Goal: Task Accomplishment & Management: Complete application form

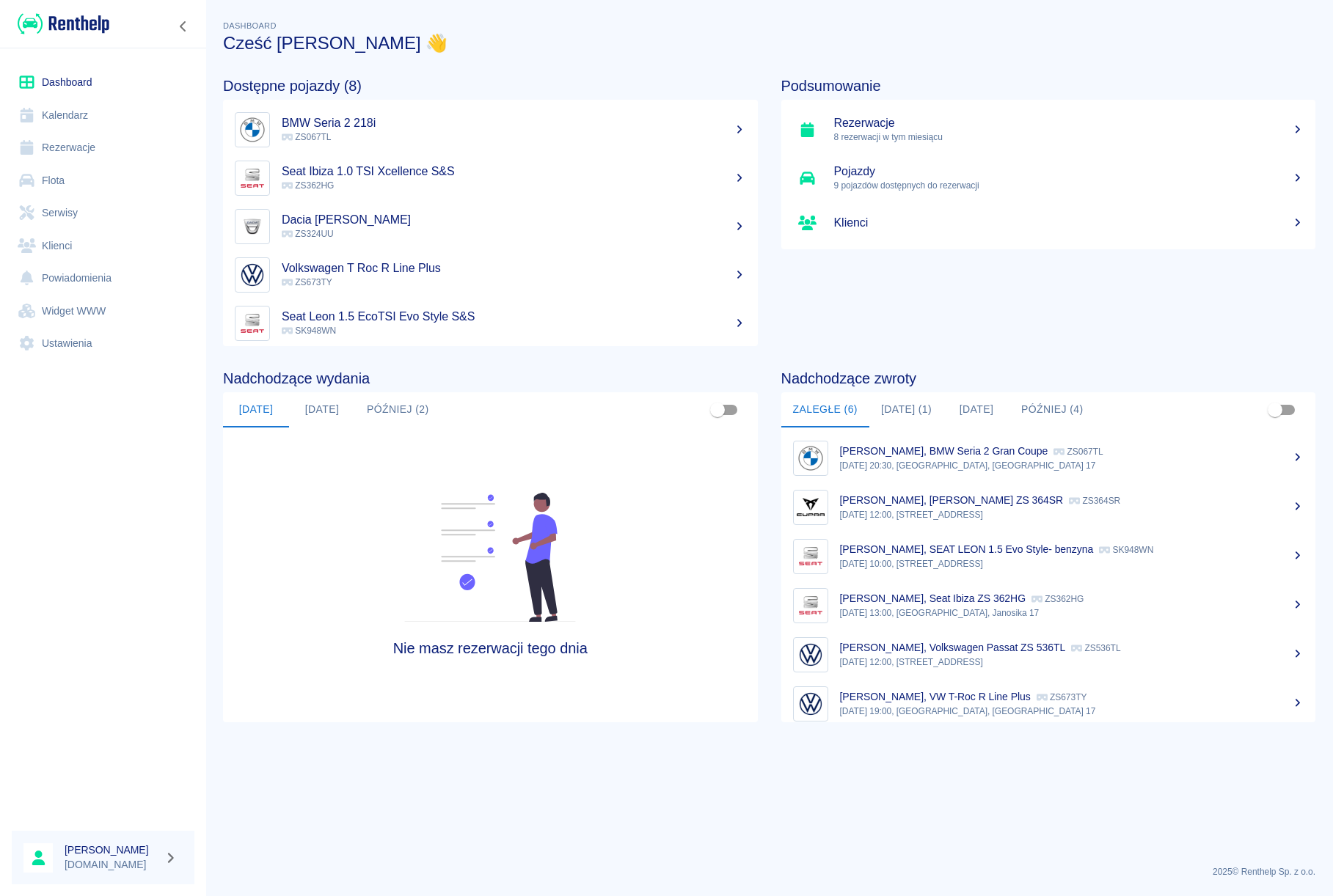
click at [87, 151] on link "Rezerwacje" at bounding box center [103, 147] width 183 height 33
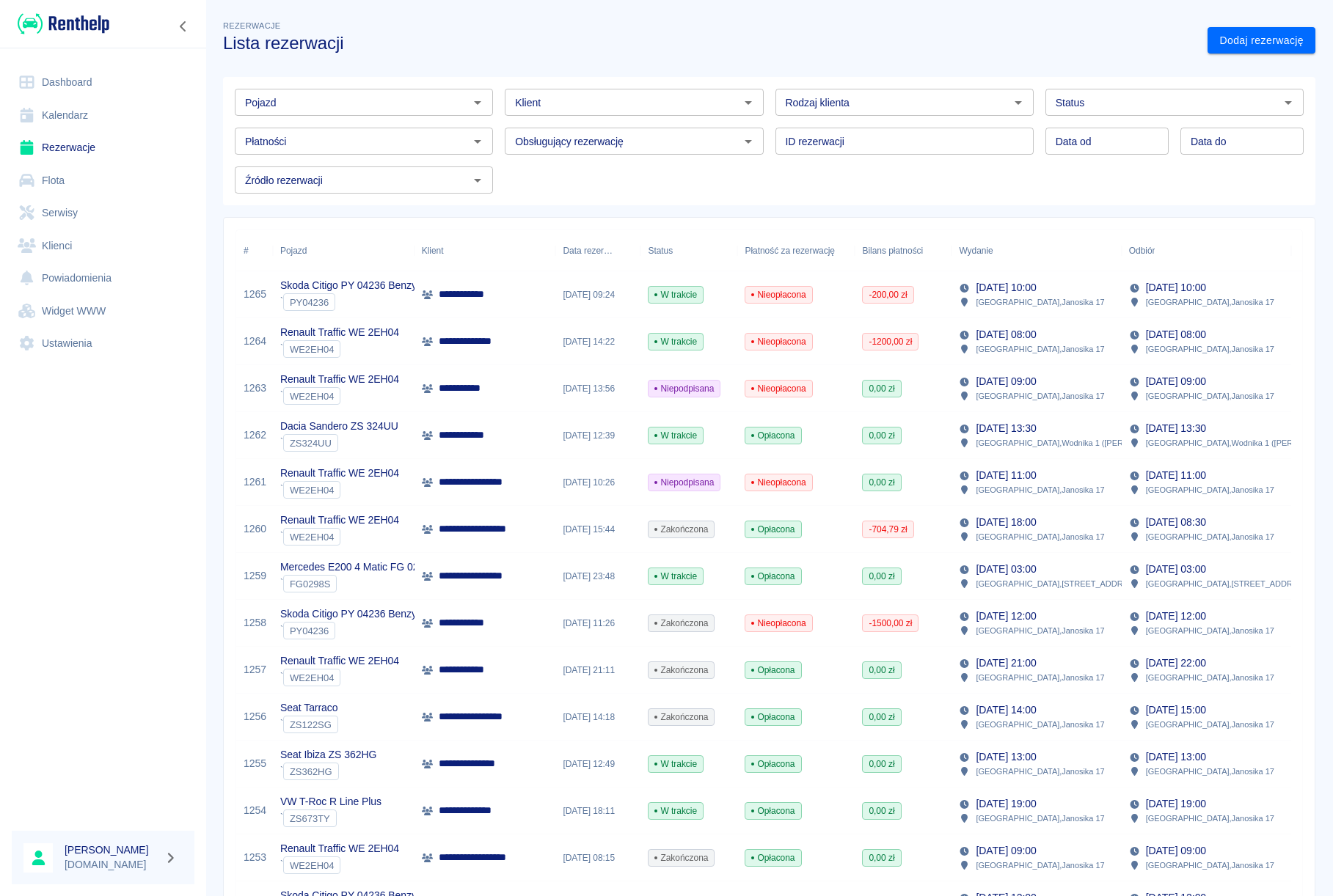
click at [455, 303] on div "**********" at bounding box center [485, 294] width 141 height 47
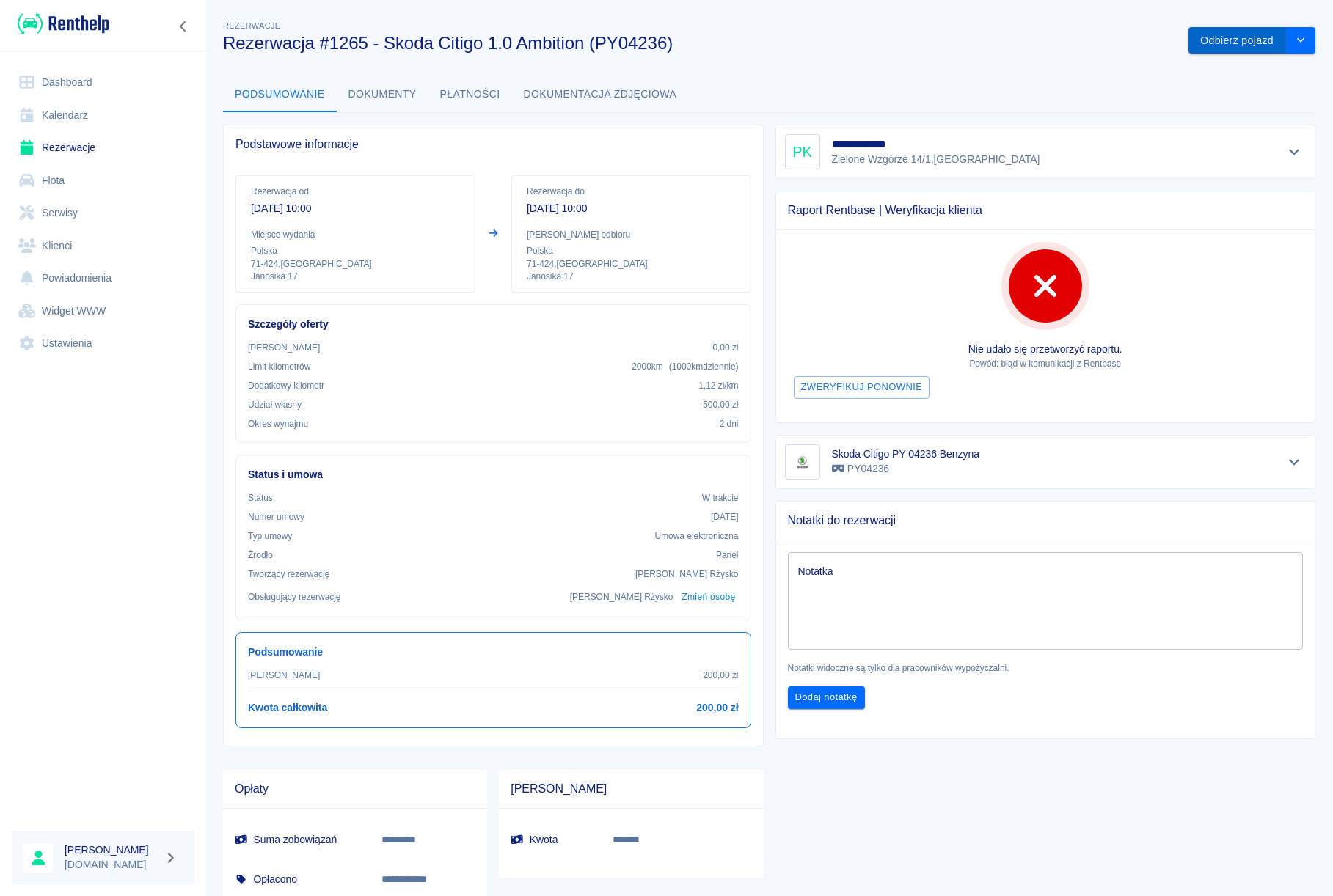
click at [1221, 48] on button "Odbierz pojazd" at bounding box center [1237, 40] width 97 height 27
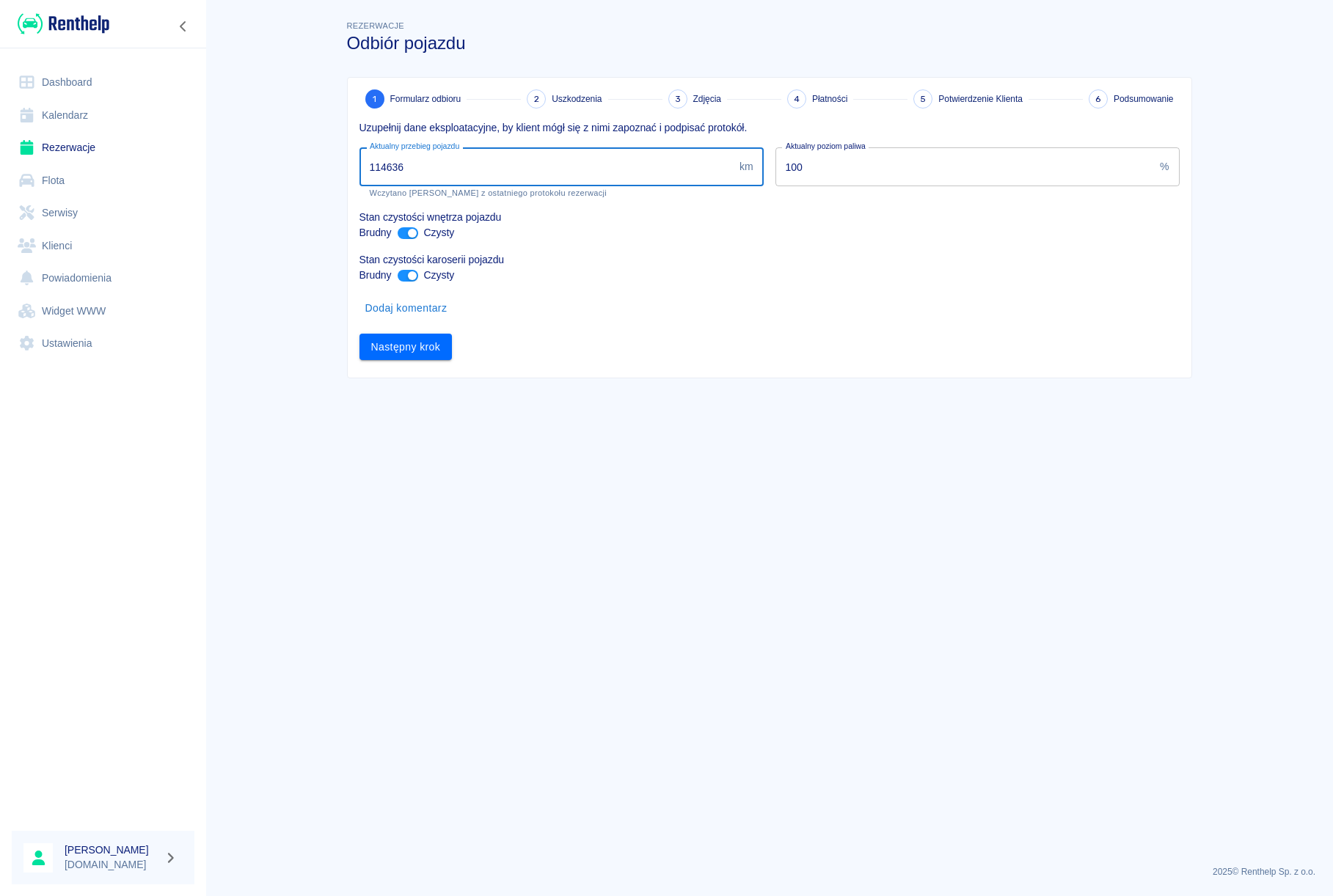
drag, startPoint x: 404, startPoint y: 172, endPoint x: 390, endPoint y: 169, distance: 14.3
click at [390, 169] on input "114636" at bounding box center [546, 166] width 374 height 39
type input "114836"
click at [412, 358] on button "Następny krok" at bounding box center [406, 347] width 93 height 27
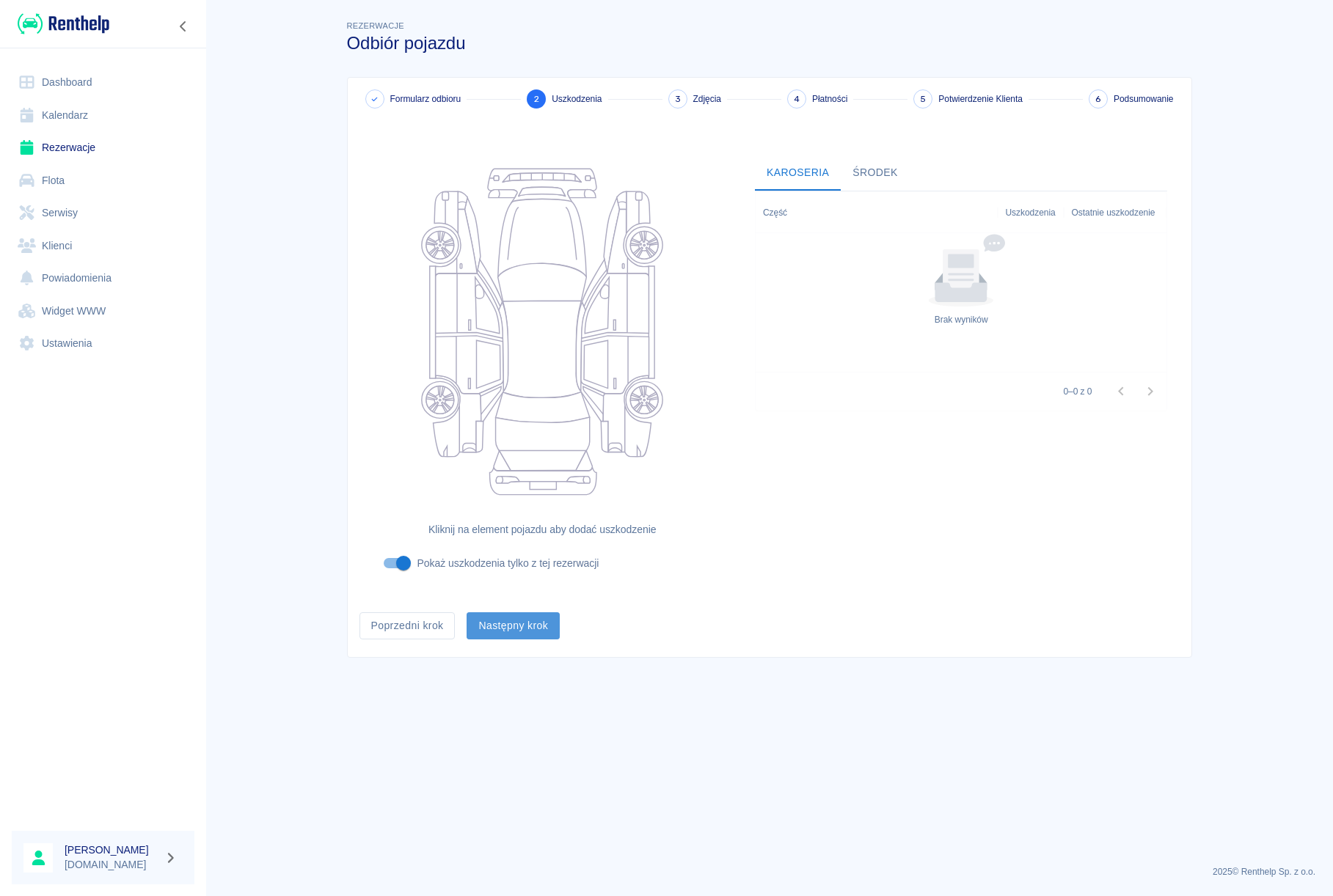
click at [516, 635] on button "Następny krok" at bounding box center [513, 626] width 93 height 27
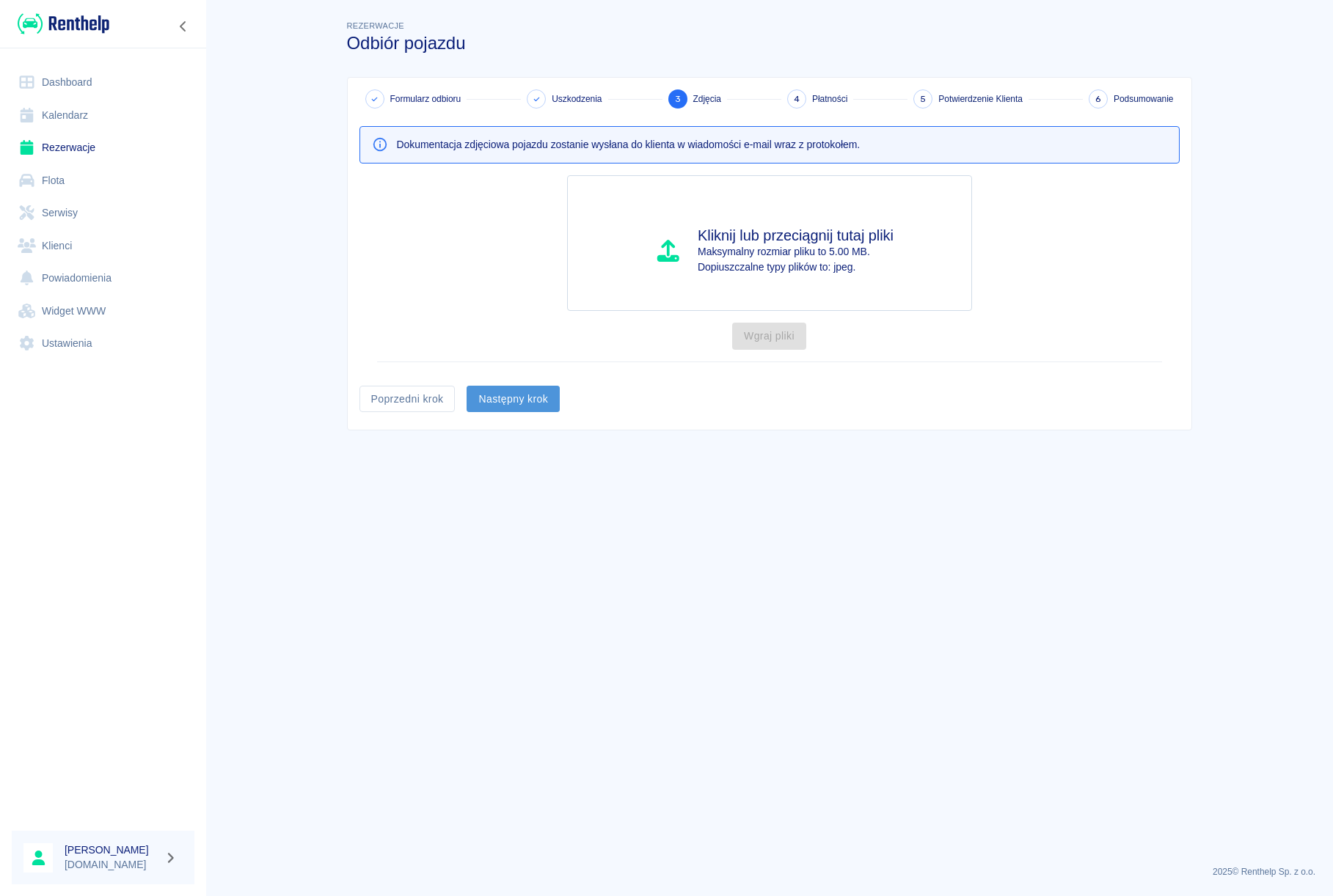
click at [514, 401] on button "Następny krok" at bounding box center [513, 399] width 93 height 27
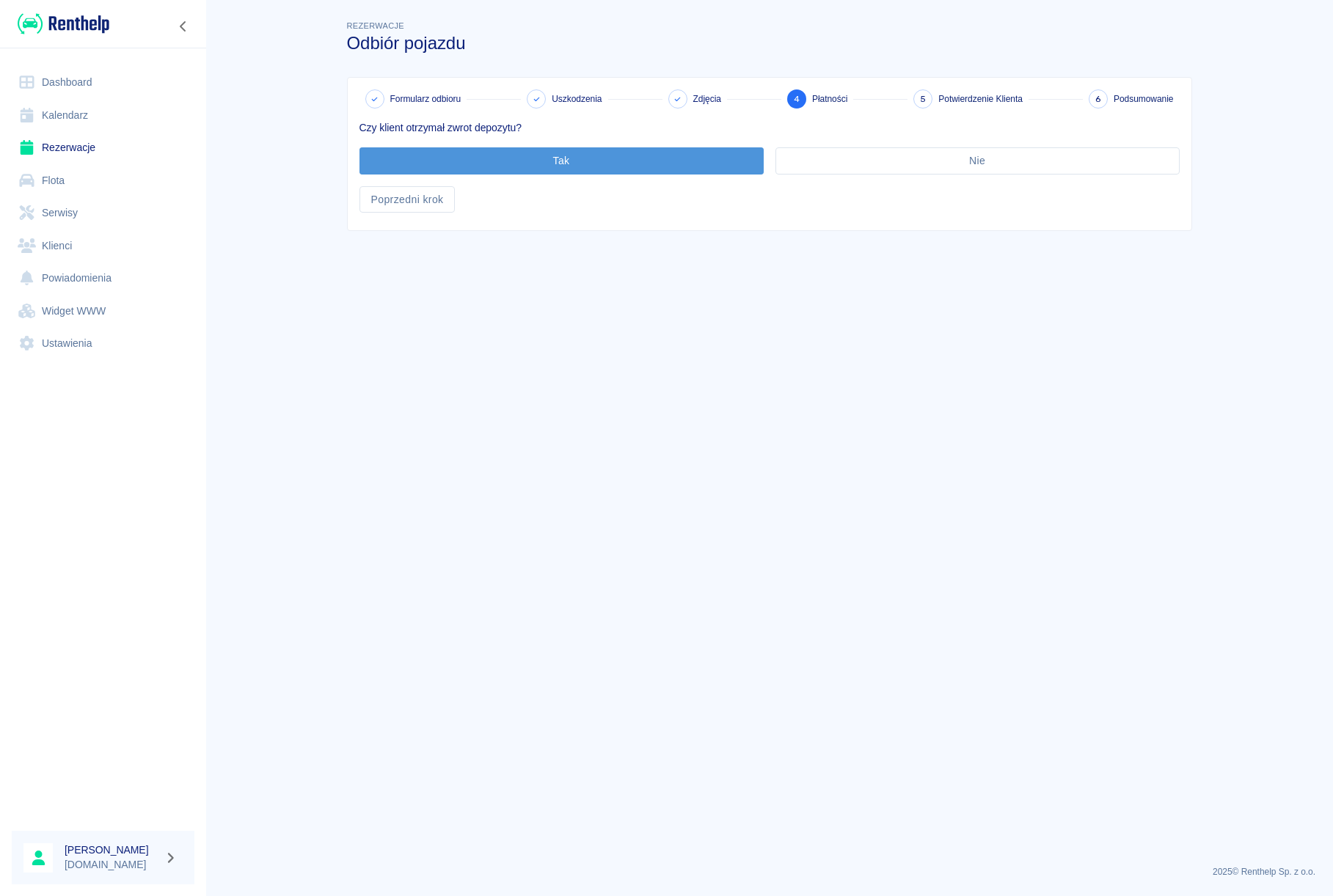
click at [515, 168] on button "Tak" at bounding box center [561, 160] width 404 height 27
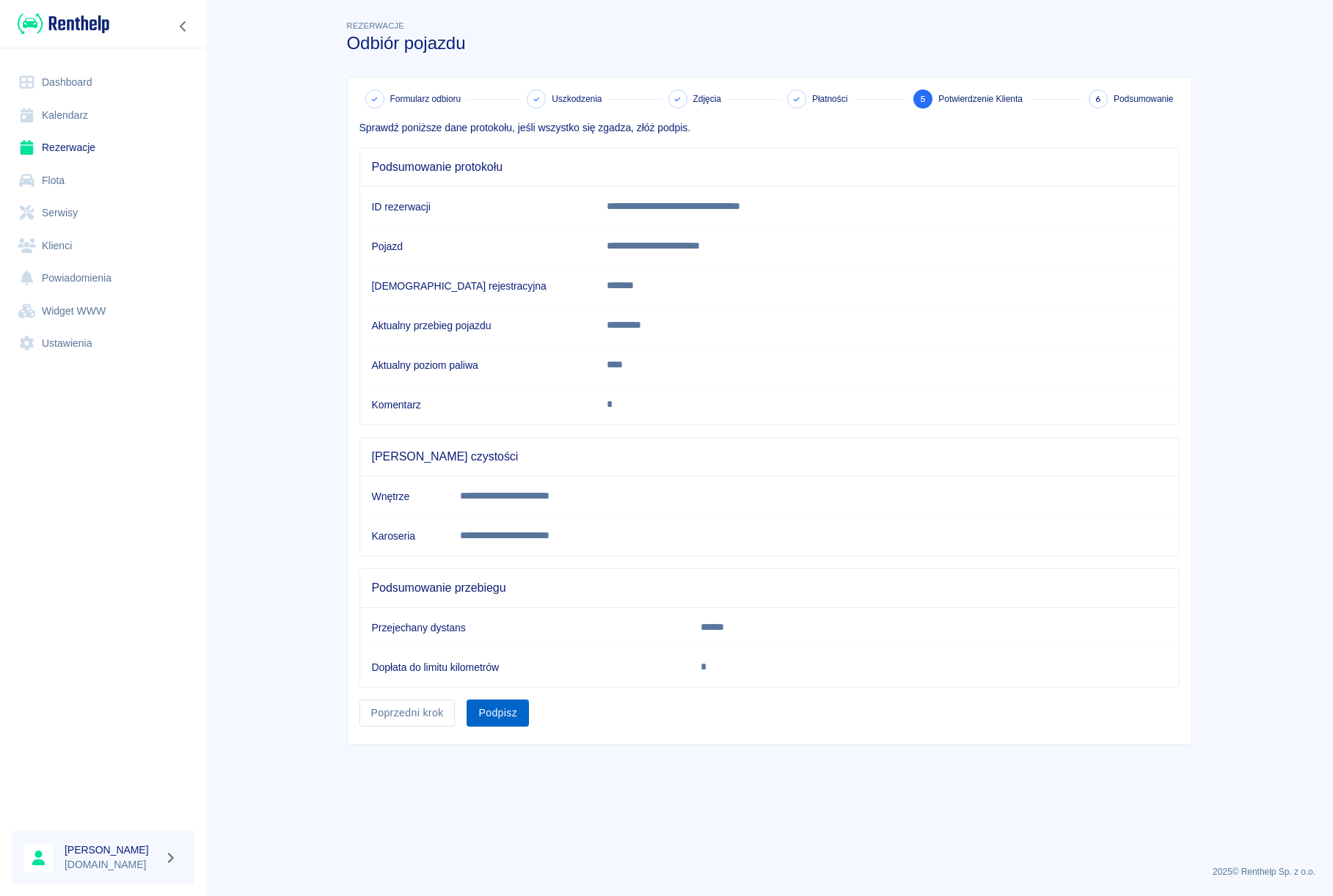
click at [500, 703] on button "Podpisz" at bounding box center [497, 713] width 63 height 27
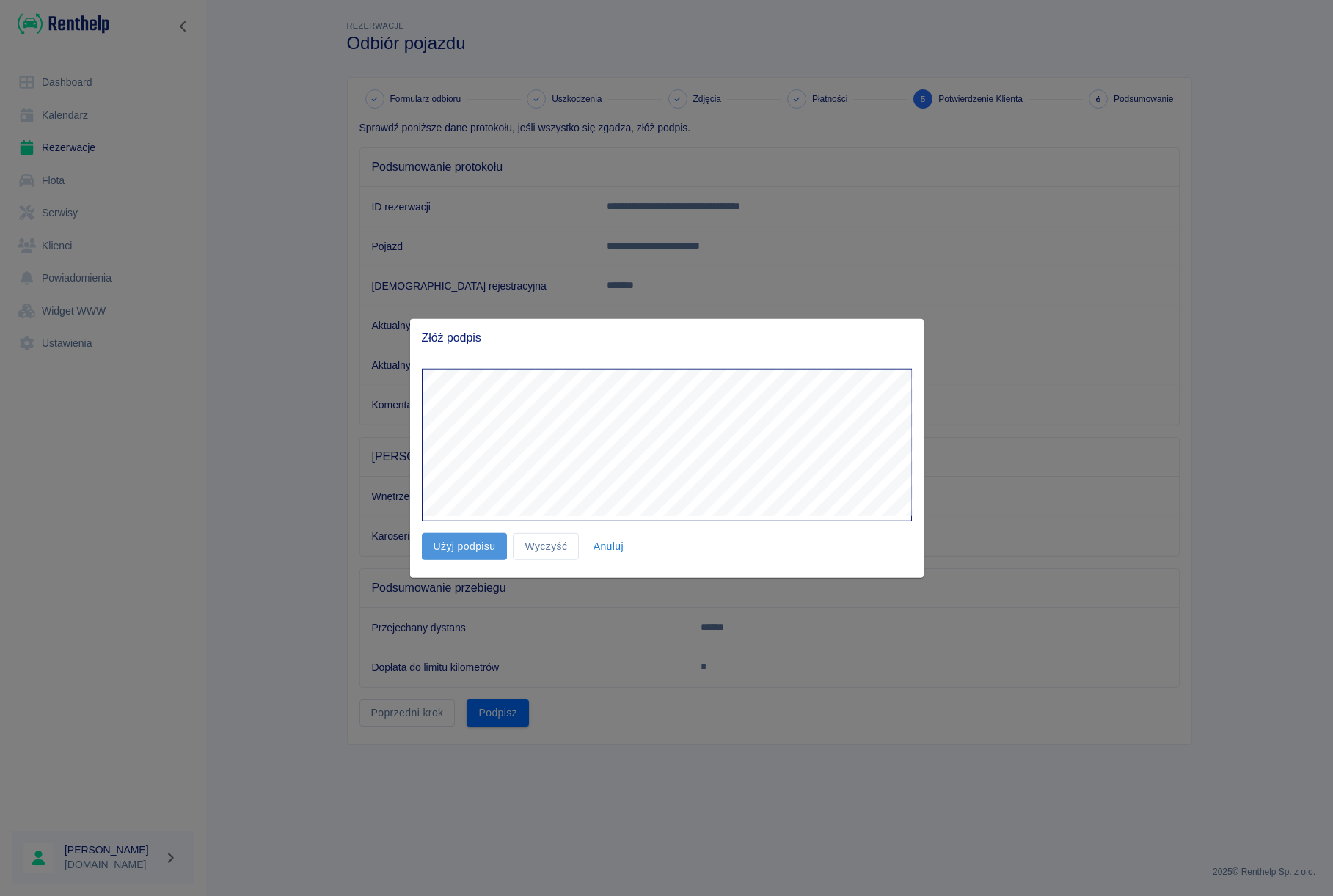
click at [453, 545] on button "Użyj podpisu" at bounding box center [465, 546] width 86 height 27
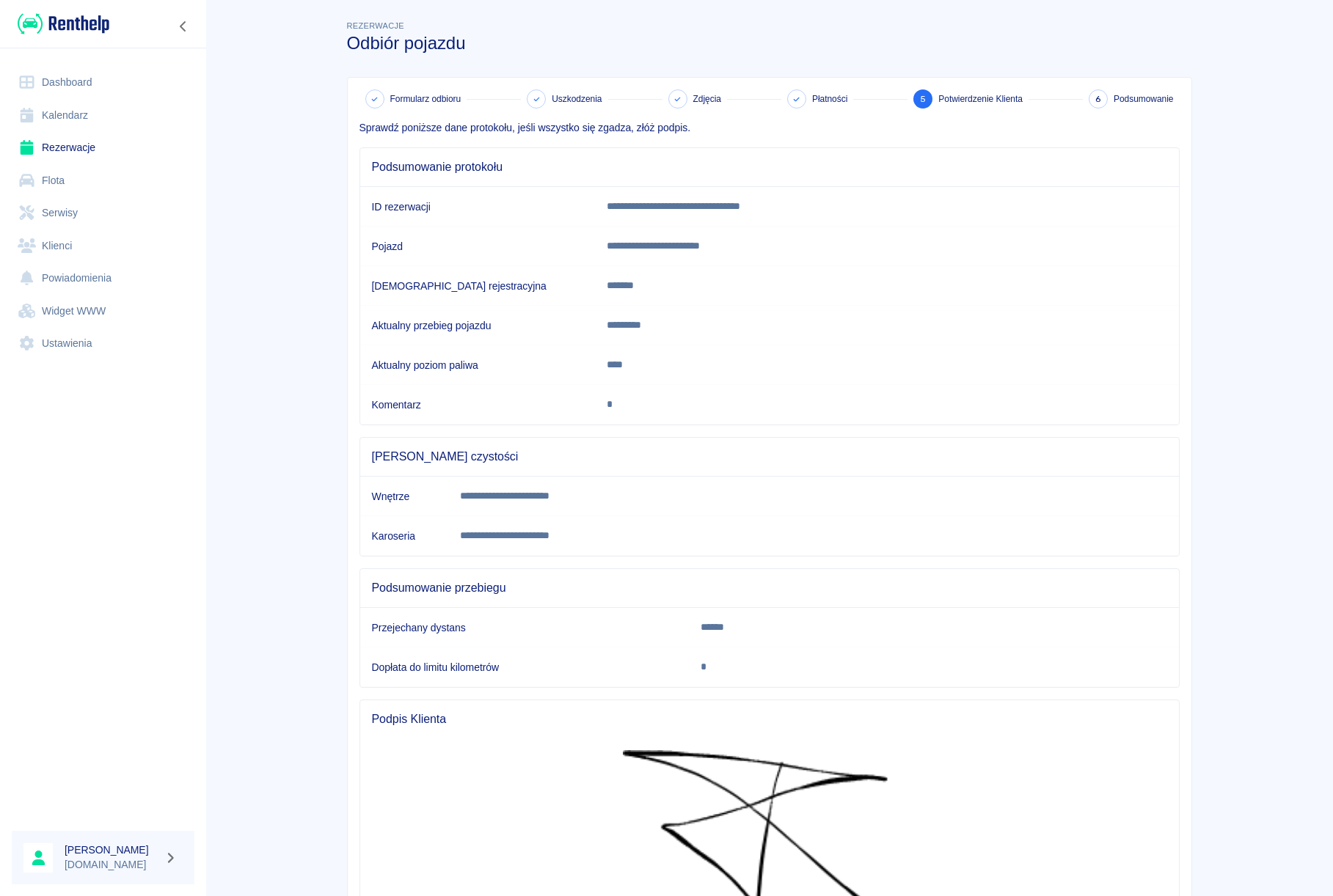
scroll to position [230, 0]
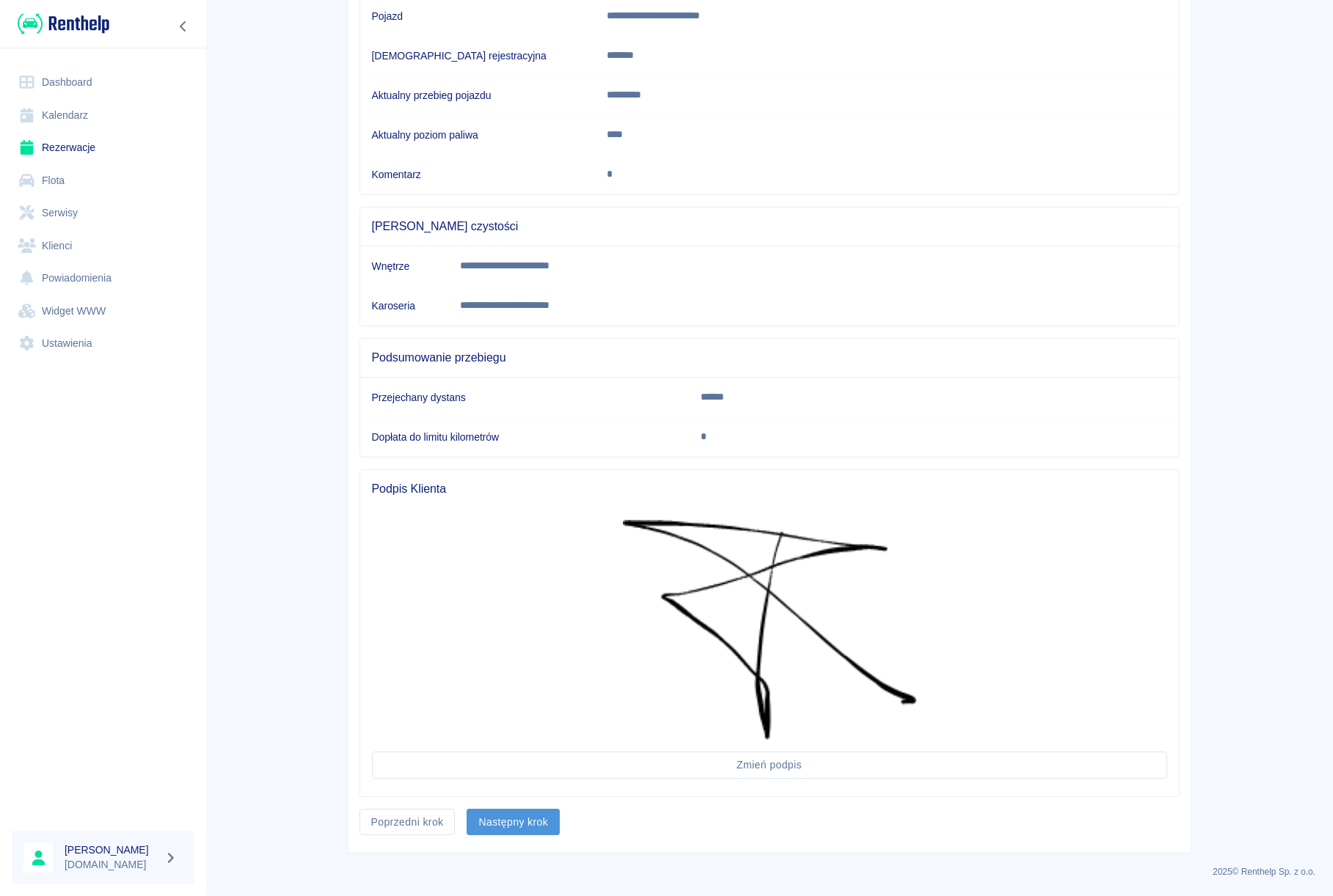
click at [515, 815] on button "Następny krok" at bounding box center [513, 822] width 93 height 27
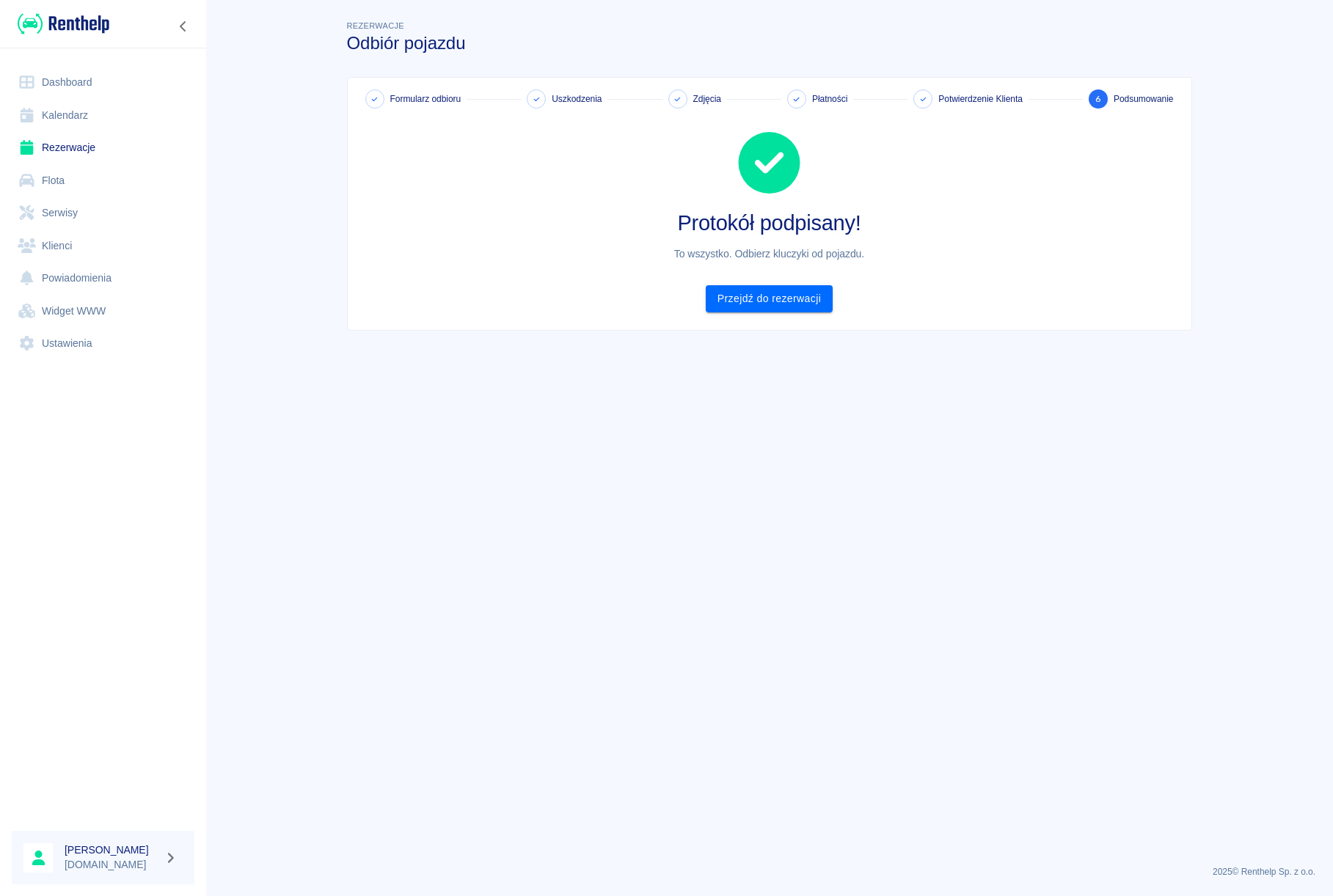
scroll to position [0, 0]
click at [736, 307] on link "Przejdź do rezerwacji" at bounding box center [769, 298] width 127 height 27
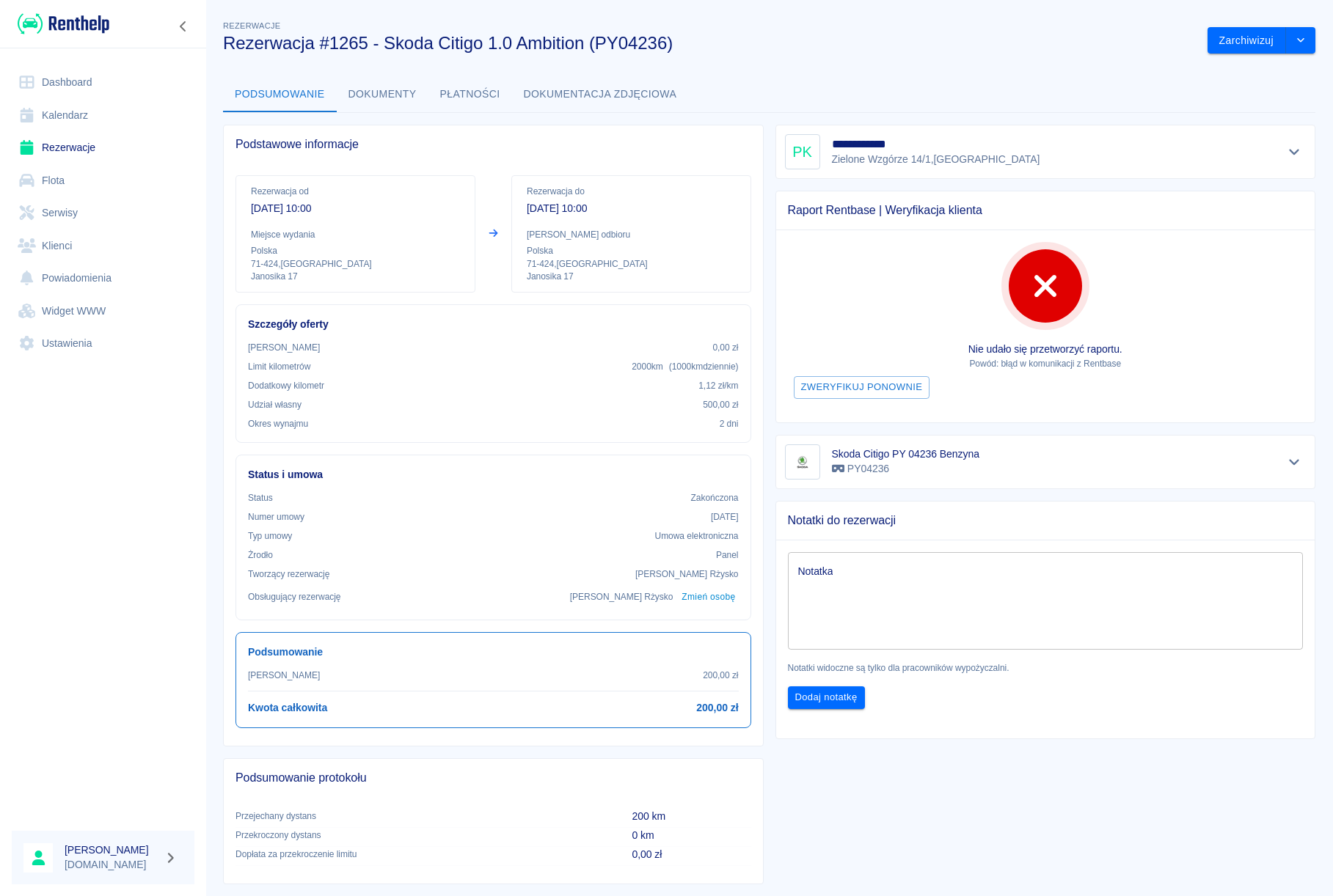
click at [84, 85] on link "Dashboard" at bounding box center [103, 82] width 183 height 33
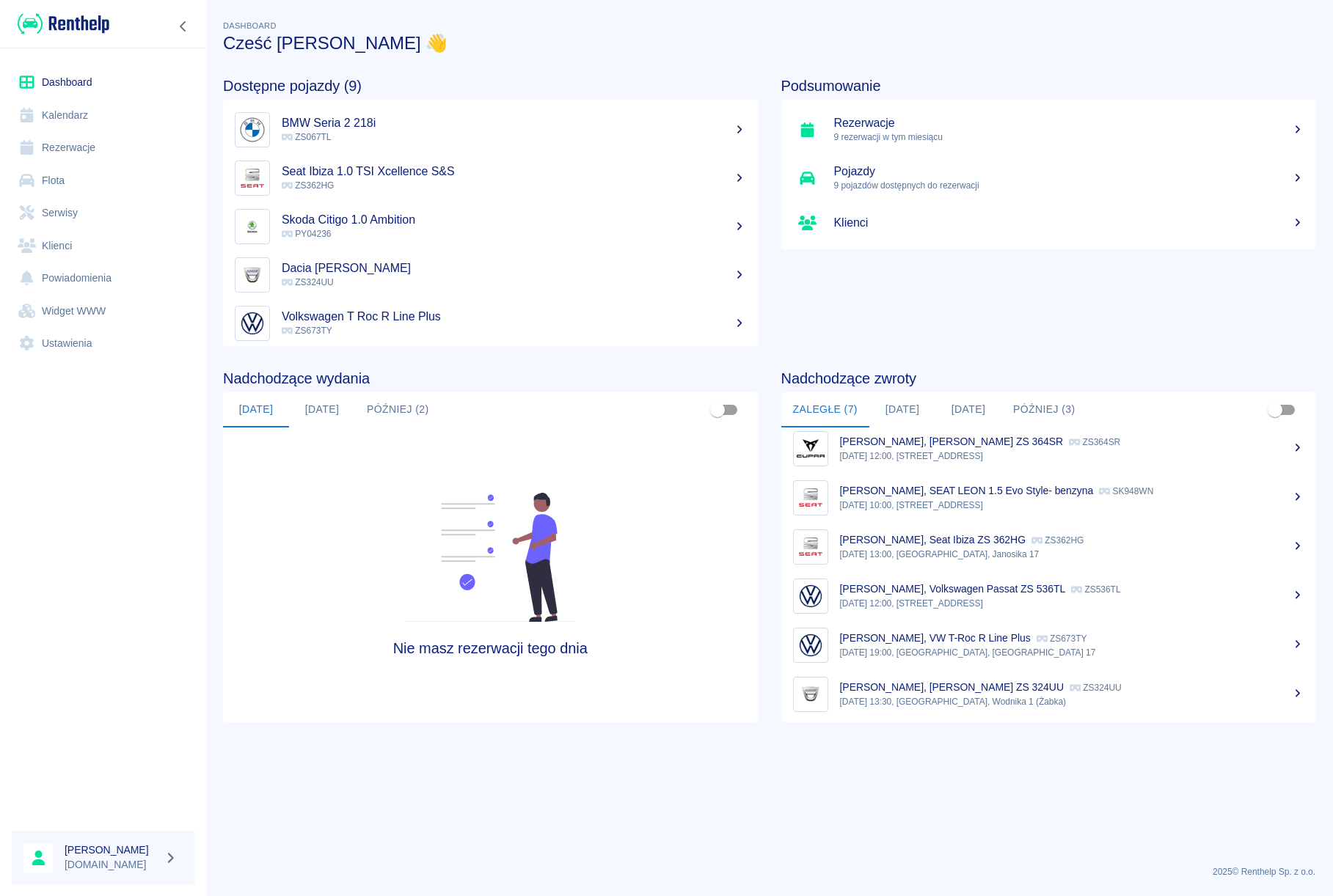
scroll to position [61, 0]
click at [919, 402] on button "[DATE]" at bounding box center [902, 410] width 66 height 35
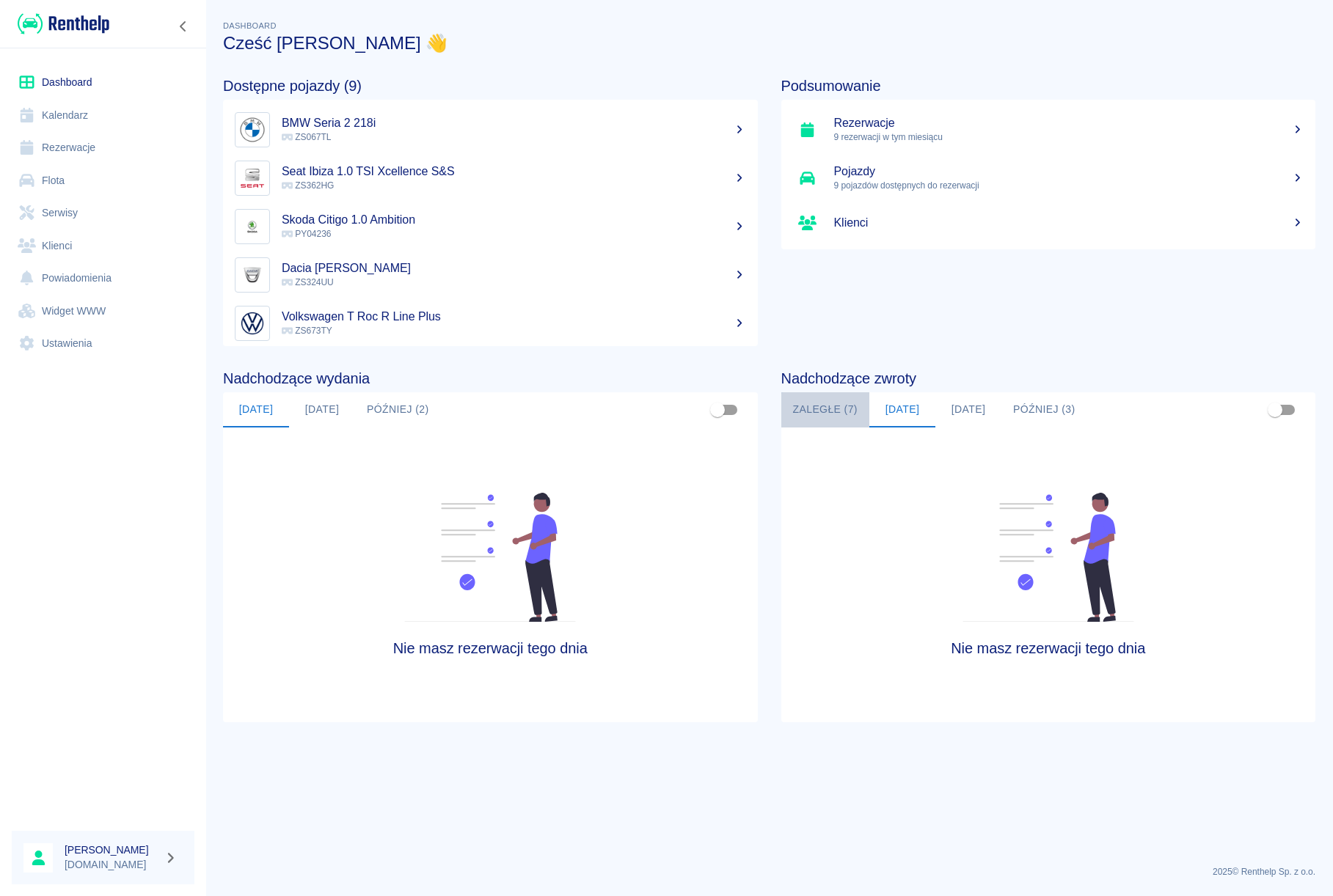
click at [843, 406] on button "Zaległe (7)" at bounding box center [826, 410] width 88 height 35
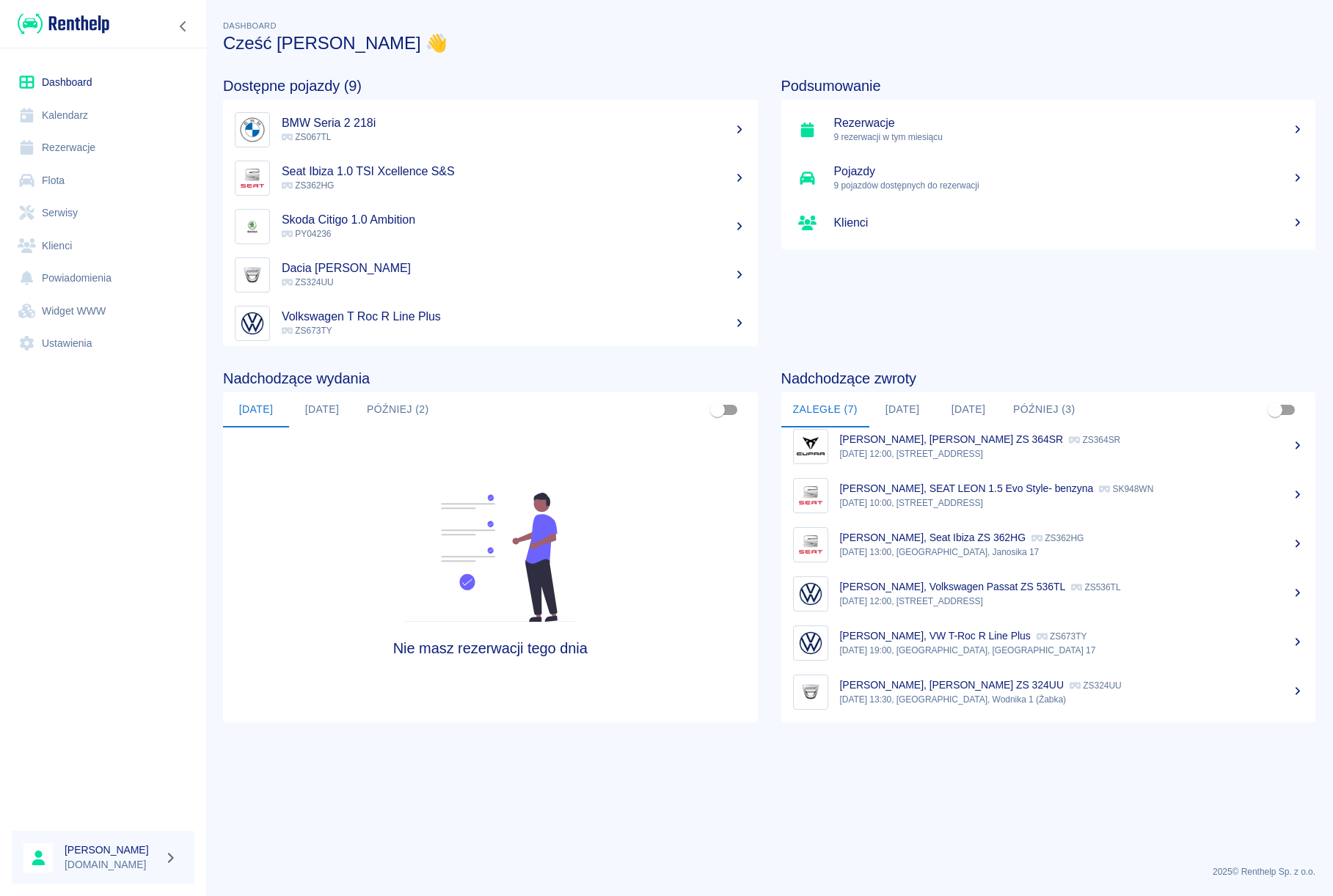
click at [917, 692] on div "[PERSON_NAME], Dacia Sandero ZS 324UU ZS324UU" at bounding box center [1072, 685] width 464 height 15
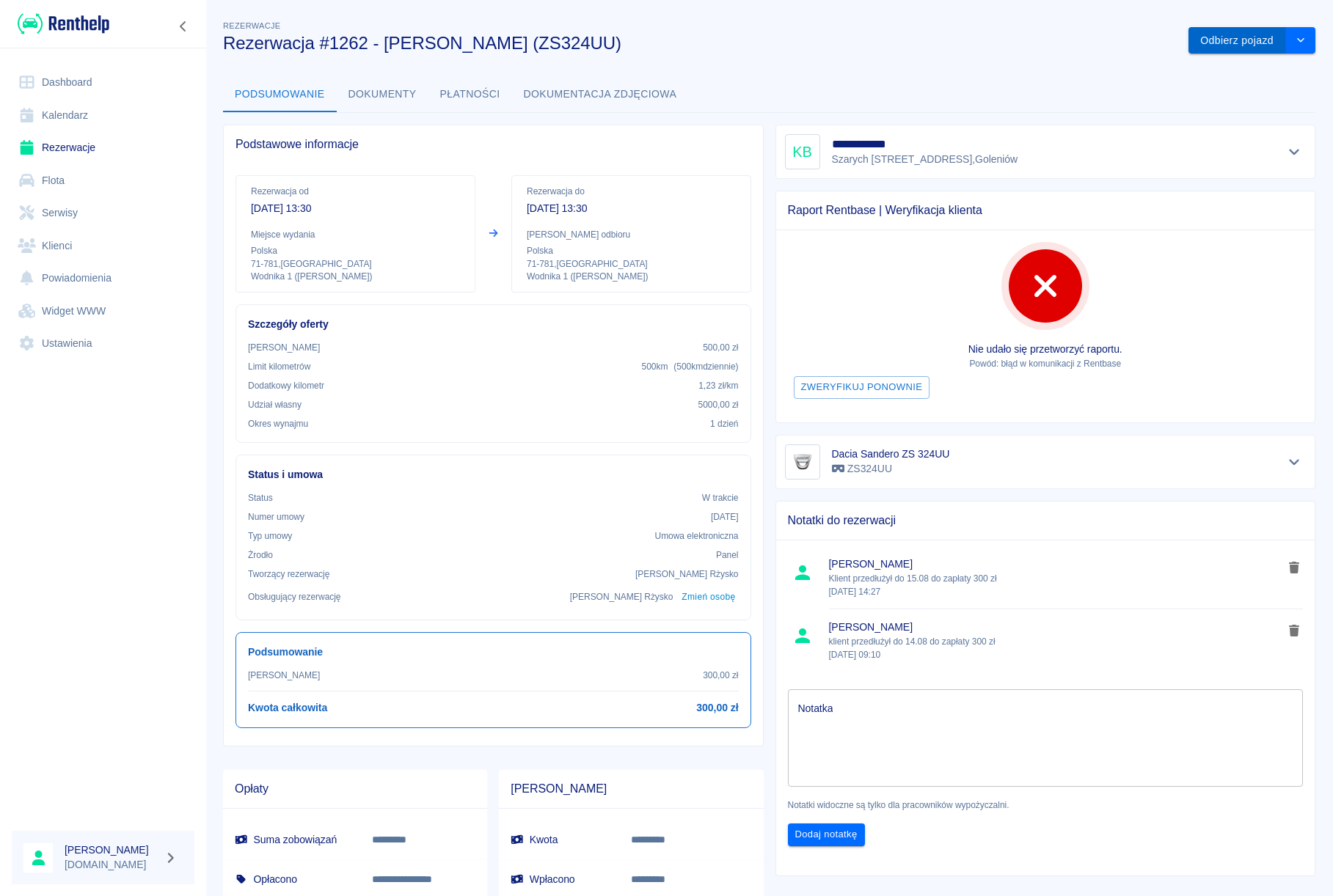
click at [1201, 44] on button "Odbierz pojazd" at bounding box center [1237, 40] width 97 height 27
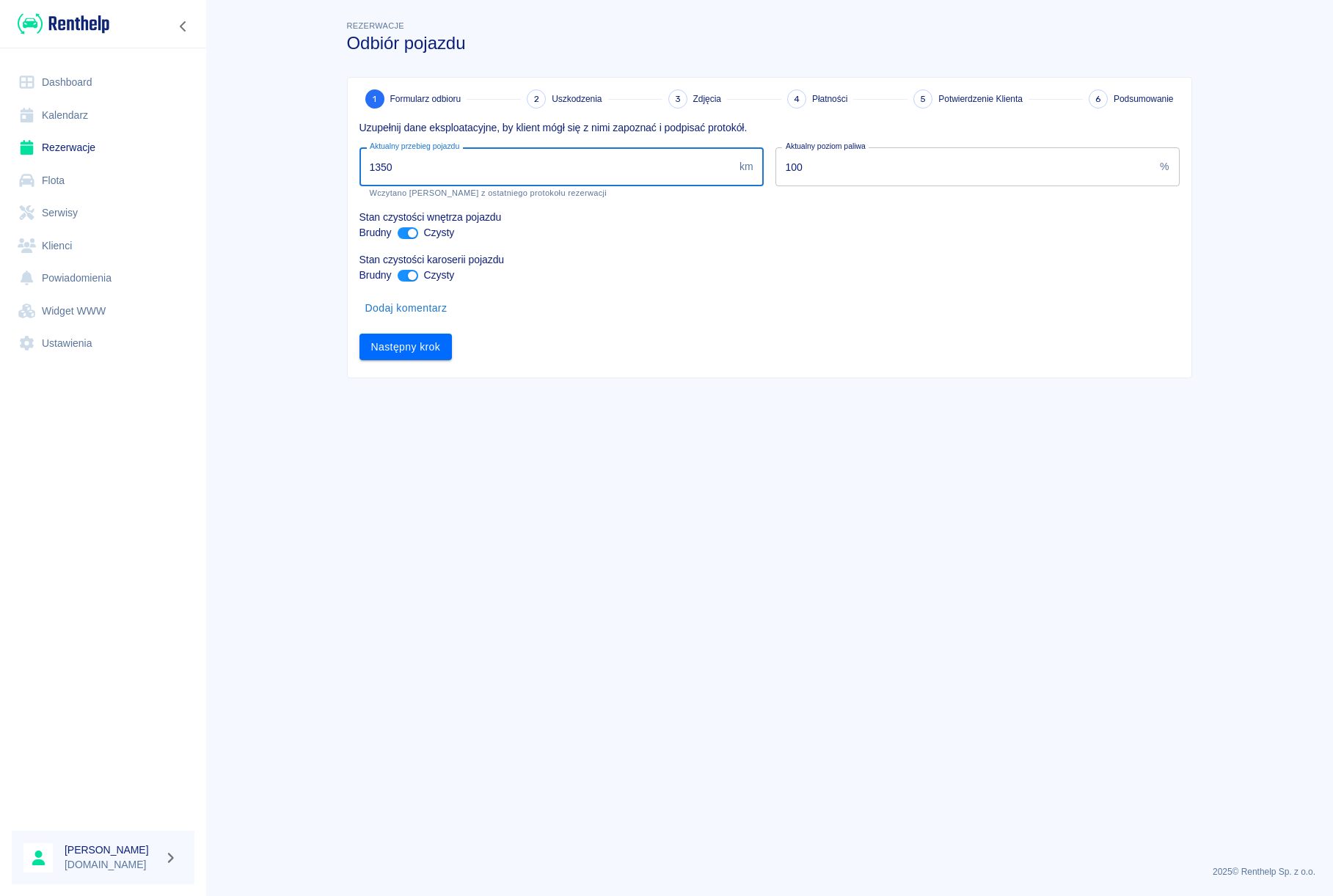
drag, startPoint x: 408, startPoint y: 174, endPoint x: 314, endPoint y: 158, distance: 95.4
click at [359, 158] on input "1350" at bounding box center [546, 166] width 374 height 39
type input "4267"
click at [388, 341] on button "Następny krok" at bounding box center [406, 347] width 93 height 27
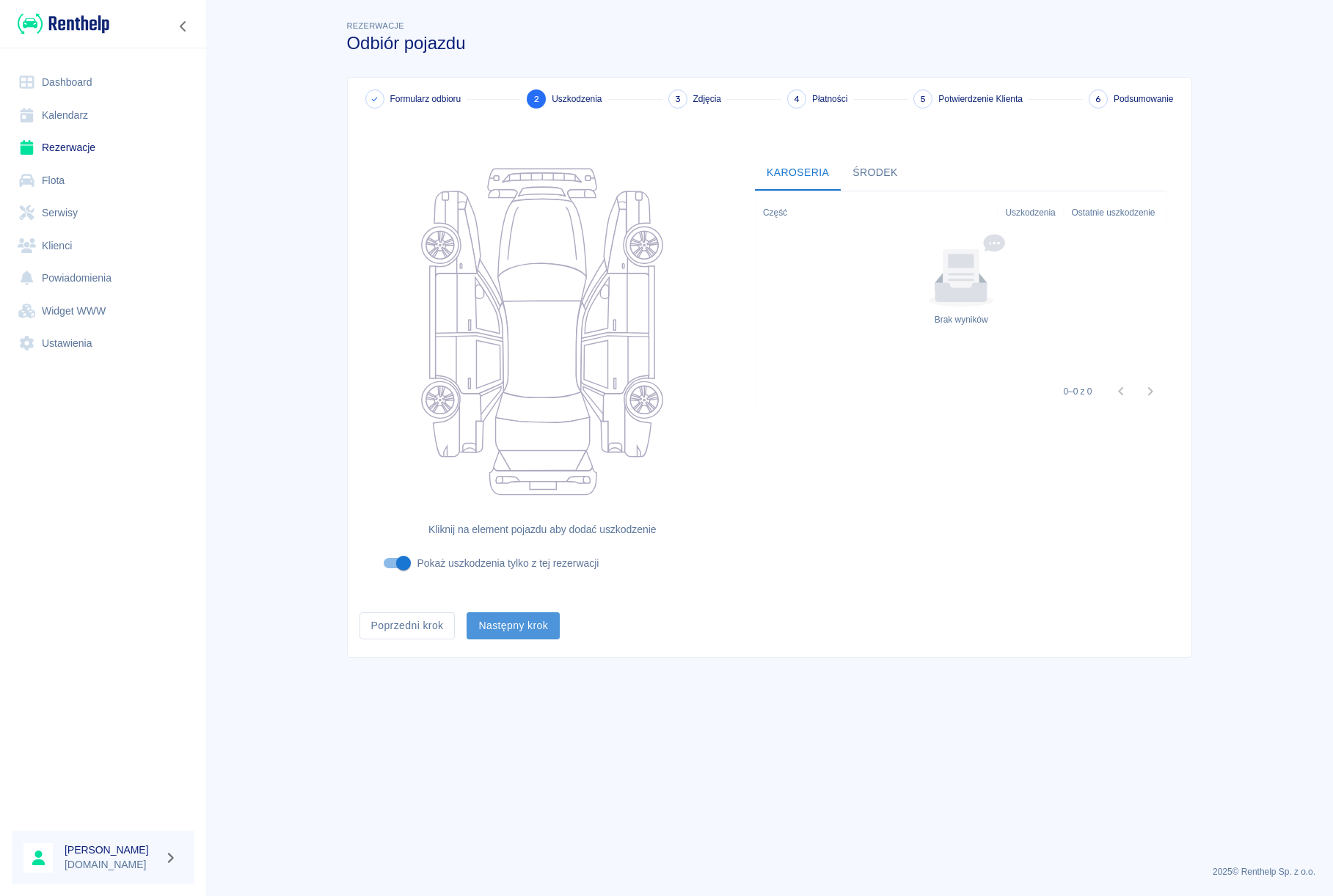
click at [510, 629] on button "Następny krok" at bounding box center [513, 626] width 93 height 27
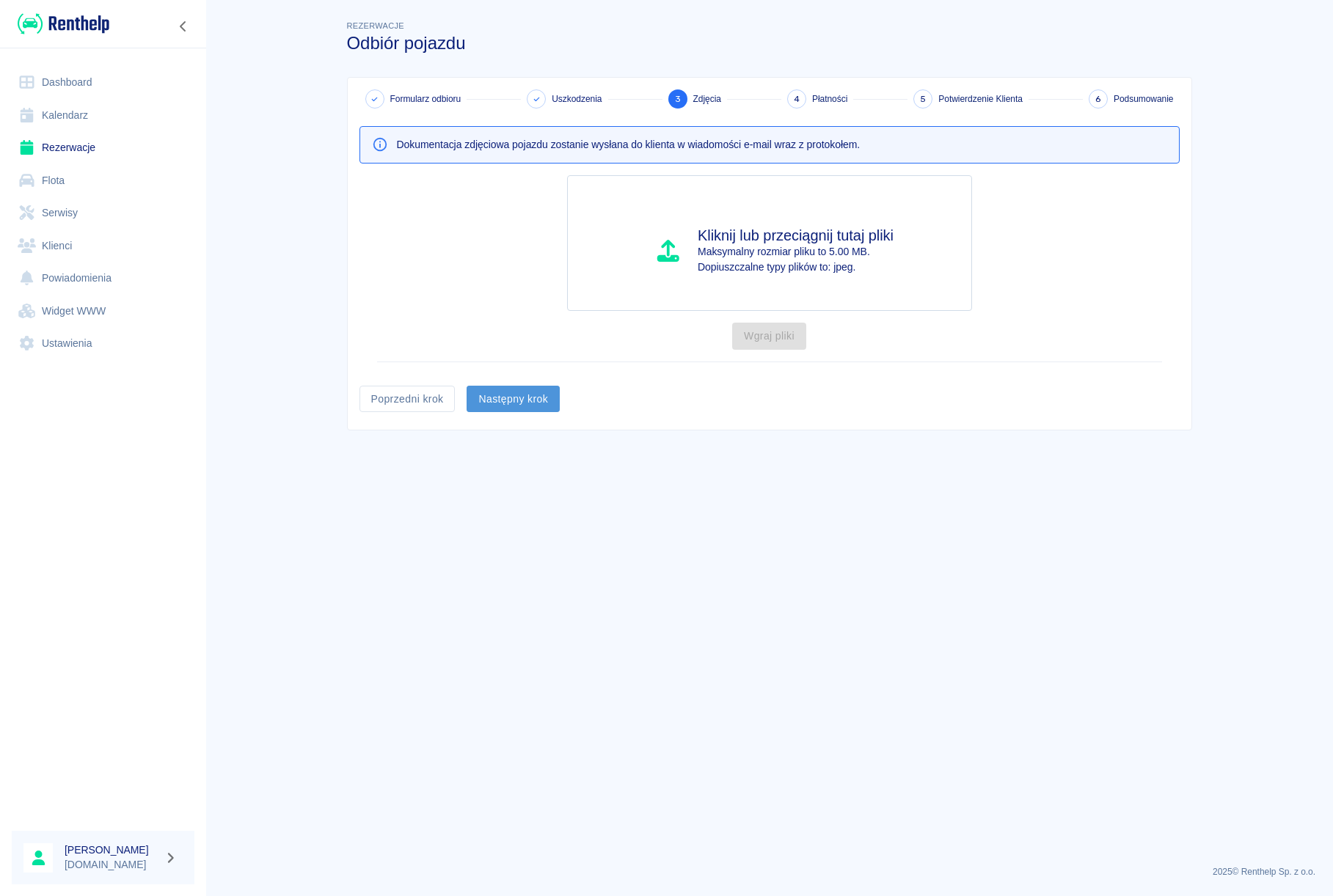
click at [527, 406] on button "Następny krok" at bounding box center [513, 399] width 93 height 27
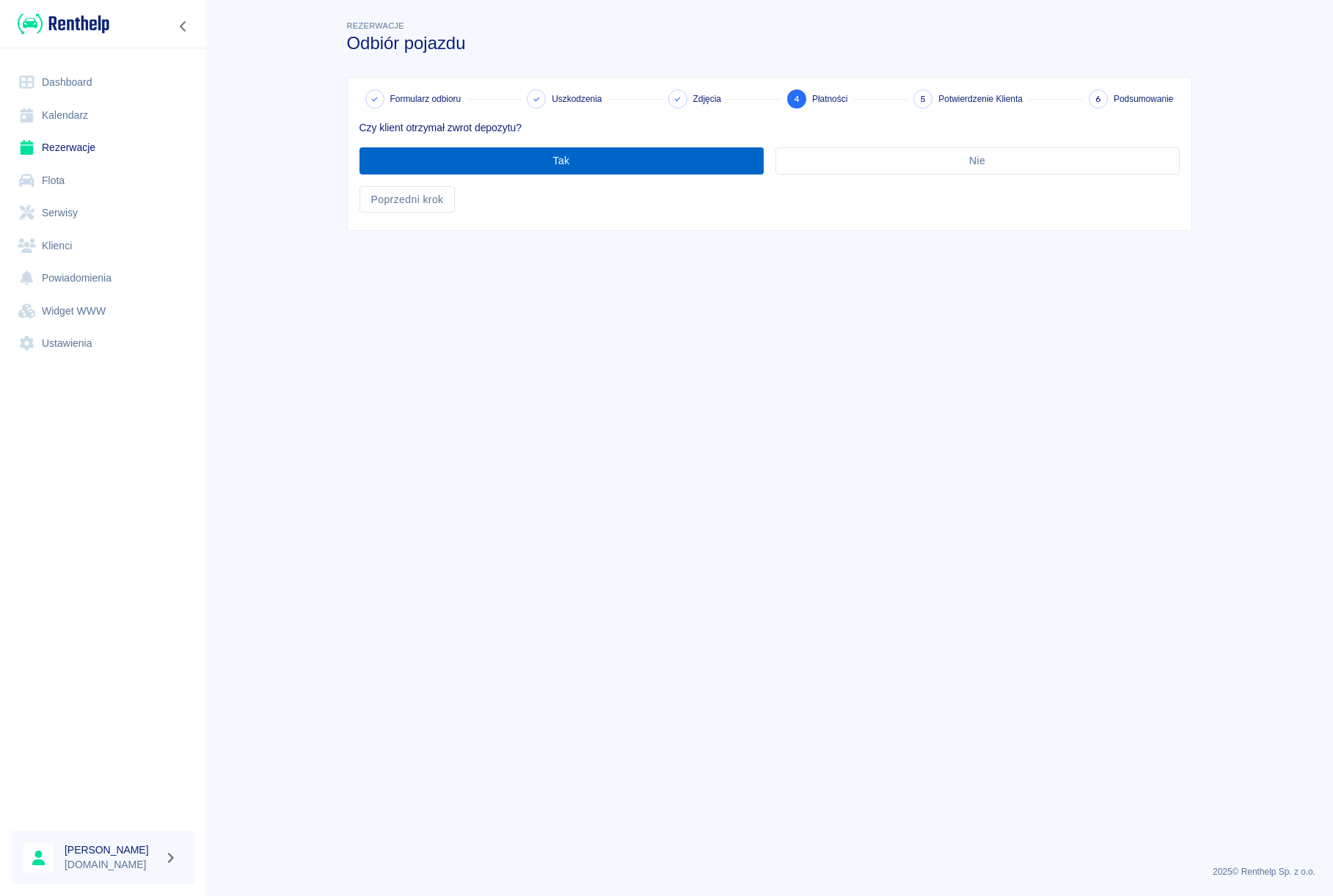
click at [513, 172] on button "Tak" at bounding box center [561, 160] width 404 height 27
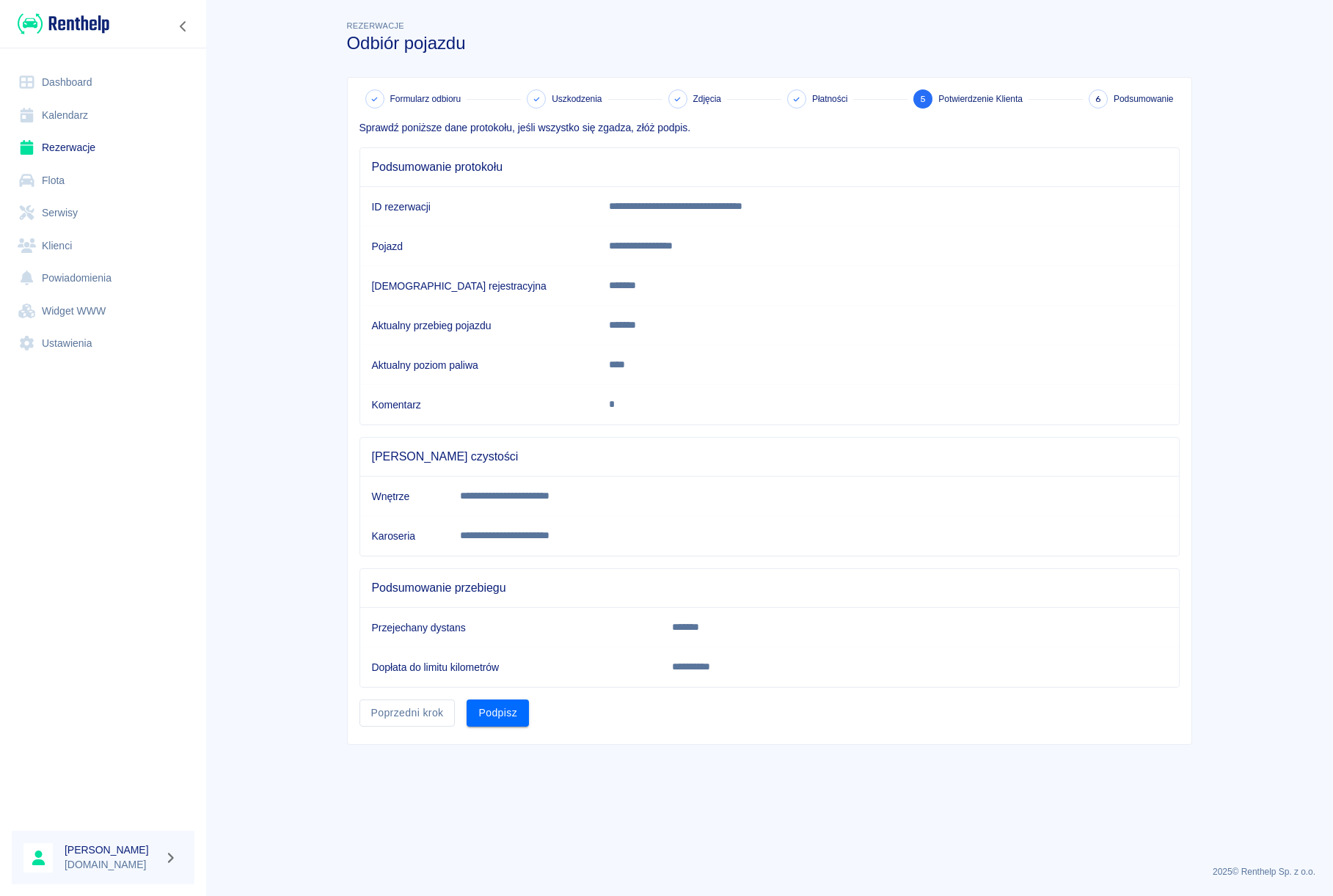
click at [504, 723] on button "Podpisz" at bounding box center [497, 713] width 63 height 27
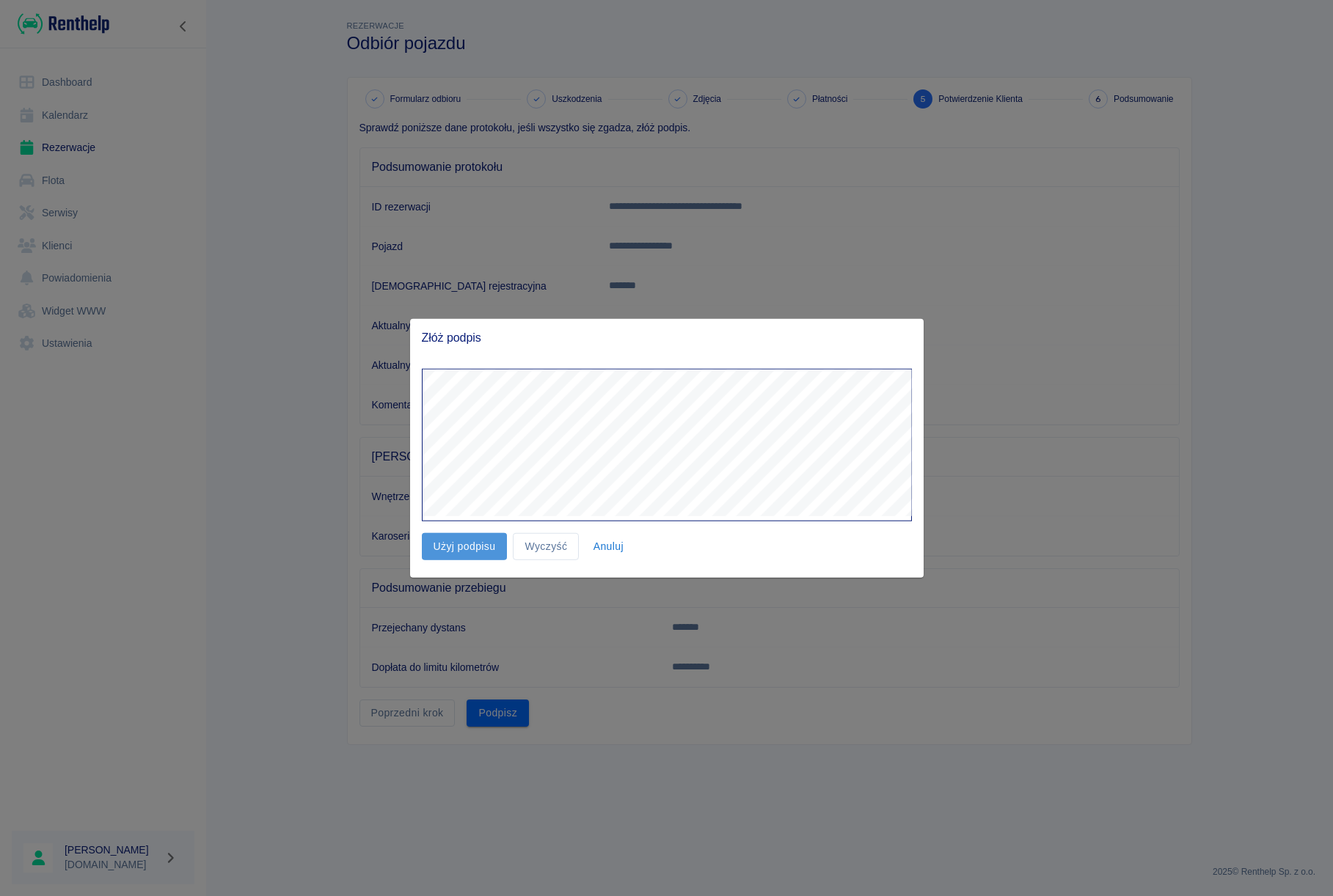
click at [438, 544] on button "Użyj podpisu" at bounding box center [465, 546] width 86 height 27
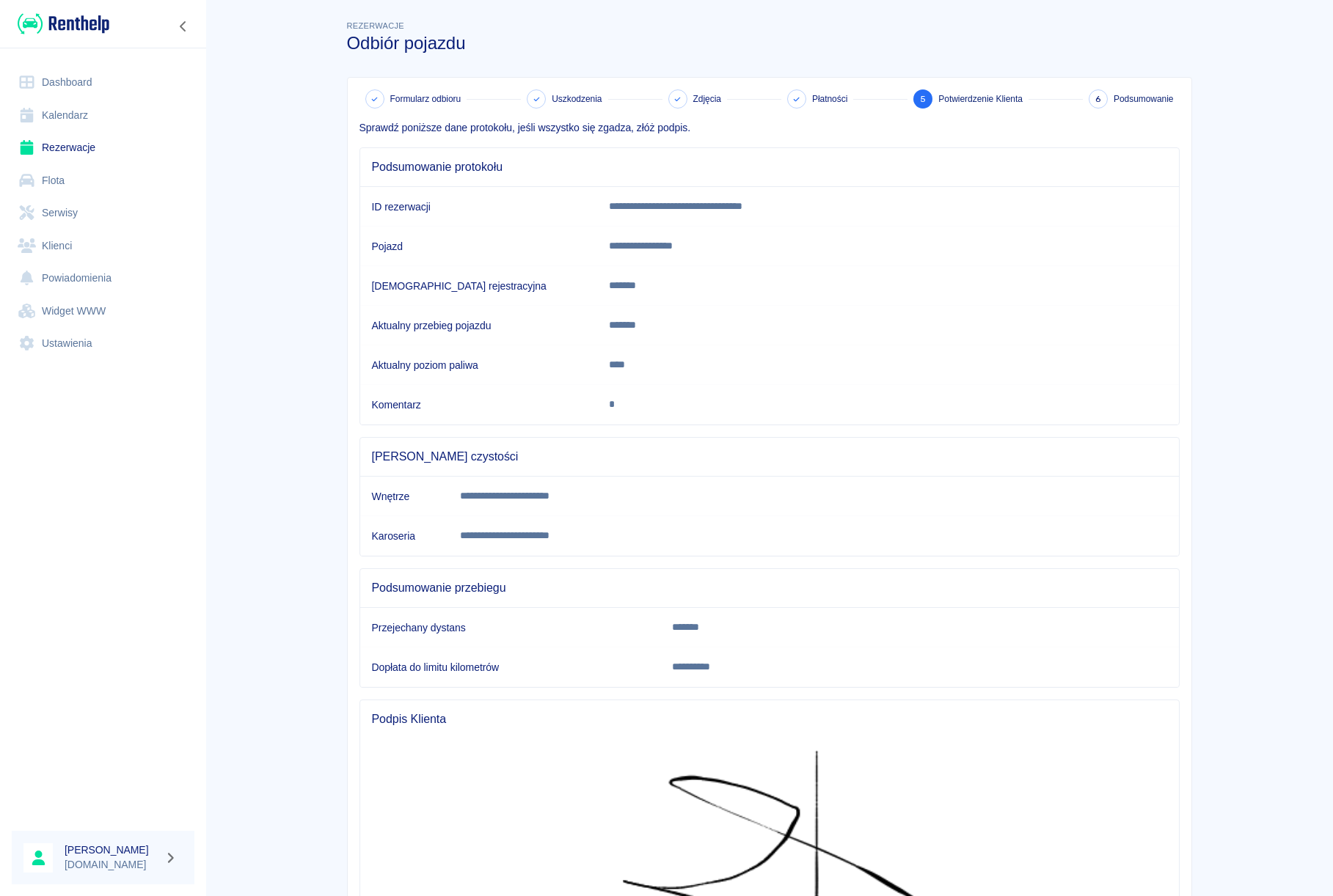
scroll to position [202, 0]
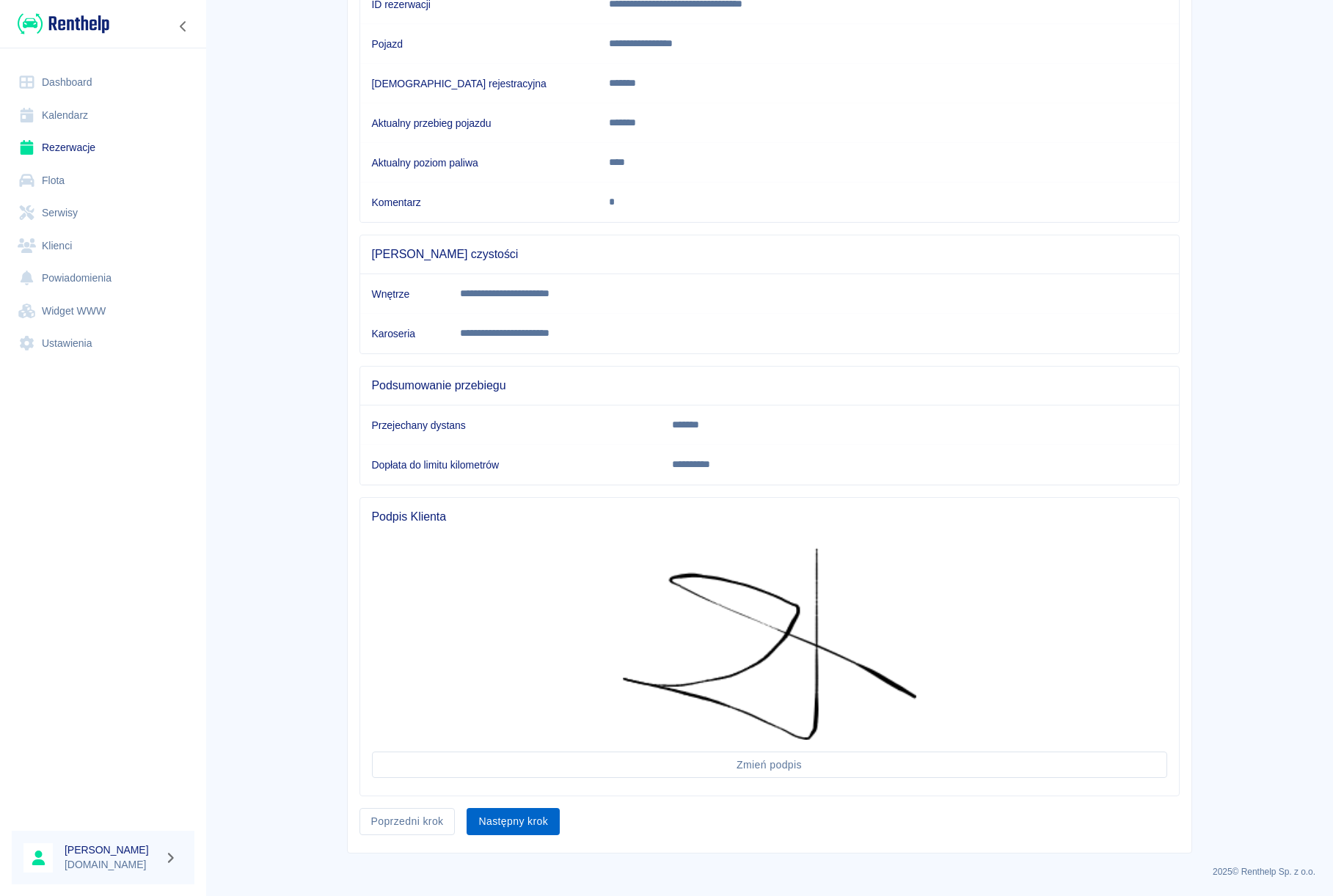
click at [506, 833] on button "Następny krok" at bounding box center [513, 822] width 93 height 27
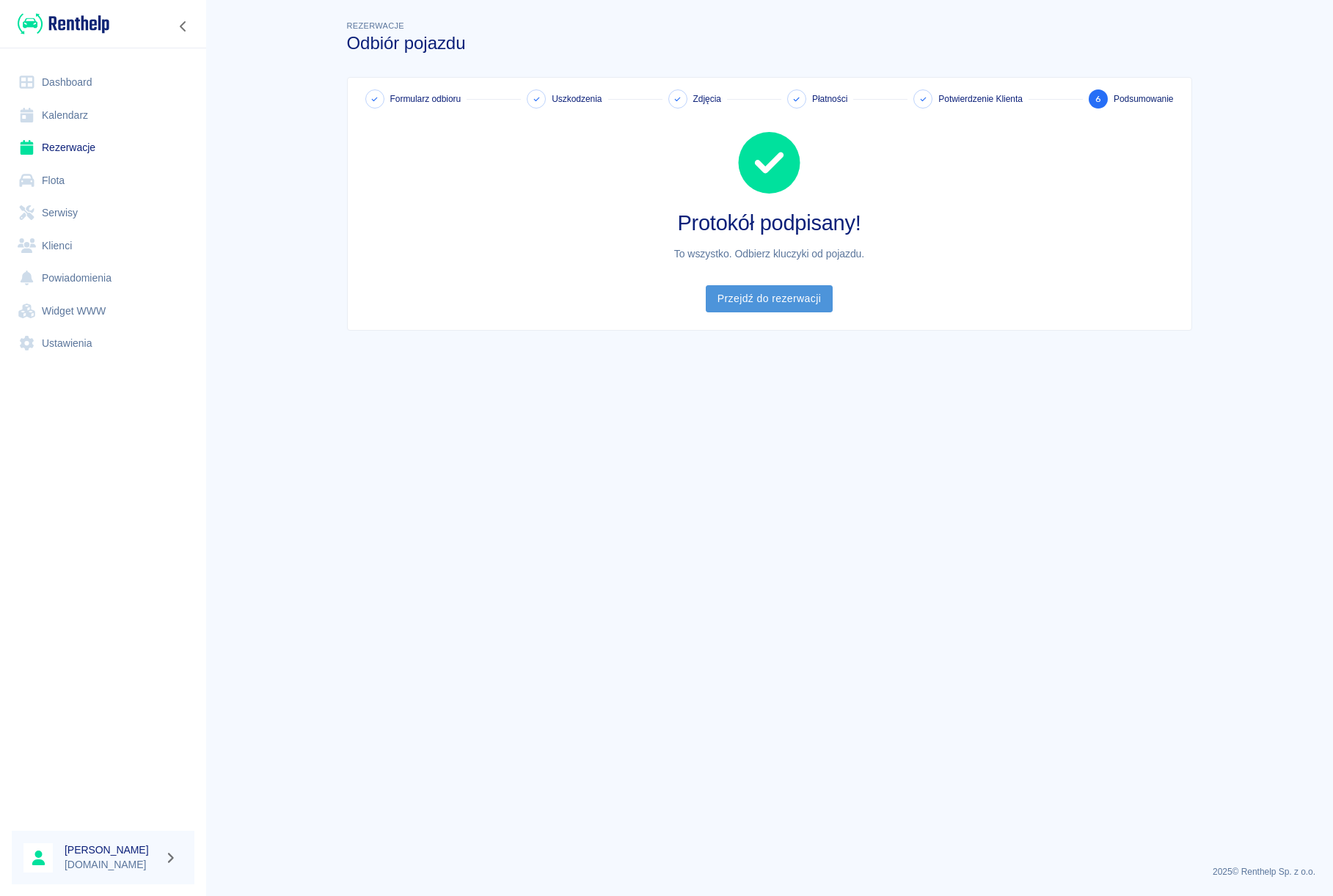
click at [748, 306] on link "Przejdź do rezerwacji" at bounding box center [769, 298] width 127 height 27
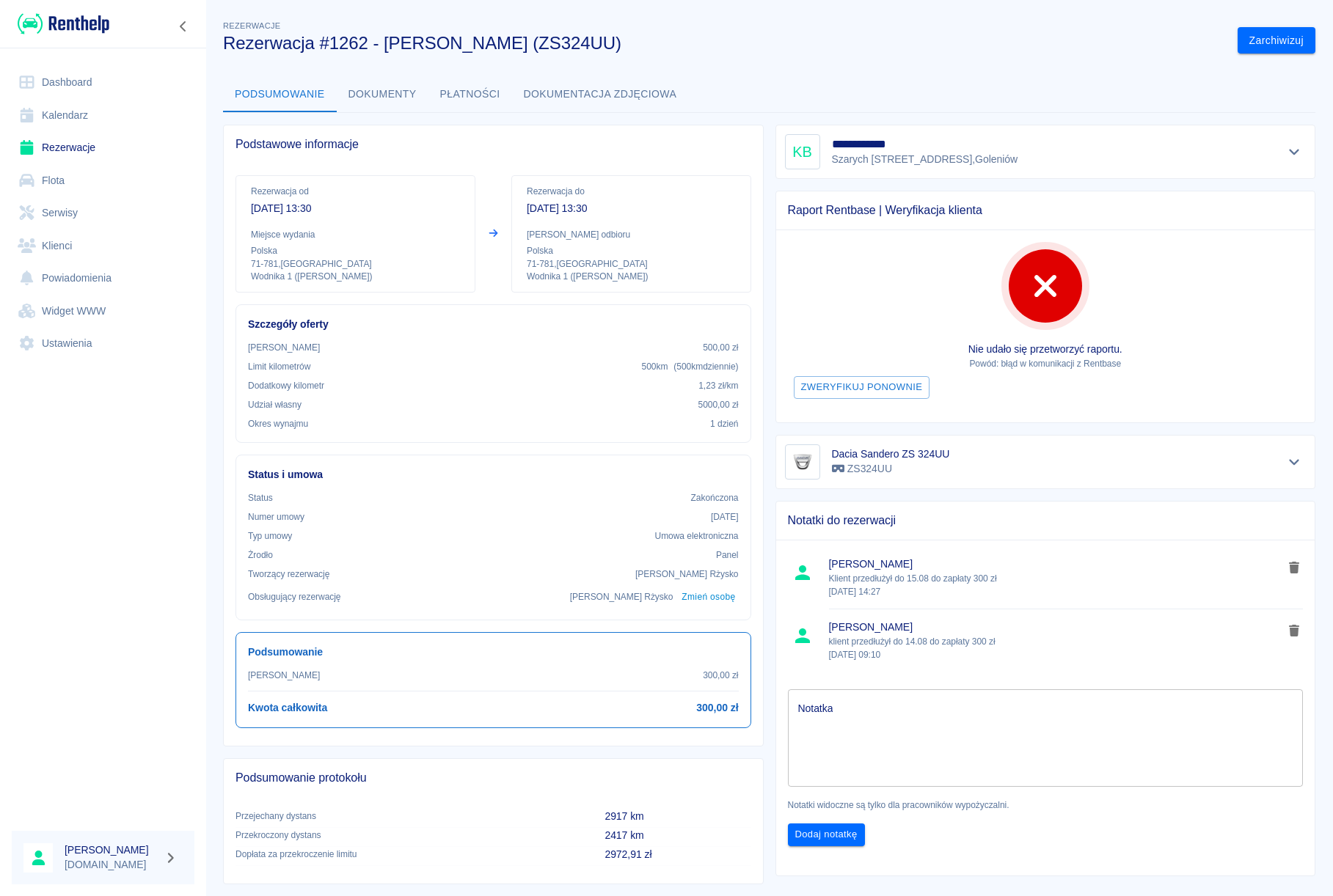
click at [57, 142] on link "Rezerwacje" at bounding box center [103, 147] width 183 height 33
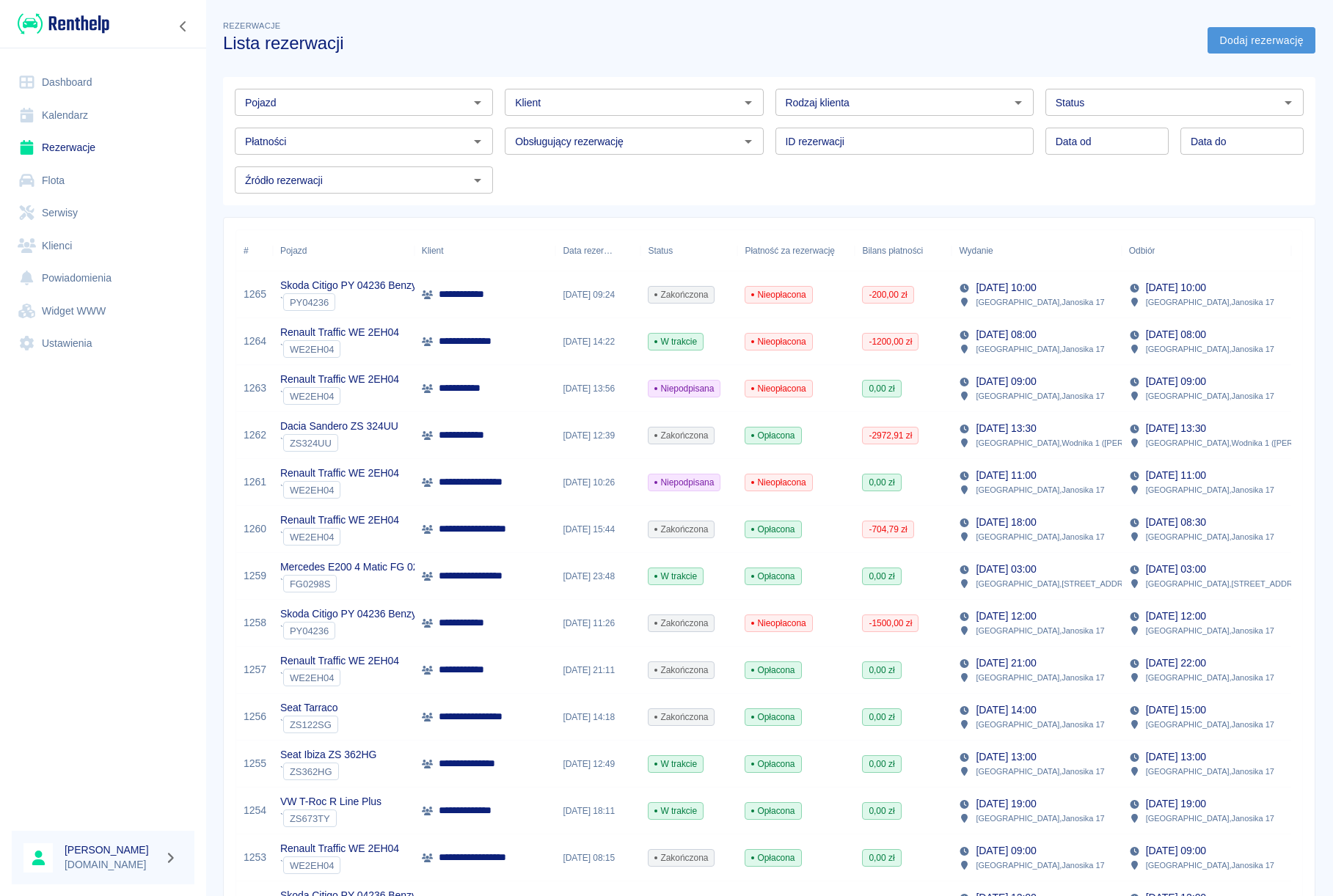
click at [1278, 42] on link "Dodaj rezerwację" at bounding box center [1261, 40] width 108 height 27
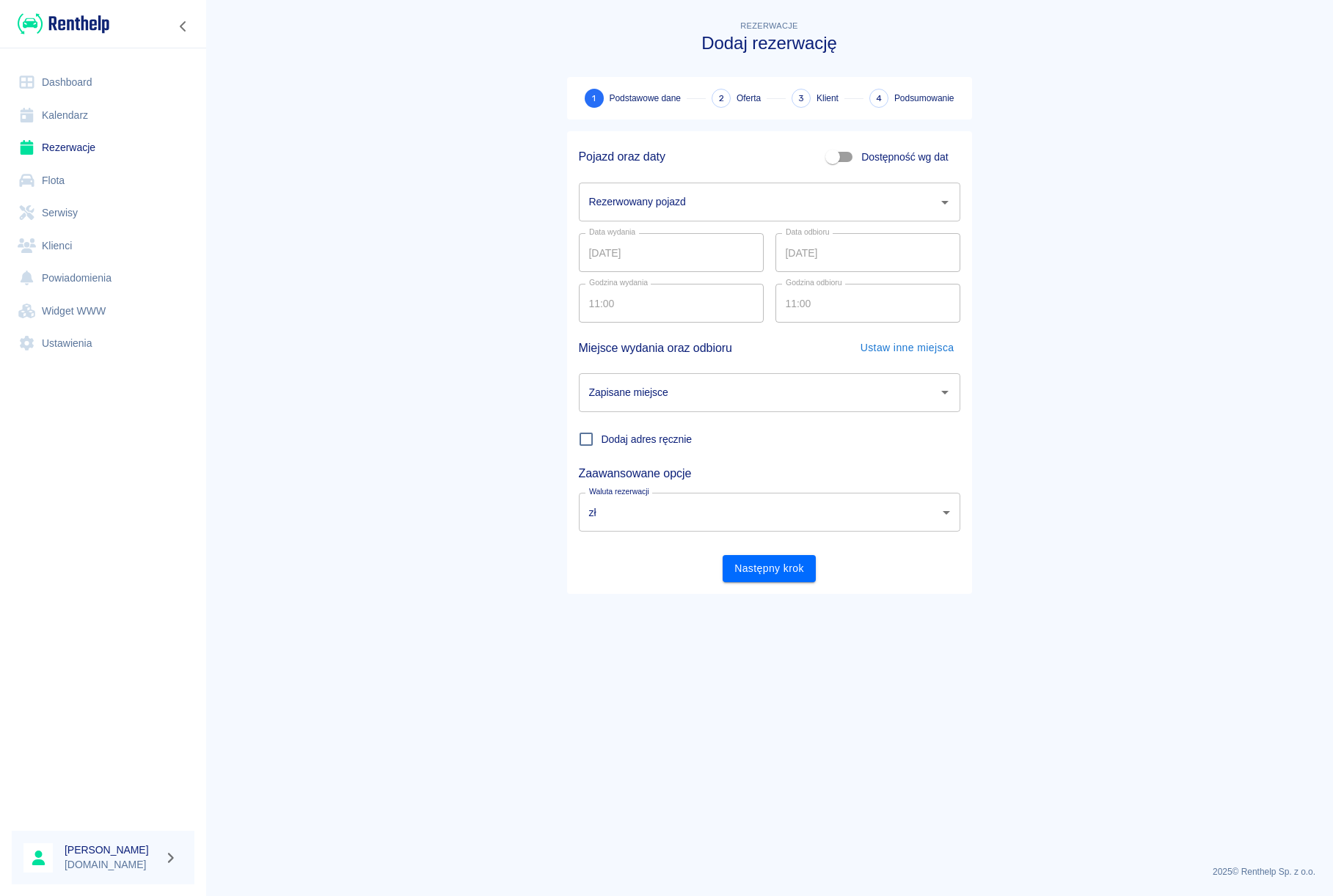
click at [696, 192] on input "Rezerwowany pojazd" at bounding box center [759, 202] width 346 height 26
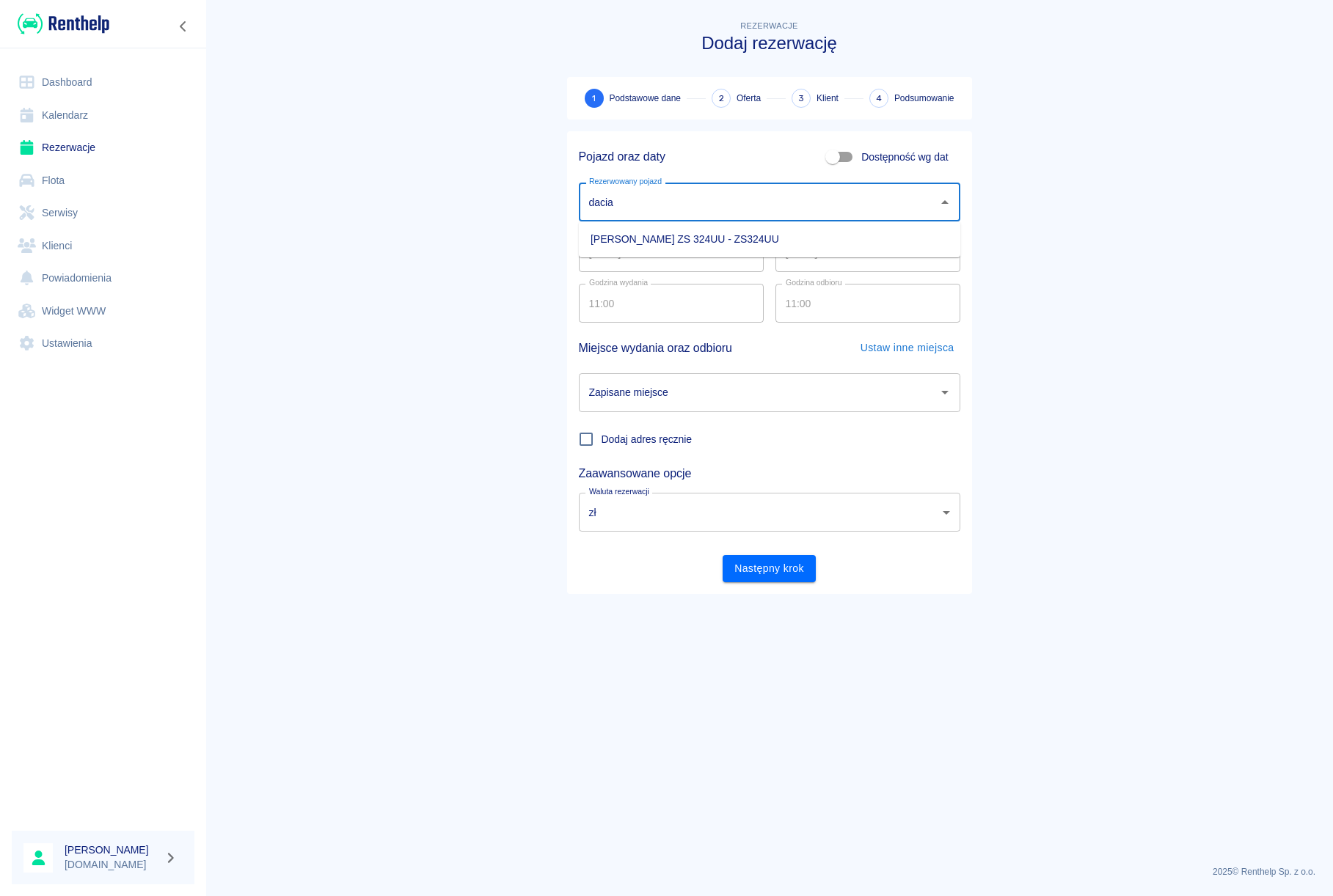
click at [710, 241] on li "[PERSON_NAME] ZS 324UU - ZS324UU" at bounding box center [770, 239] width 381 height 24
type input "[PERSON_NAME] ZS 324UU - ZS324UU"
click at [651, 394] on input "Zapisane miejsce" at bounding box center [759, 392] width 346 height 26
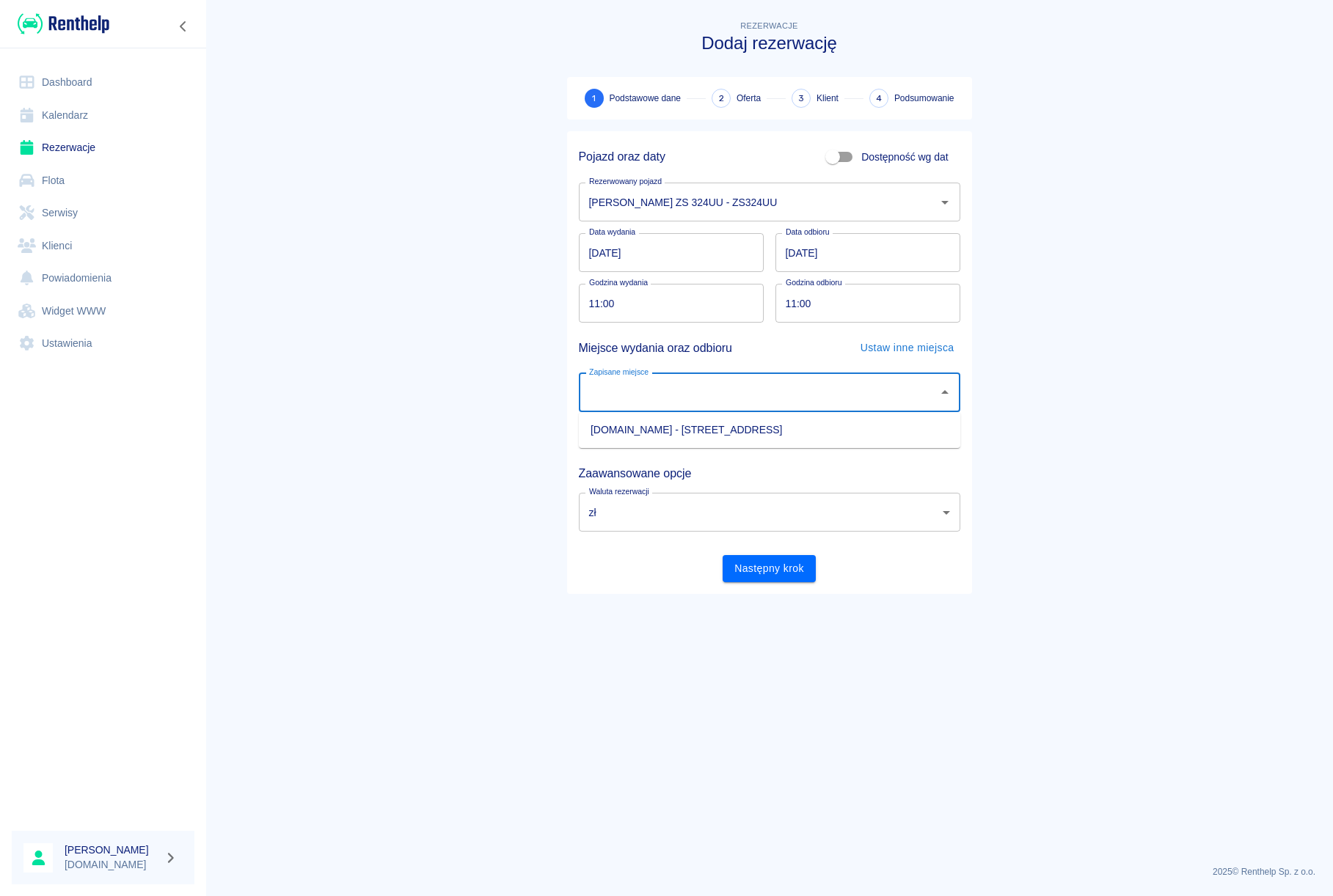
click at [642, 418] on li "[DOMAIN_NAME] - [STREET_ADDRESS]" at bounding box center [770, 430] width 381 height 24
type input "[DOMAIN_NAME] - [STREET_ADDRESS]"
click at [756, 555] on div "Następny krok" at bounding box center [764, 562] width 393 height 39
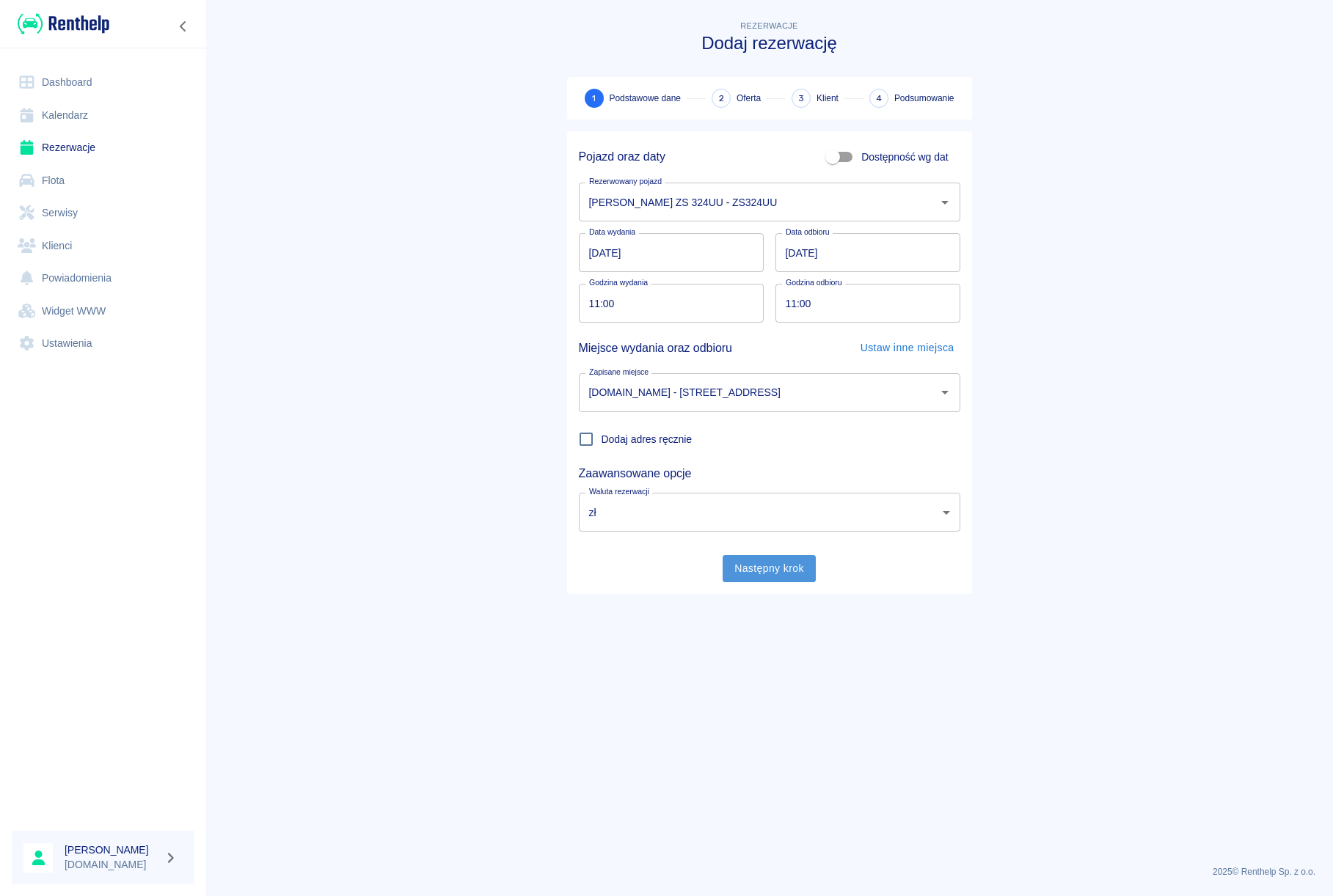
click at [757, 560] on button "Następny krok" at bounding box center [769, 568] width 93 height 27
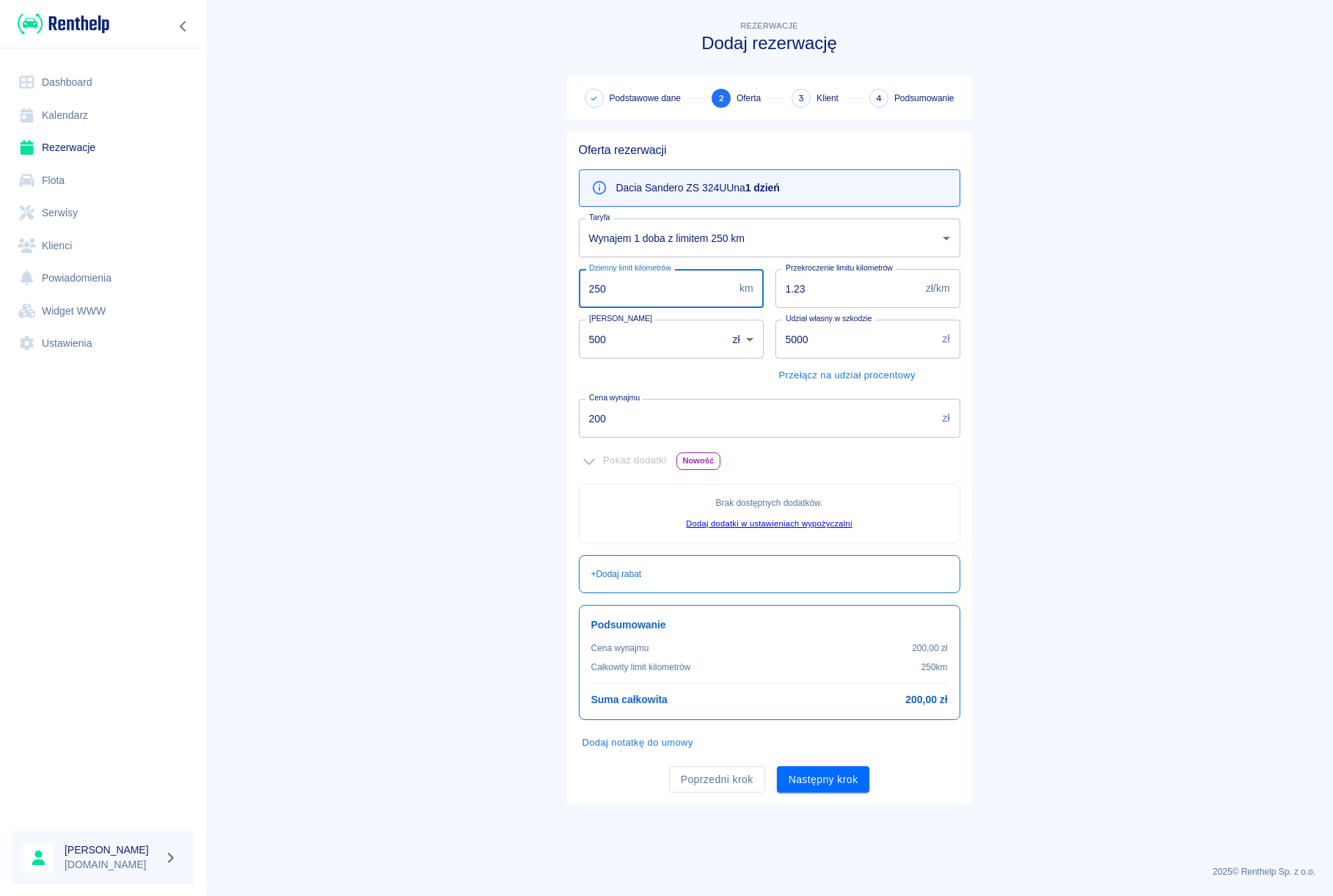
drag, startPoint x: 626, startPoint y: 289, endPoint x: 549, endPoint y: 275, distance: 78.3
click at [579, 275] on input "250" at bounding box center [656, 289] width 155 height 39
type input "1000"
click at [525, 280] on main "Rezerwacje Dodaj rezerwację Podstawowe dane 2 Oferta 3 Klient 4 Podsumowanie Of…" at bounding box center [769, 435] width 1128 height 836
drag, startPoint x: 620, startPoint y: 337, endPoint x: 560, endPoint y: 328, distance: 60.7
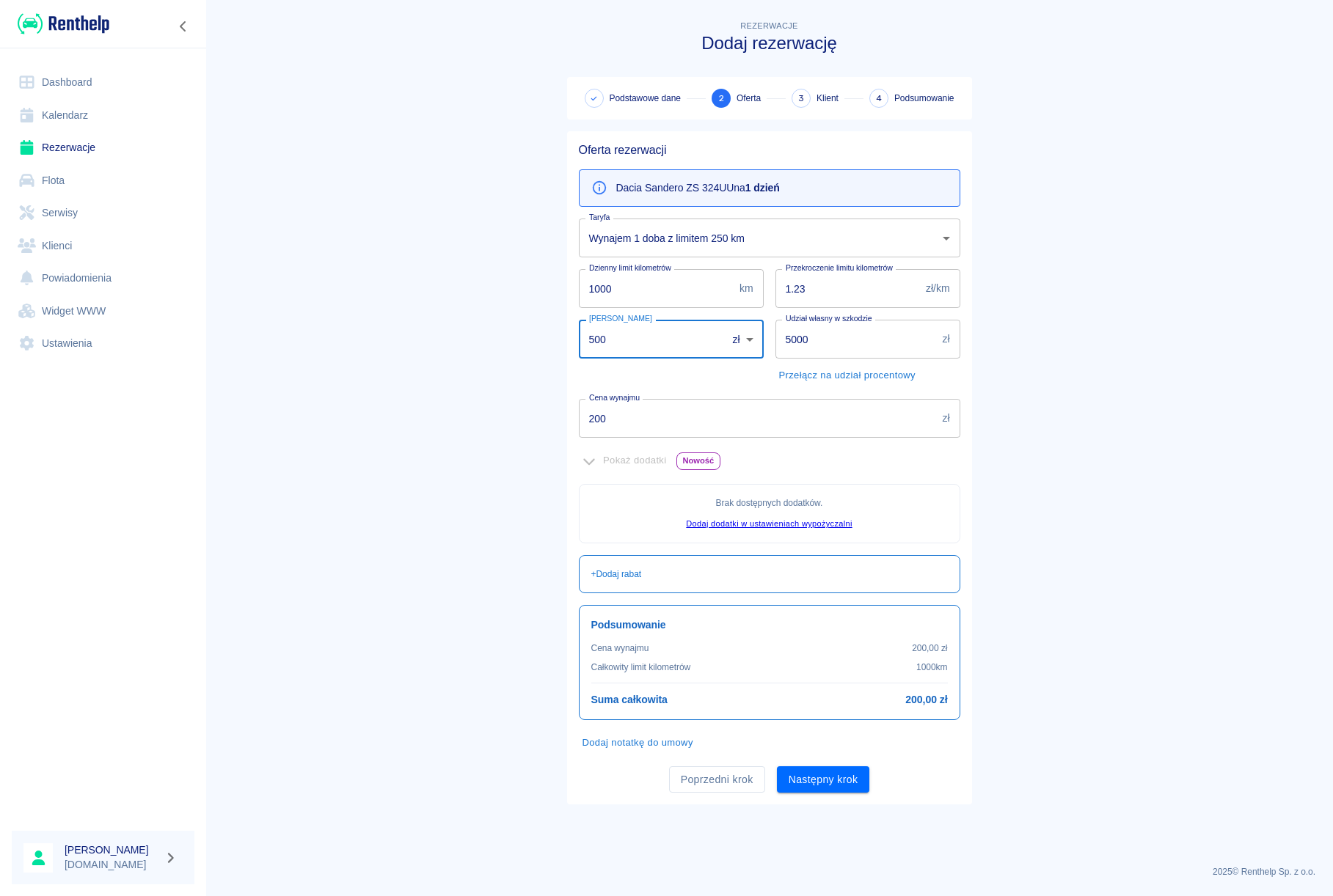
click at [579, 328] on input "500" at bounding box center [647, 339] width 138 height 39
type input "0"
click at [527, 320] on main "Rezerwacje Dodaj rezerwację Podstawowe dane 2 Oferta 3 Klient 4 Podsumowanie Of…" at bounding box center [769, 435] width 1128 height 836
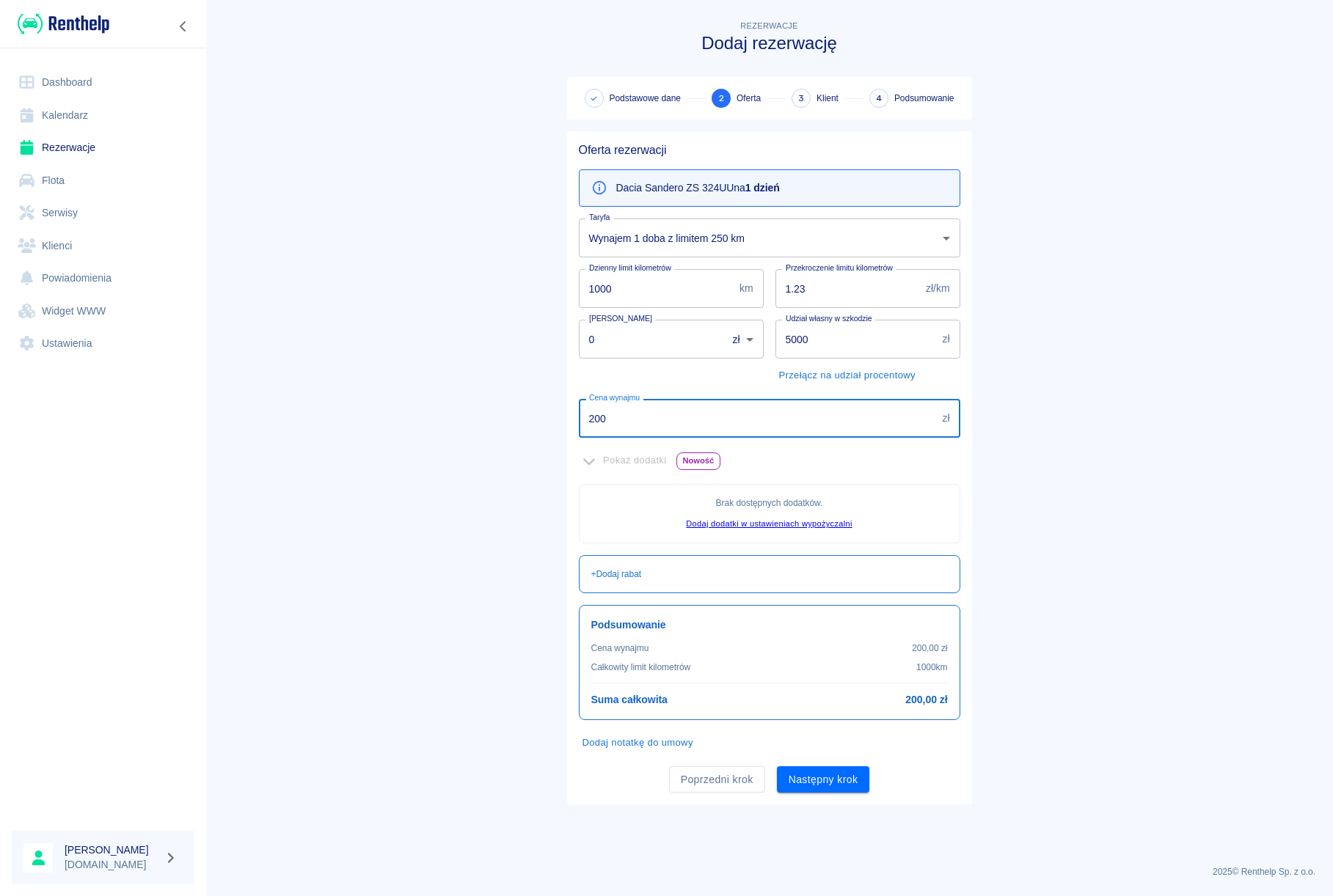
click at [579, 415] on input "200" at bounding box center [758, 418] width 358 height 39
click at [825, 781] on button "Następny krok" at bounding box center [823, 780] width 93 height 27
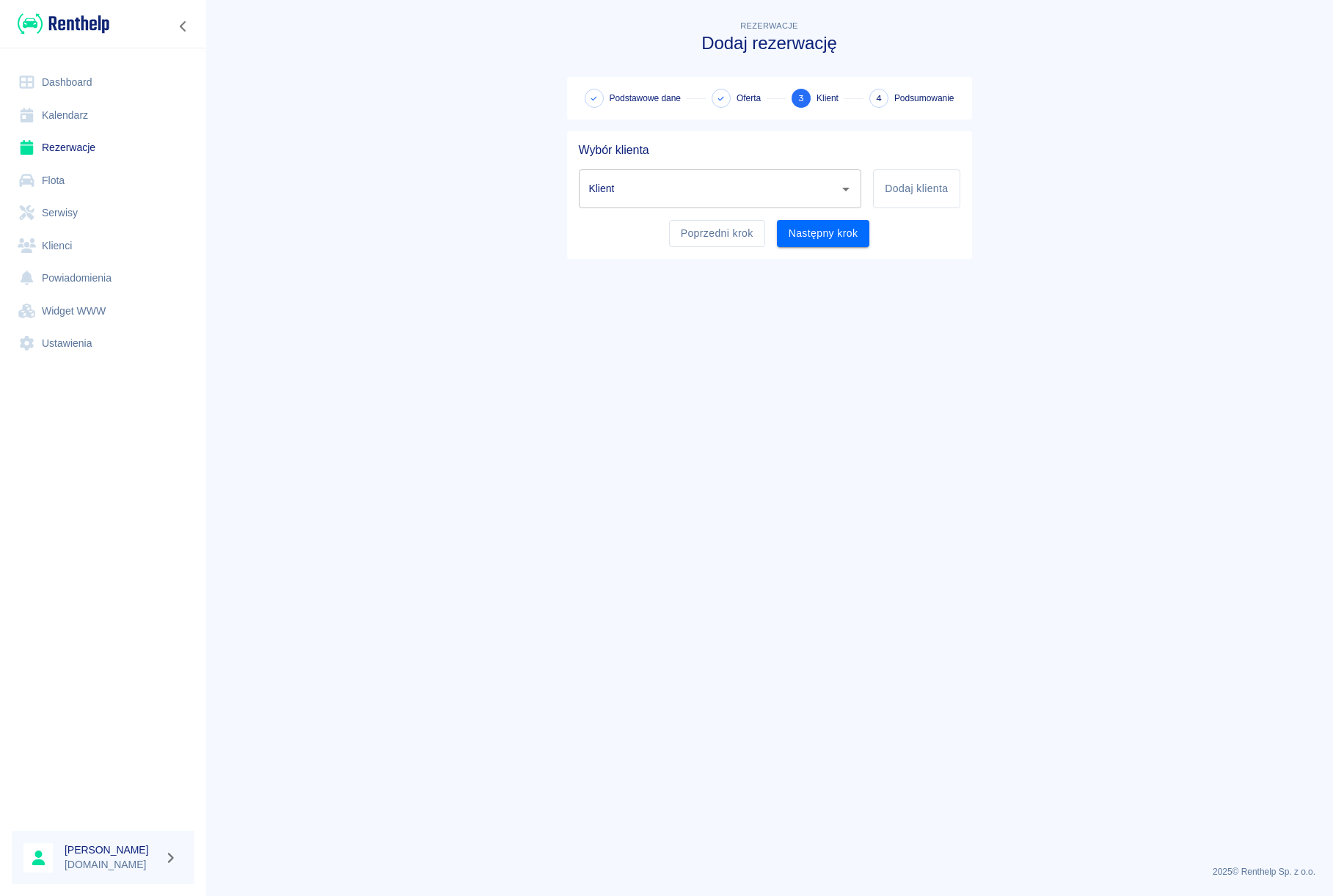
click at [644, 186] on input "Klient" at bounding box center [709, 188] width 248 height 26
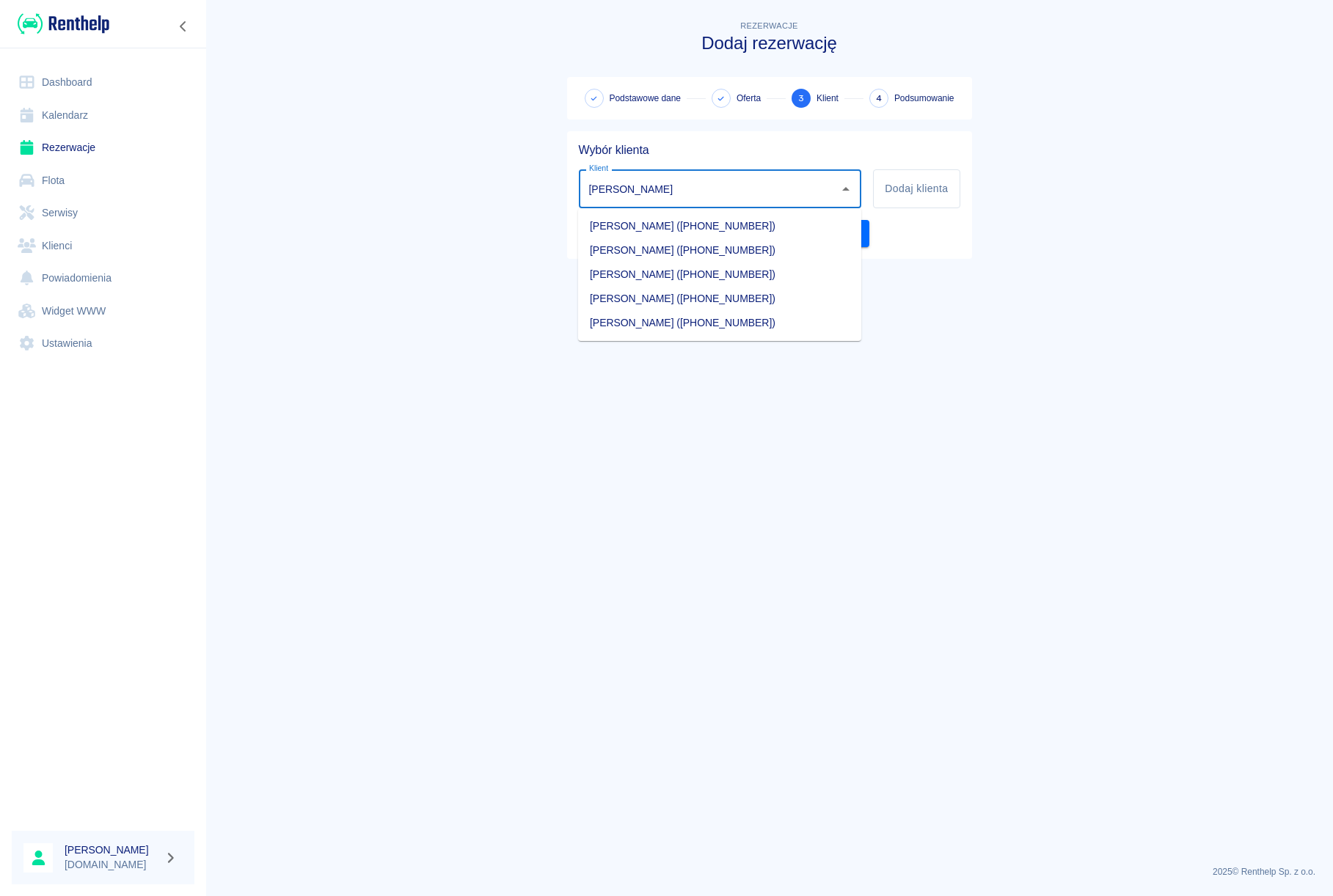
click at [617, 297] on li "[PERSON_NAME] ([PHONE_NUMBER])" at bounding box center [720, 298] width 283 height 24
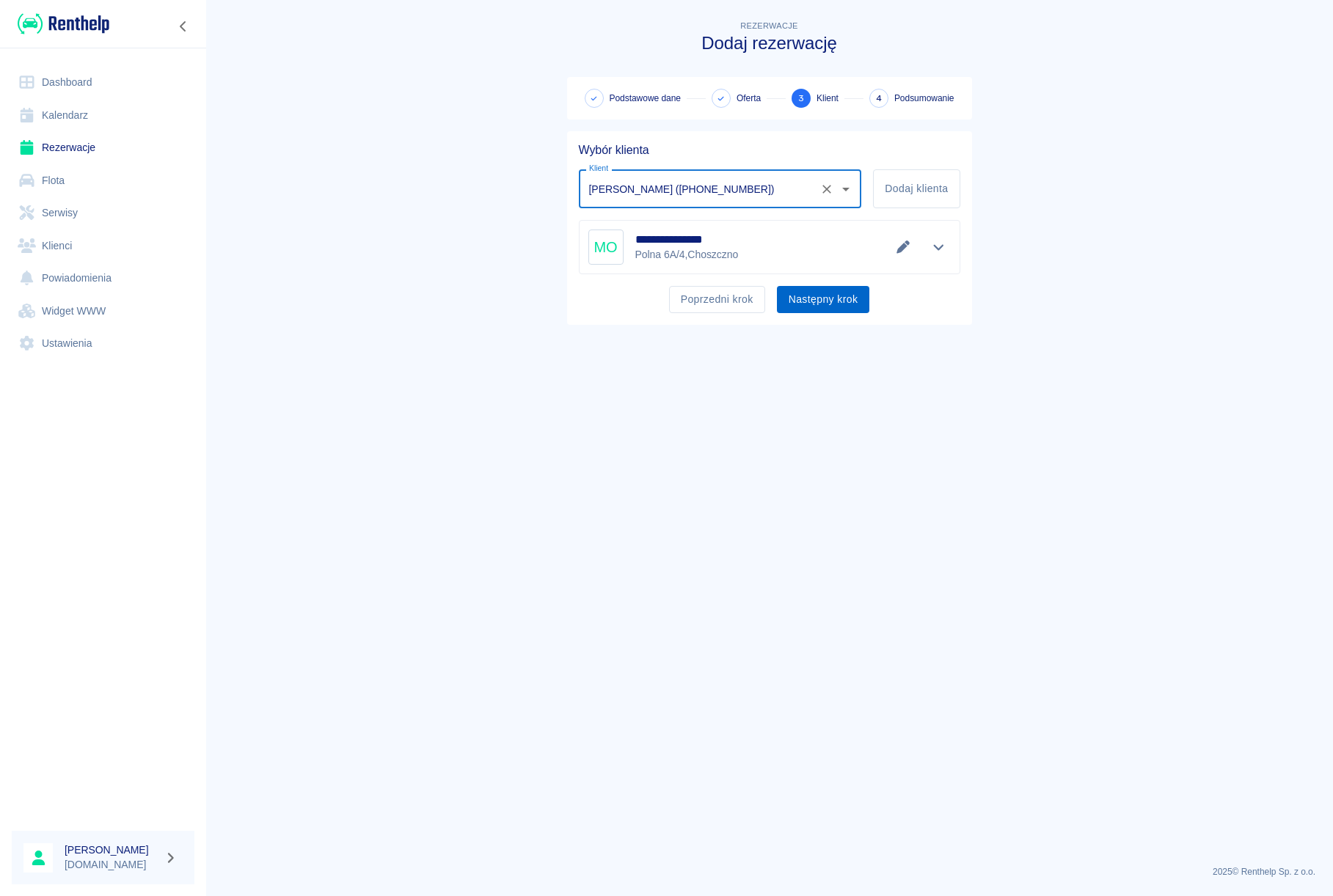
type input "[PERSON_NAME] ([PHONE_NUMBER])"
click at [817, 304] on button "Następny krok" at bounding box center [823, 299] width 93 height 27
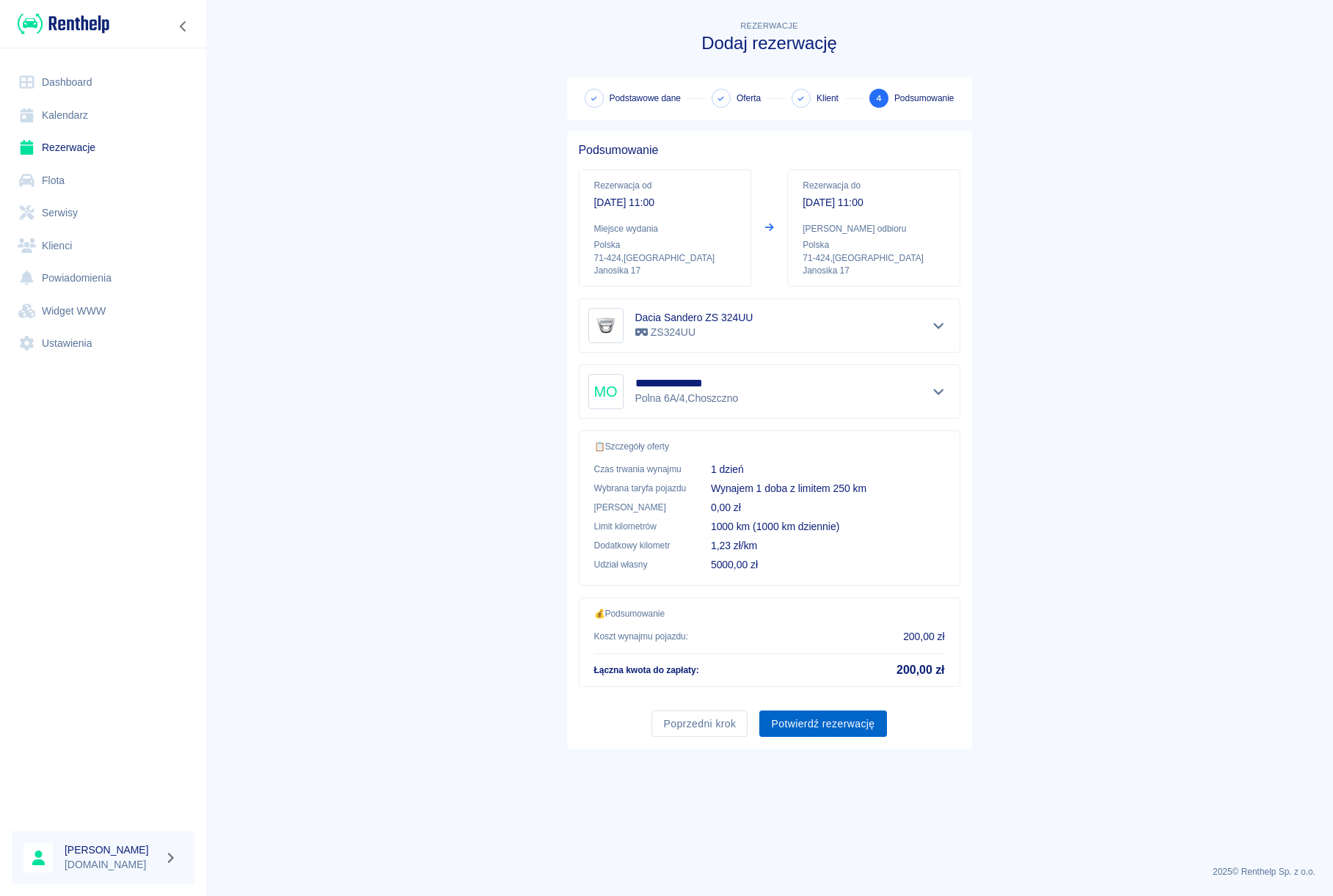
click at [839, 721] on button "Potwierdź rezerwację" at bounding box center [823, 724] width 127 height 27
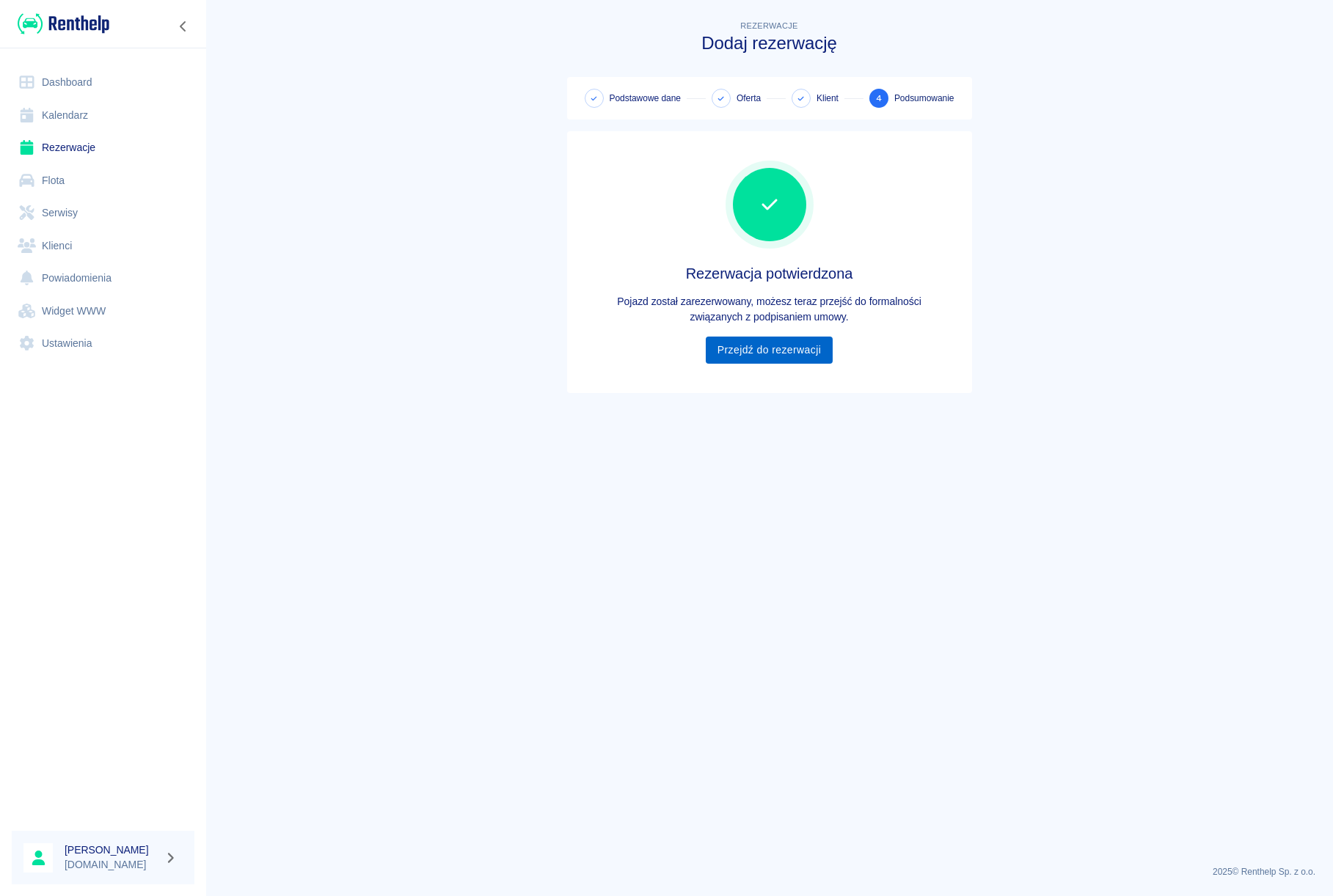
click at [740, 344] on link "Przejdź do rezerwacji" at bounding box center [769, 350] width 127 height 27
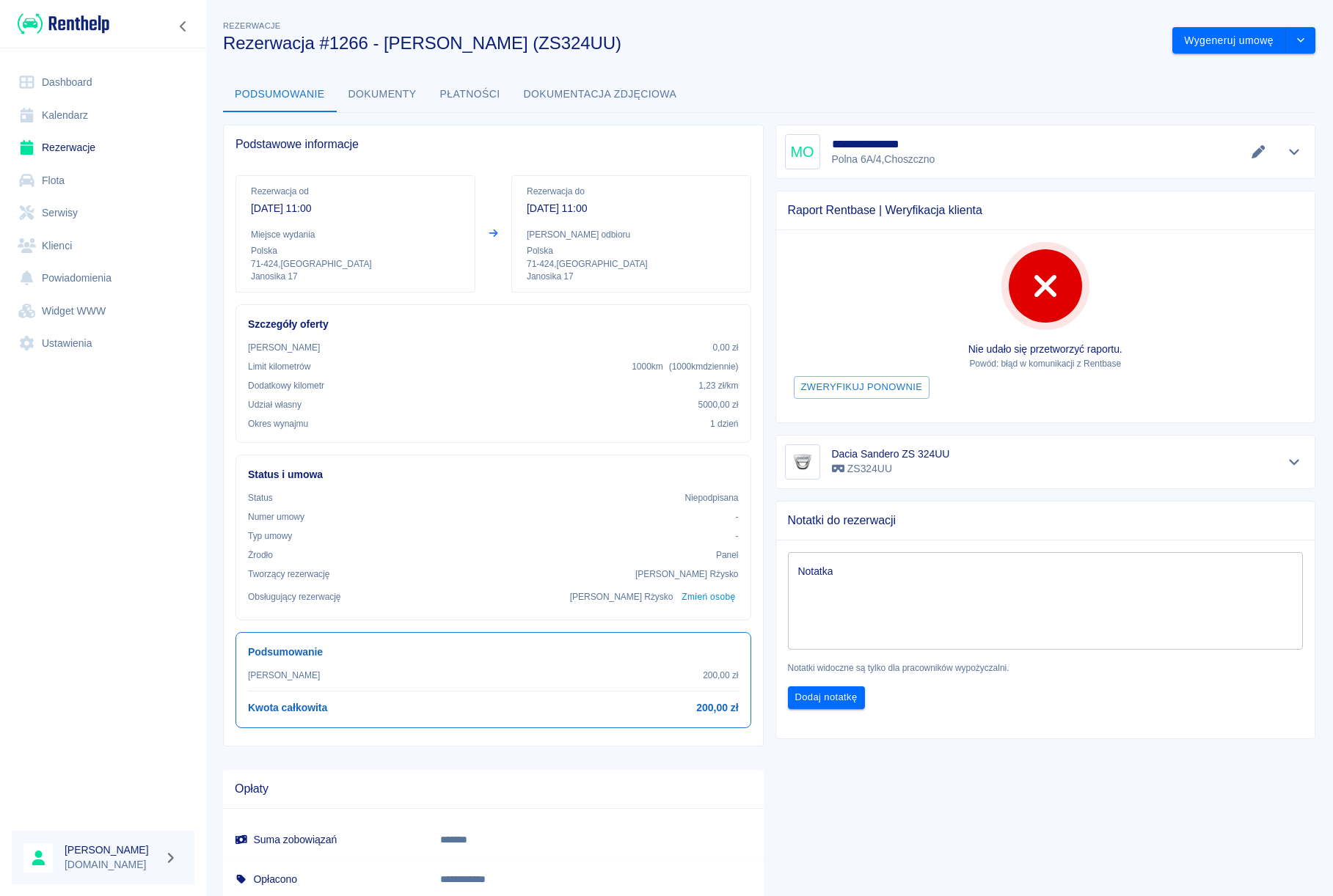
click at [52, 82] on link "Dashboard" at bounding box center [103, 82] width 183 height 33
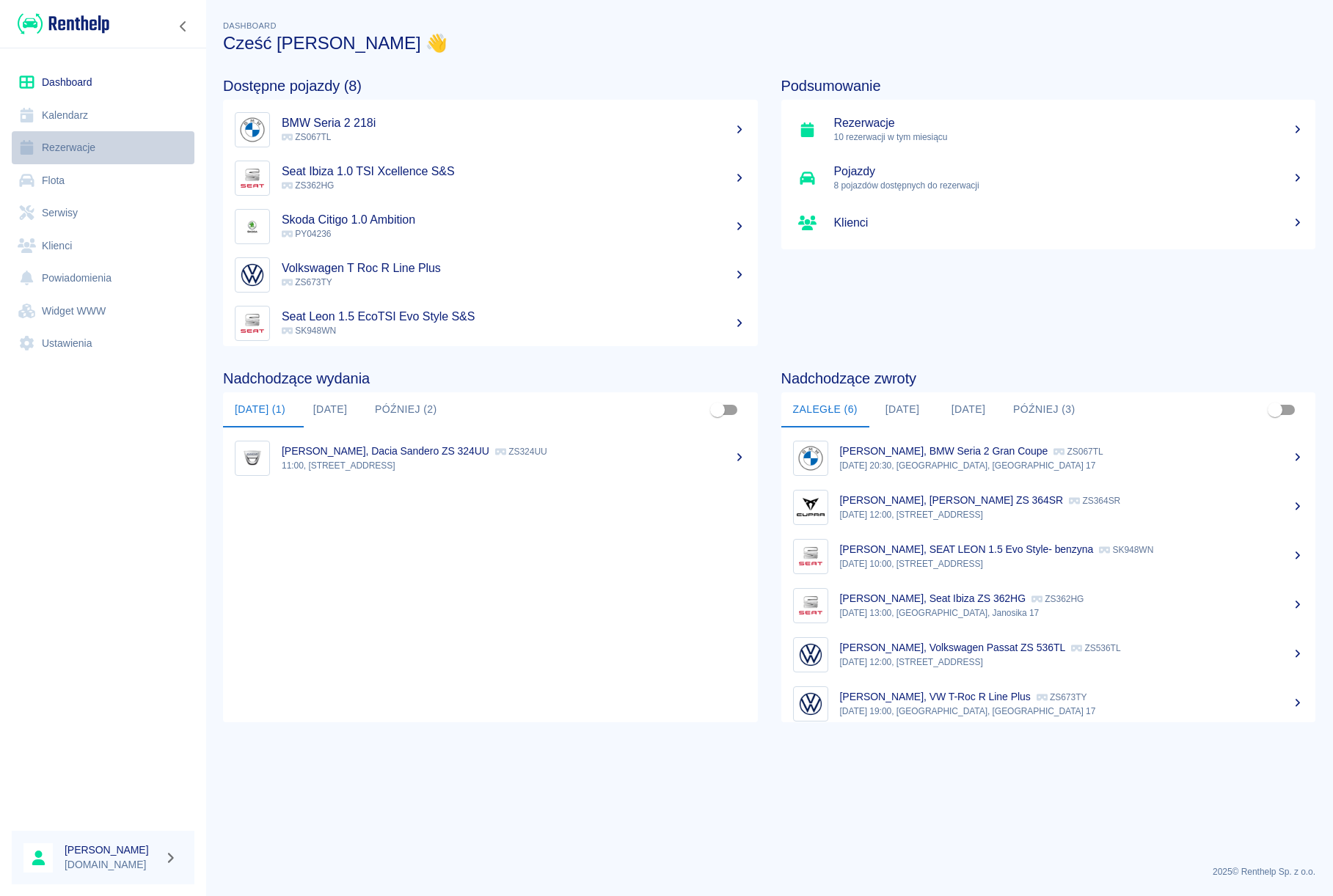
click at [65, 145] on link "Rezerwacje" at bounding box center [103, 147] width 183 height 33
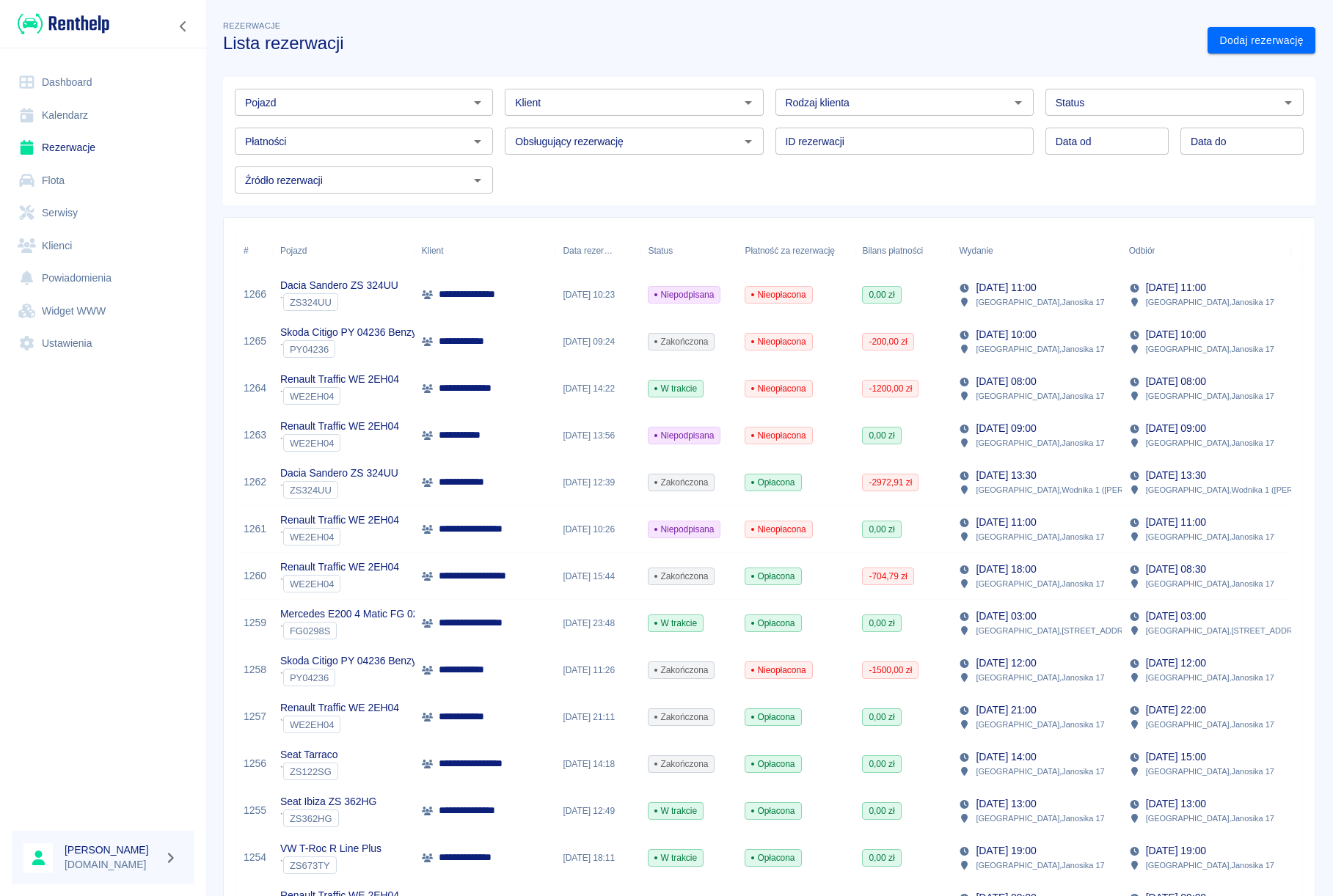
click at [61, 188] on link "Flota" at bounding box center [103, 180] width 183 height 33
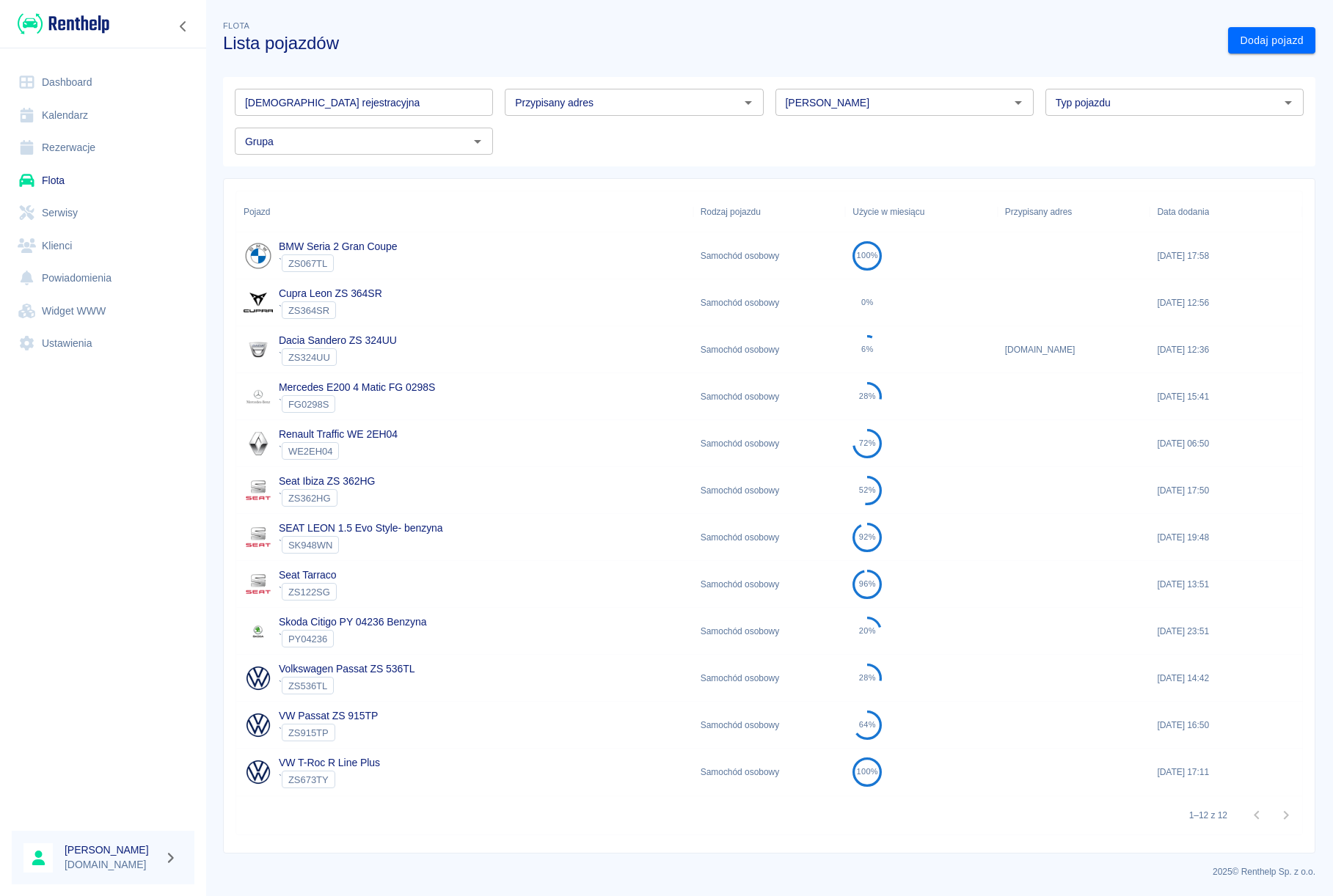
click at [359, 452] on div "` WE2EH04" at bounding box center [337, 451] width 119 height 18
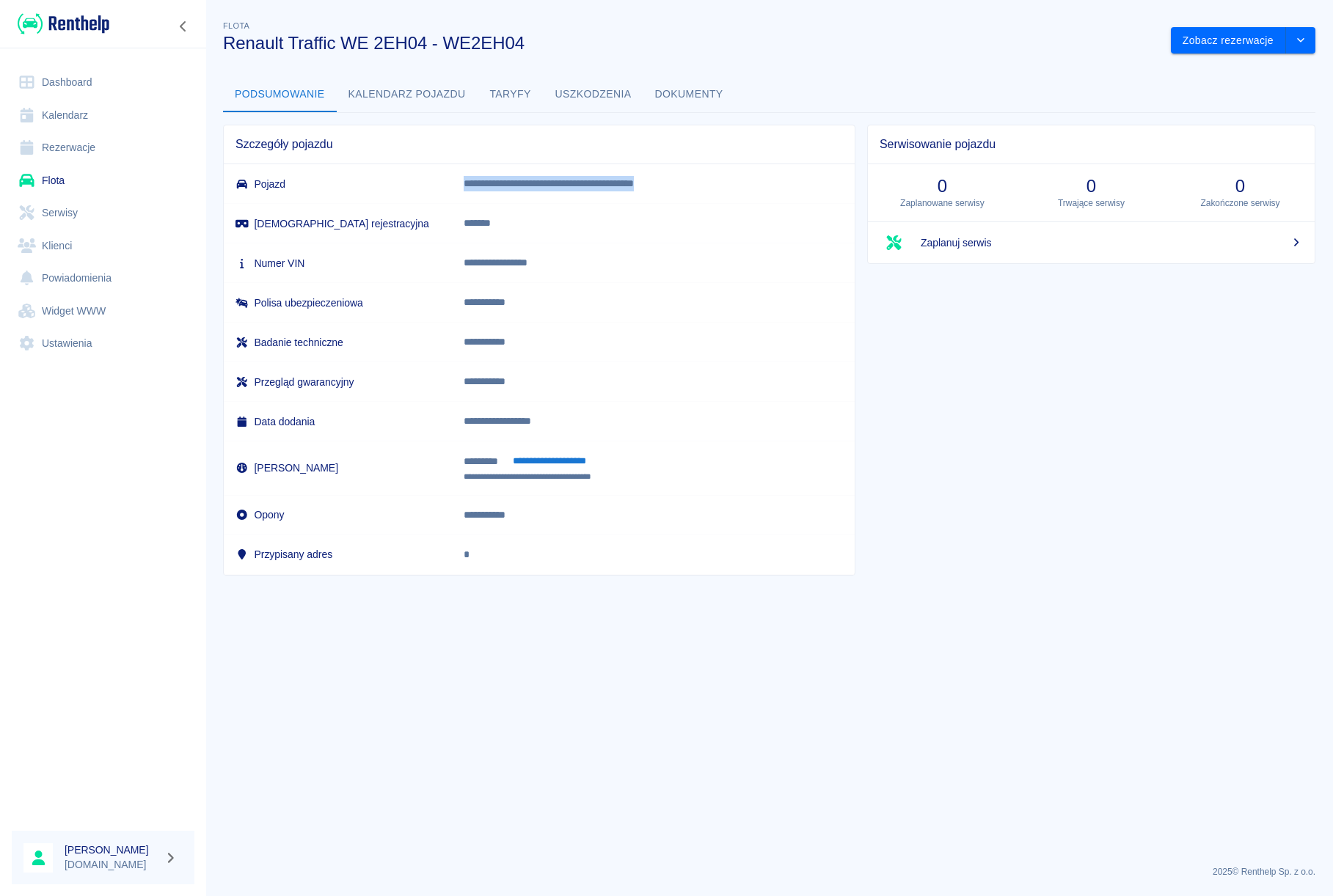
drag, startPoint x: 485, startPoint y: 185, endPoint x: 693, endPoint y: 185, distance: 208.0
click at [693, 185] on p "**********" at bounding box center [643, 183] width 359 height 15
copy p "**********"
click at [68, 155] on link "Rezerwacje" at bounding box center [103, 147] width 183 height 33
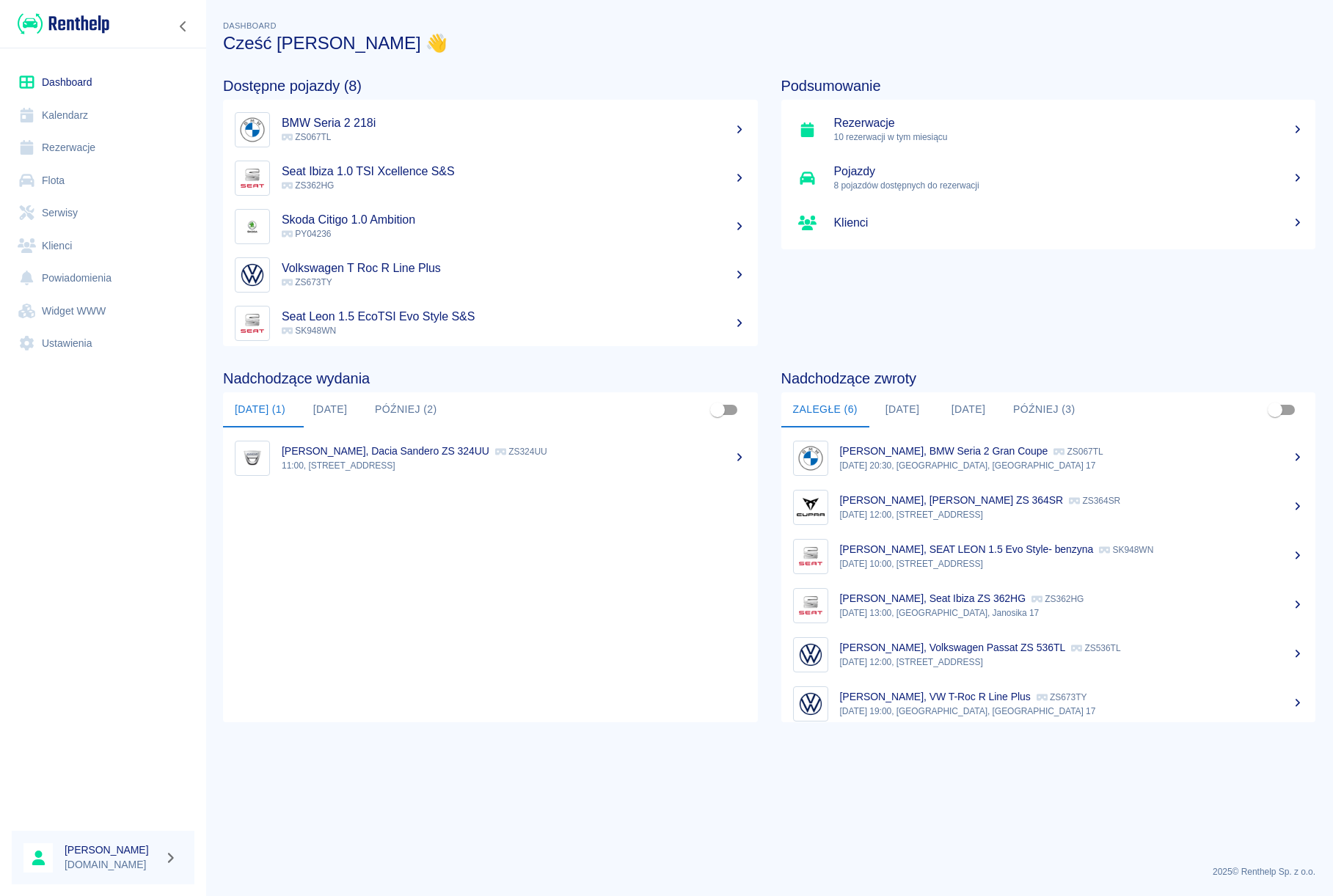
click at [63, 150] on link "Rezerwacje" at bounding box center [103, 147] width 183 height 33
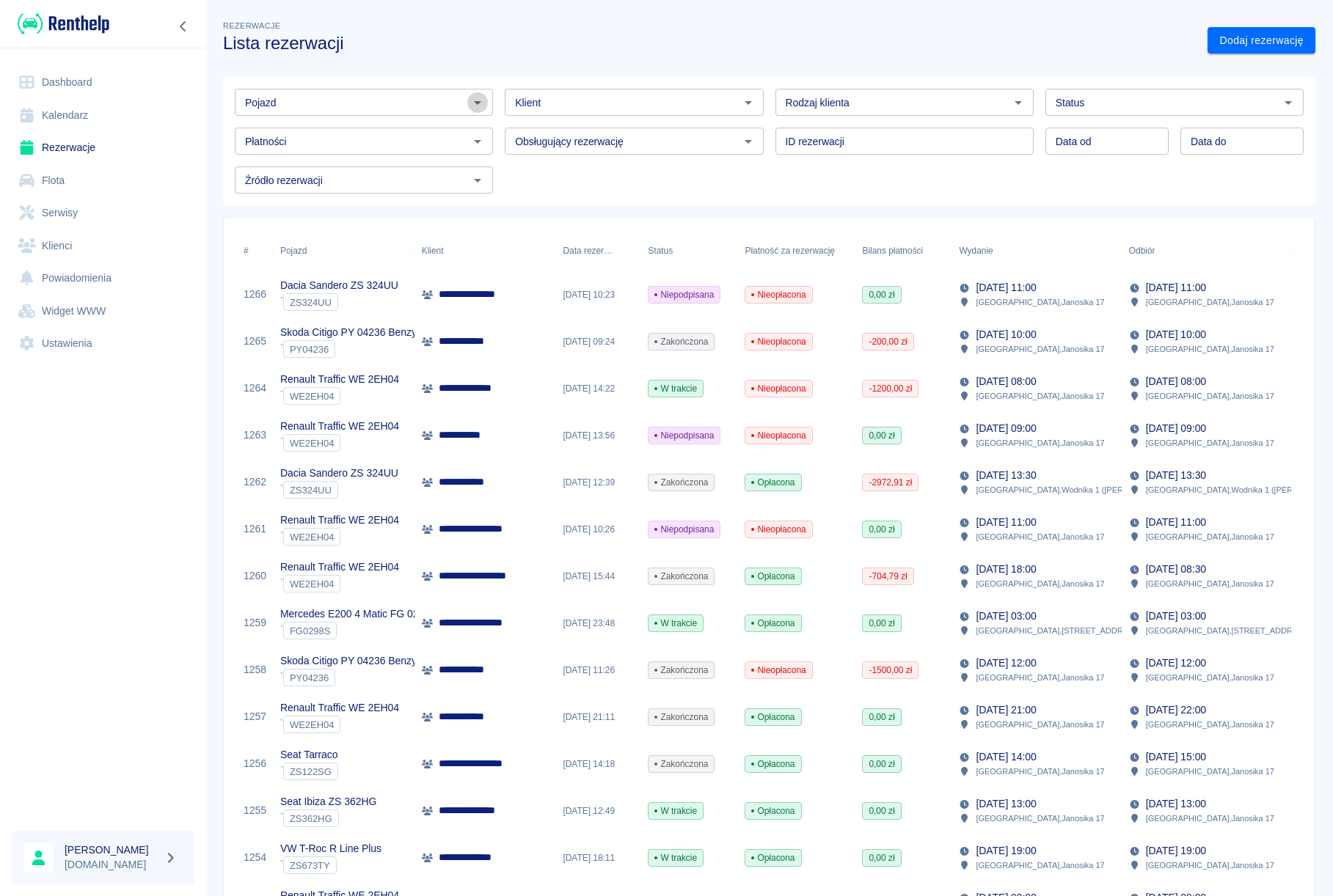
click at [480, 102] on icon "Otwórz" at bounding box center [477, 102] width 18 height 18
click at [431, 126] on li "Mercedes E200 4 Matic FG 0298S - FG0298S" at bounding box center [363, 133] width 256 height 24
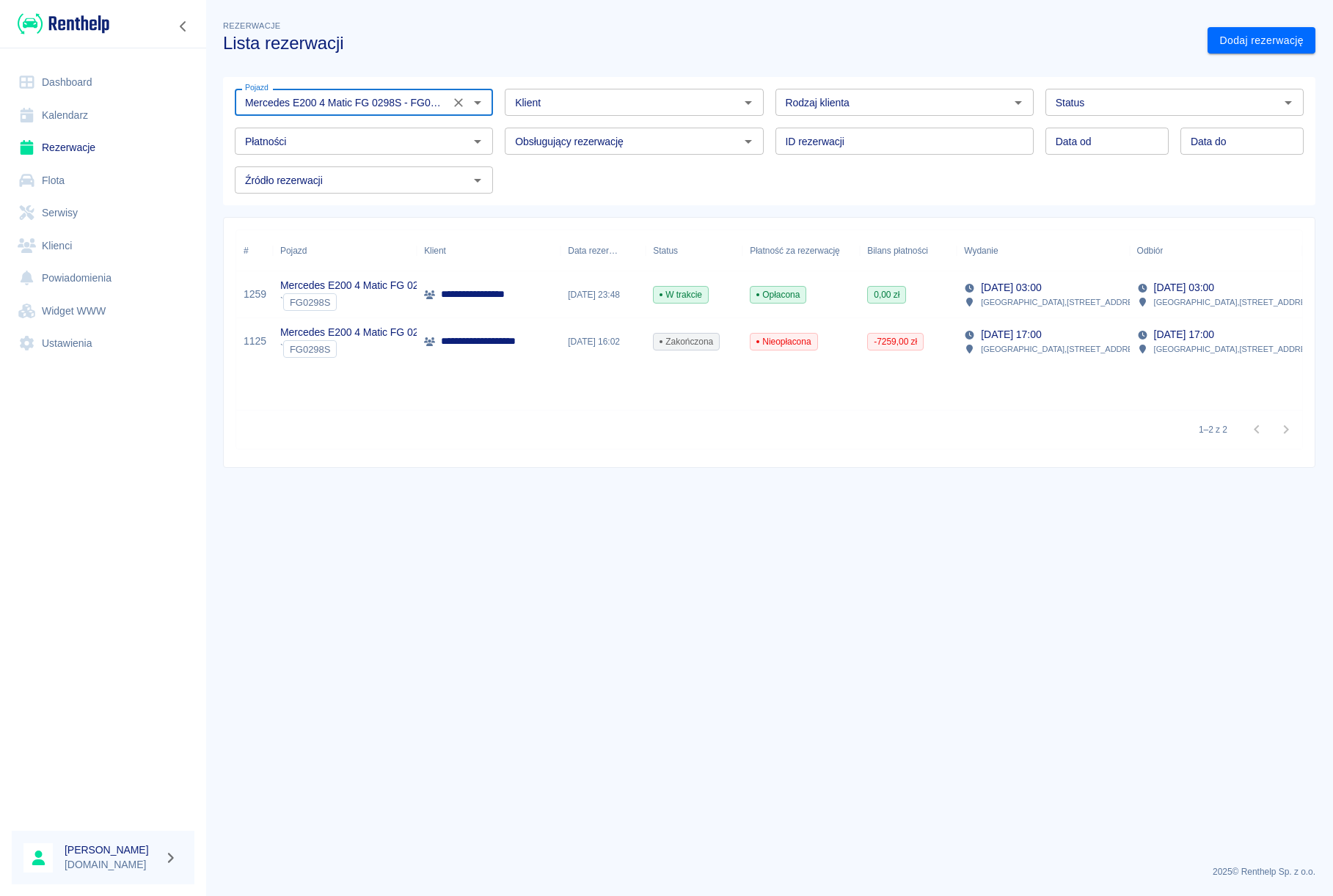
type input "Mercedes E200 4 Matic FG 0298S - FG0298S"
click at [479, 339] on p "**********" at bounding box center [488, 341] width 94 height 15
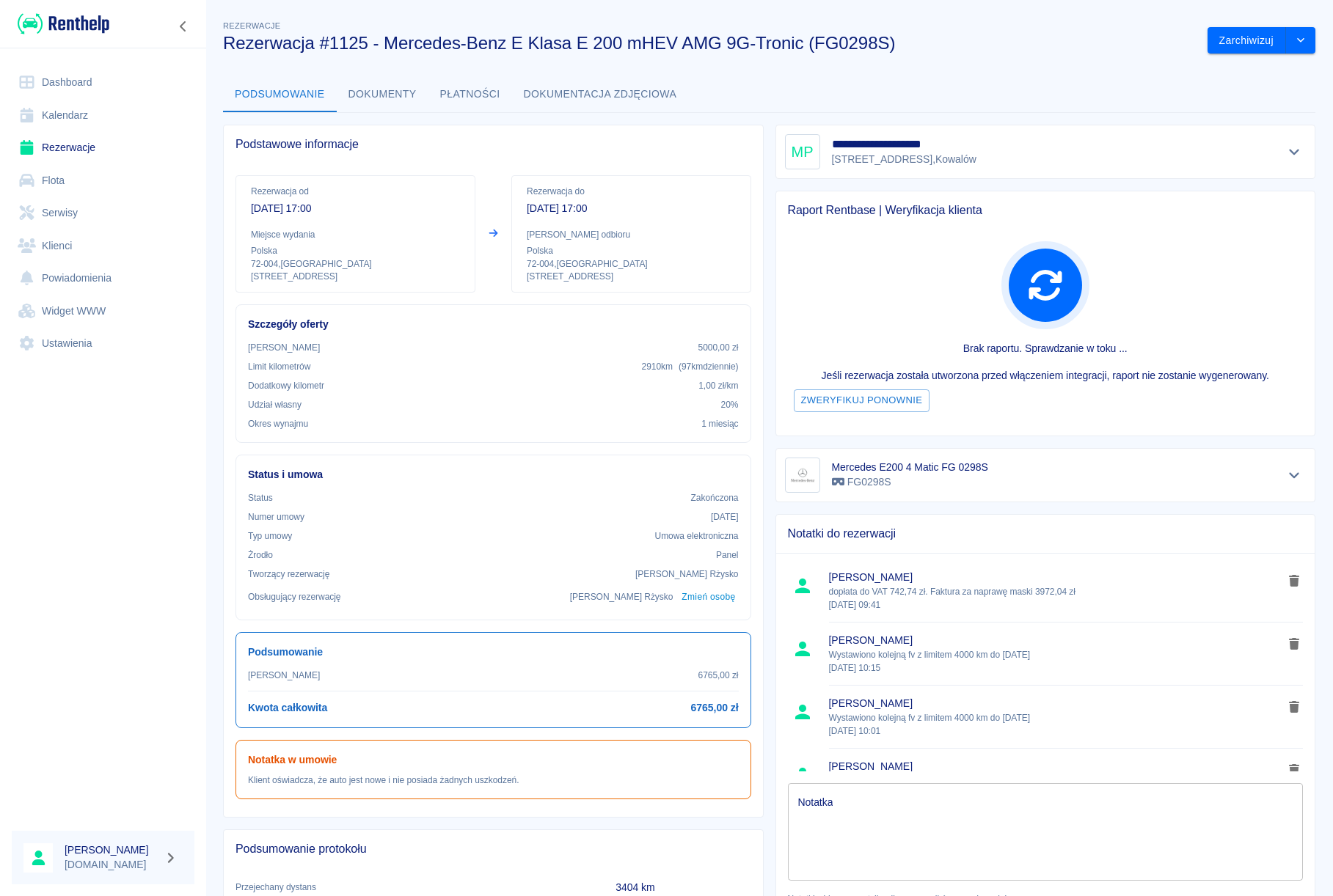
click at [397, 96] on button "Dokumenty" at bounding box center [382, 95] width 91 height 35
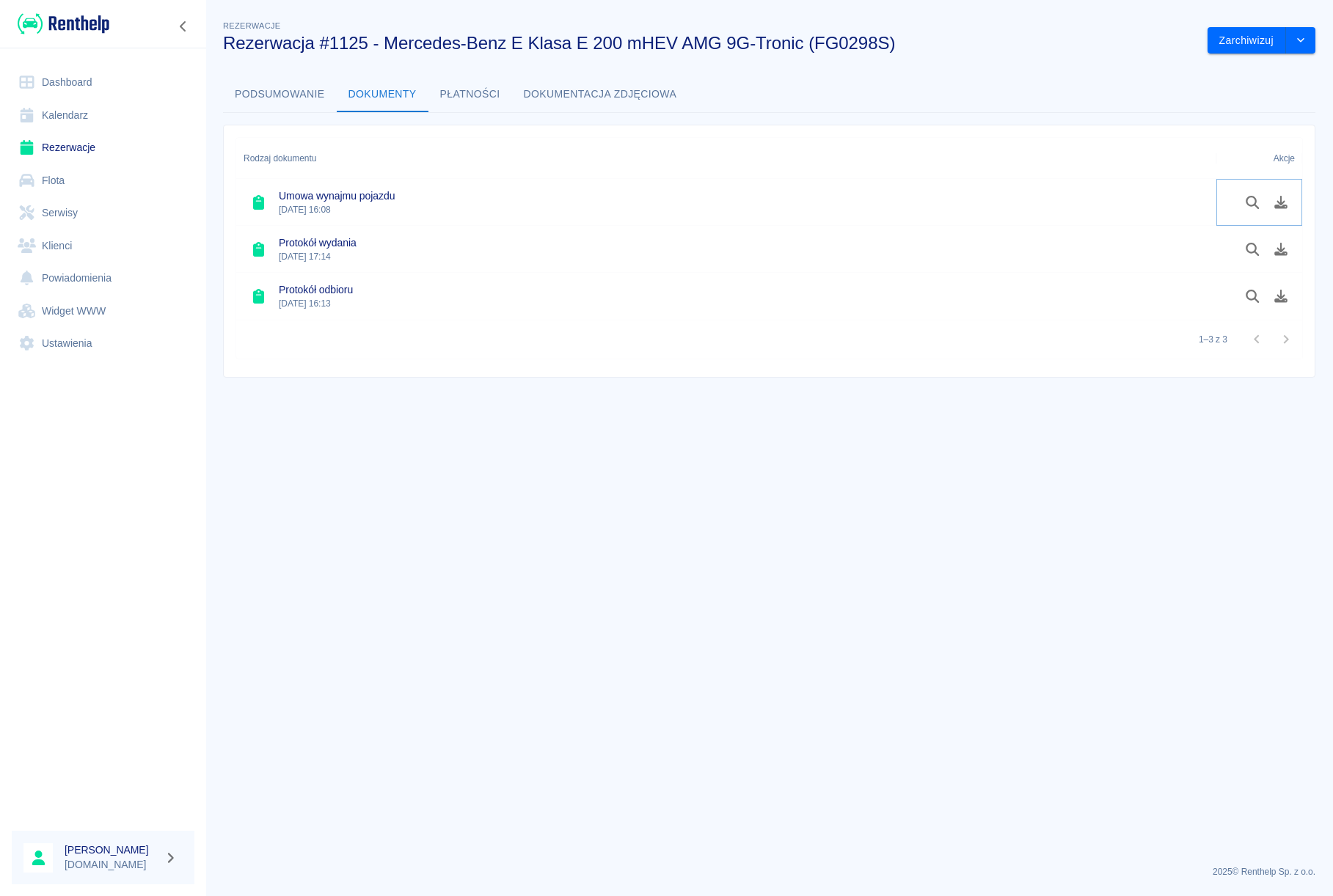
click at [1279, 202] on icon "Pobierz dokument" at bounding box center [1281, 202] width 13 height 13
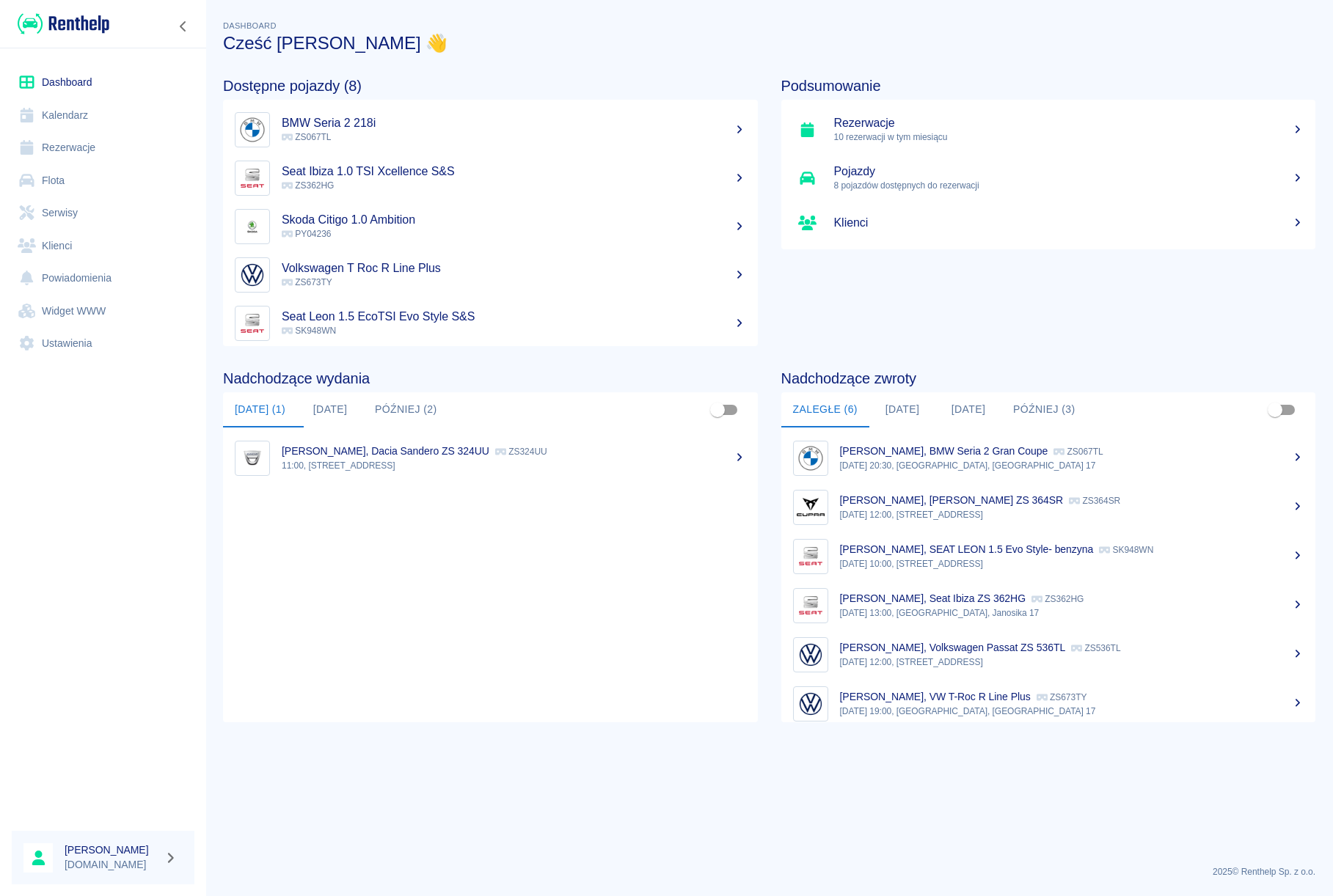
click at [82, 155] on link "Rezerwacje" at bounding box center [103, 147] width 183 height 33
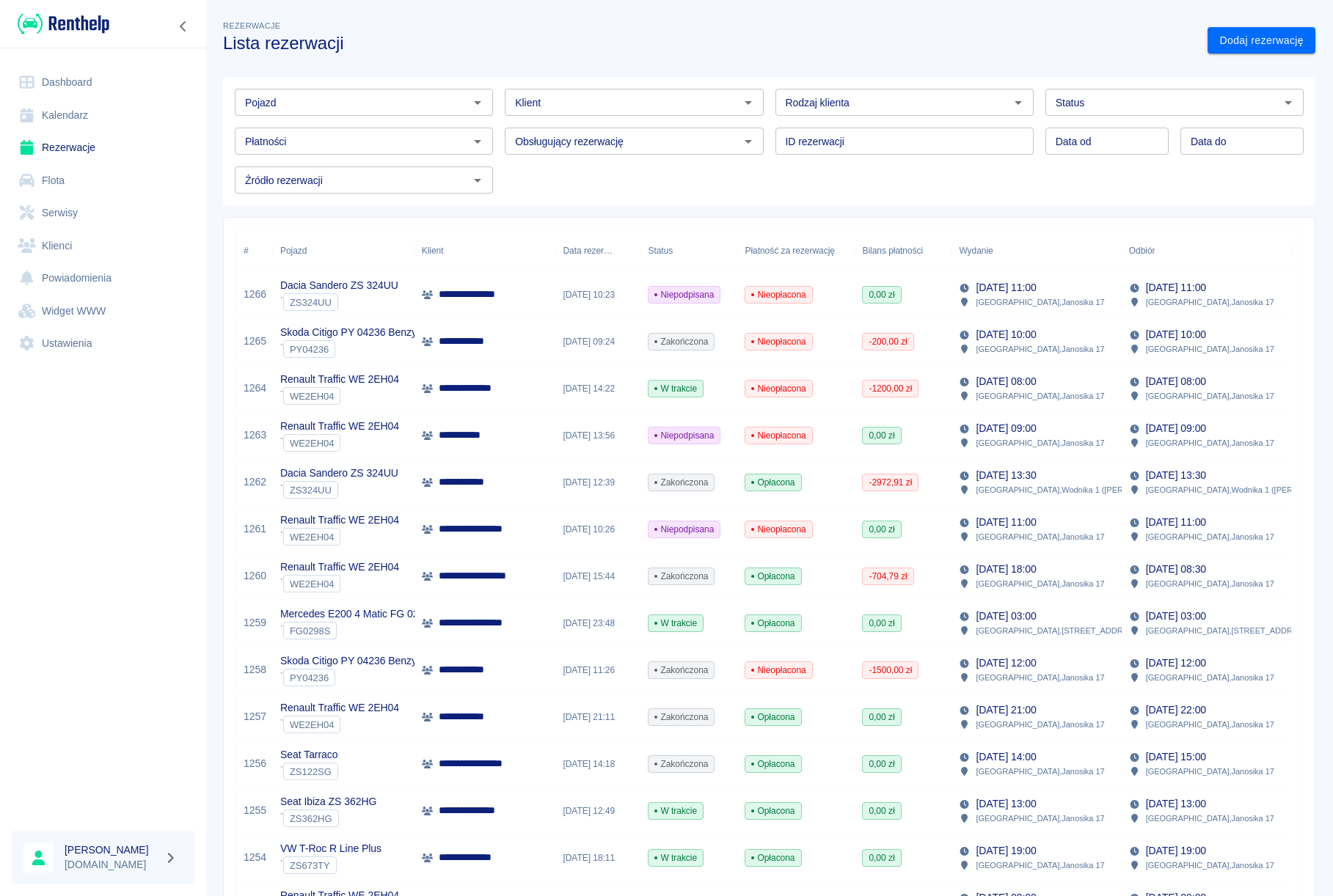
click at [614, 307] on div "[DATE] 10:23" at bounding box center [598, 294] width 85 height 47
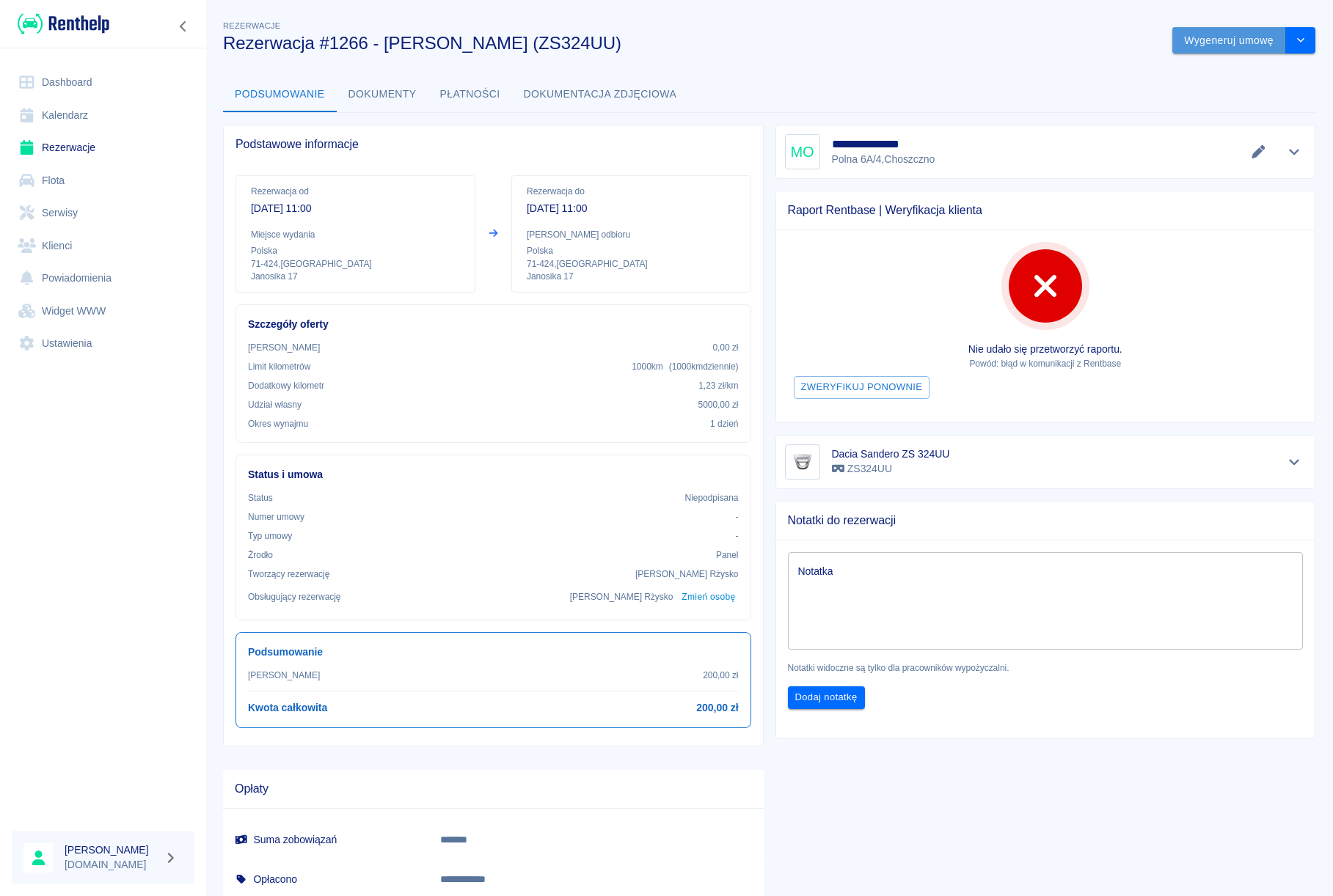
click at [1196, 49] on button "Wygeneruj umowę" at bounding box center [1228, 40] width 113 height 27
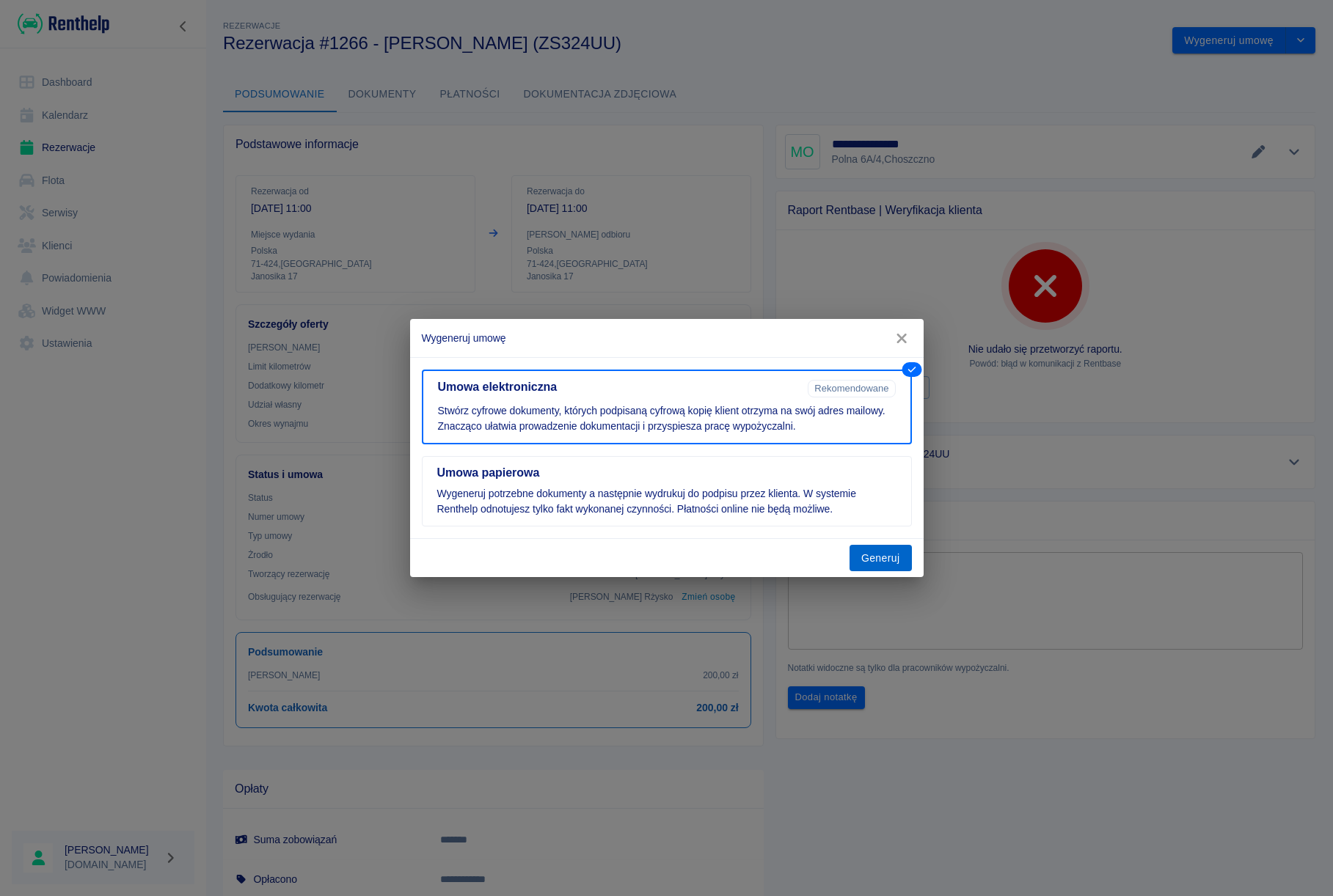
click at [873, 562] on button "Generuj" at bounding box center [880, 558] width 63 height 27
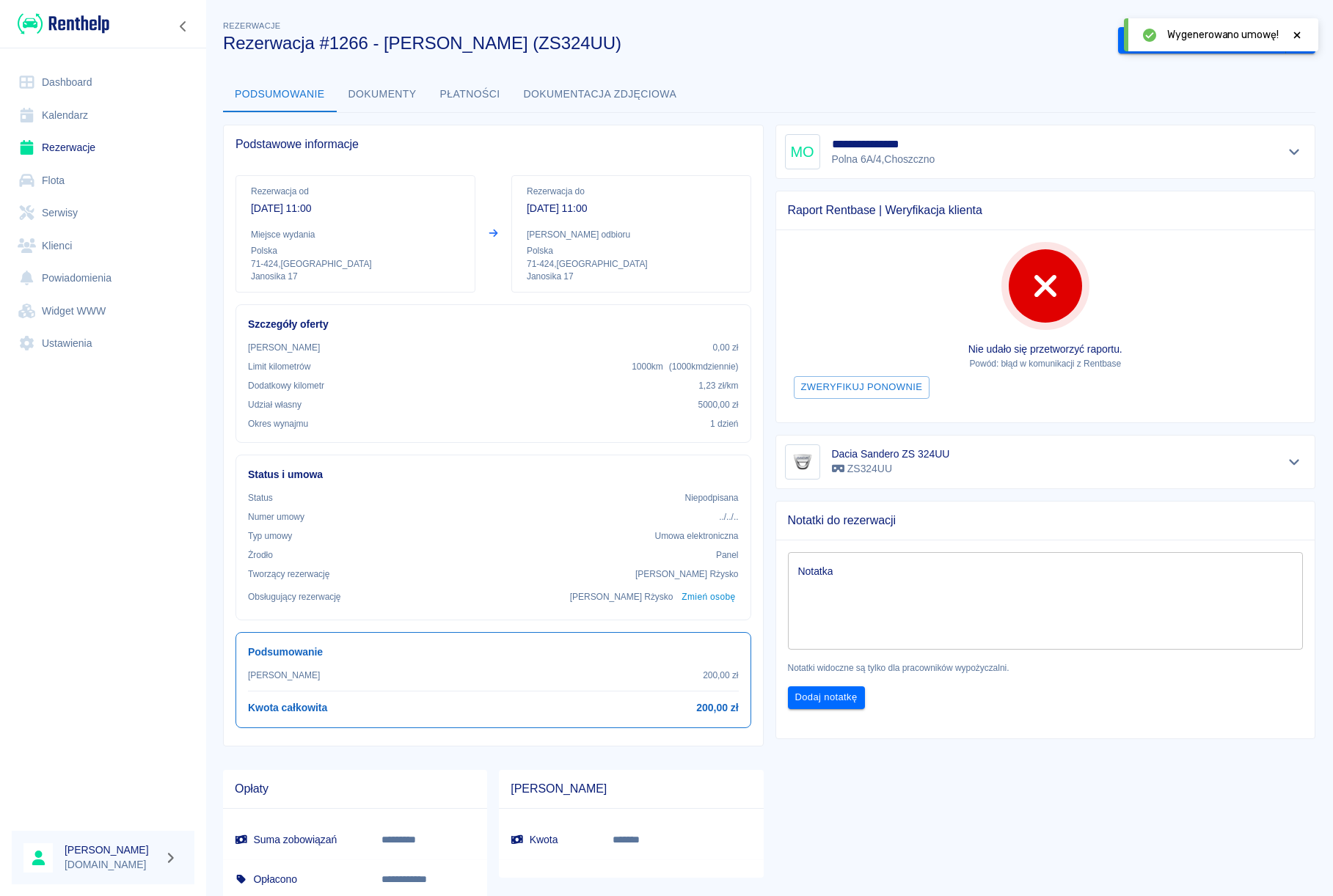
click at [1293, 40] on div at bounding box center [1297, 35] width 13 height 15
click at [1201, 38] on button "Podpisz umowę elektroniczną" at bounding box center [1202, 40] width 168 height 27
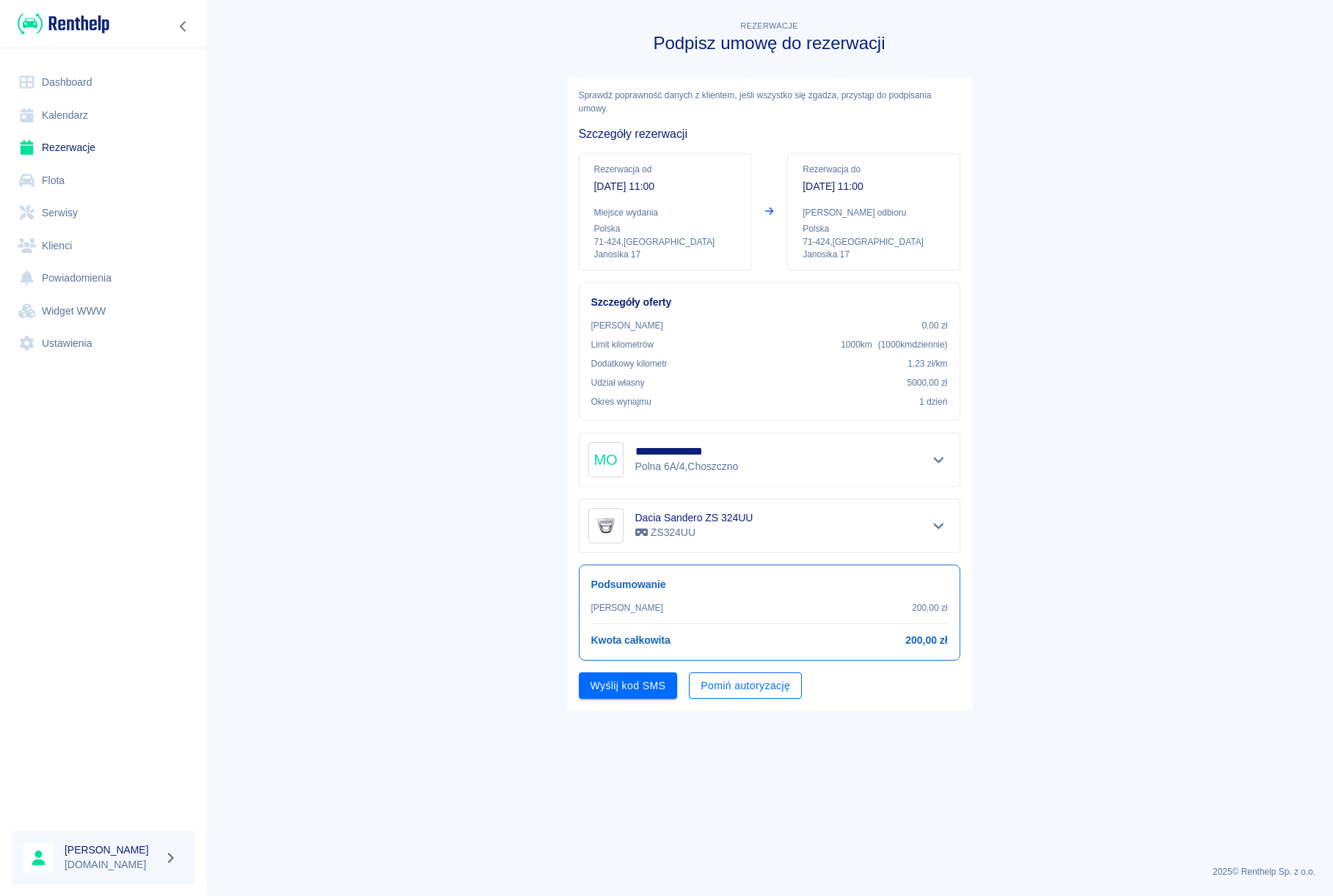
click at [736, 689] on button "Pomiń autoryzację" at bounding box center [745, 685] width 113 height 27
click at [665, 688] on button "Podpisz umowę" at bounding box center [628, 685] width 99 height 27
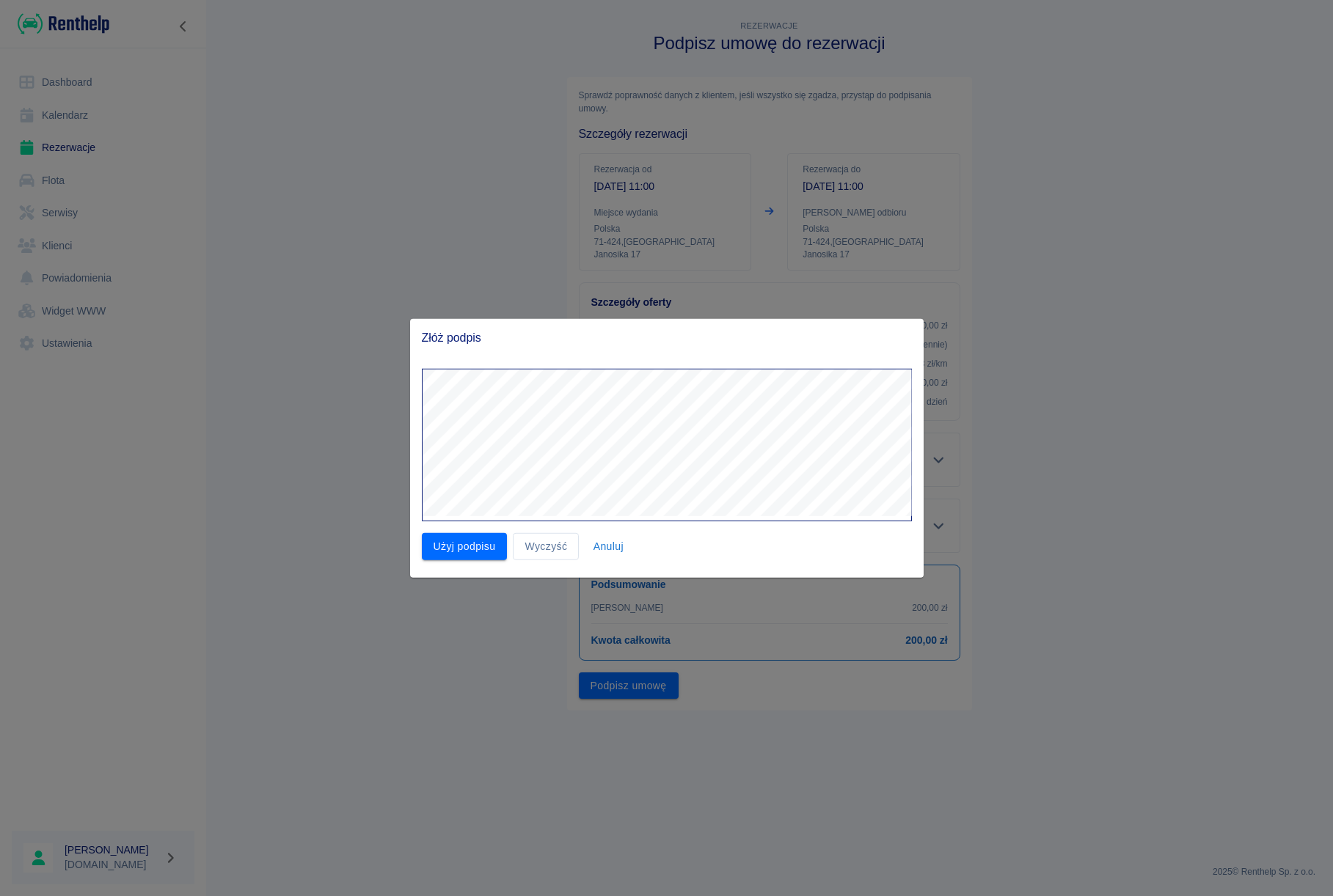
click at [627, 356] on div "Złóż podpis Użyj podpisu Wyczyść Anuluj" at bounding box center [666, 448] width 513 height 259
click at [460, 549] on button "Użyj podpisu" at bounding box center [465, 546] width 86 height 27
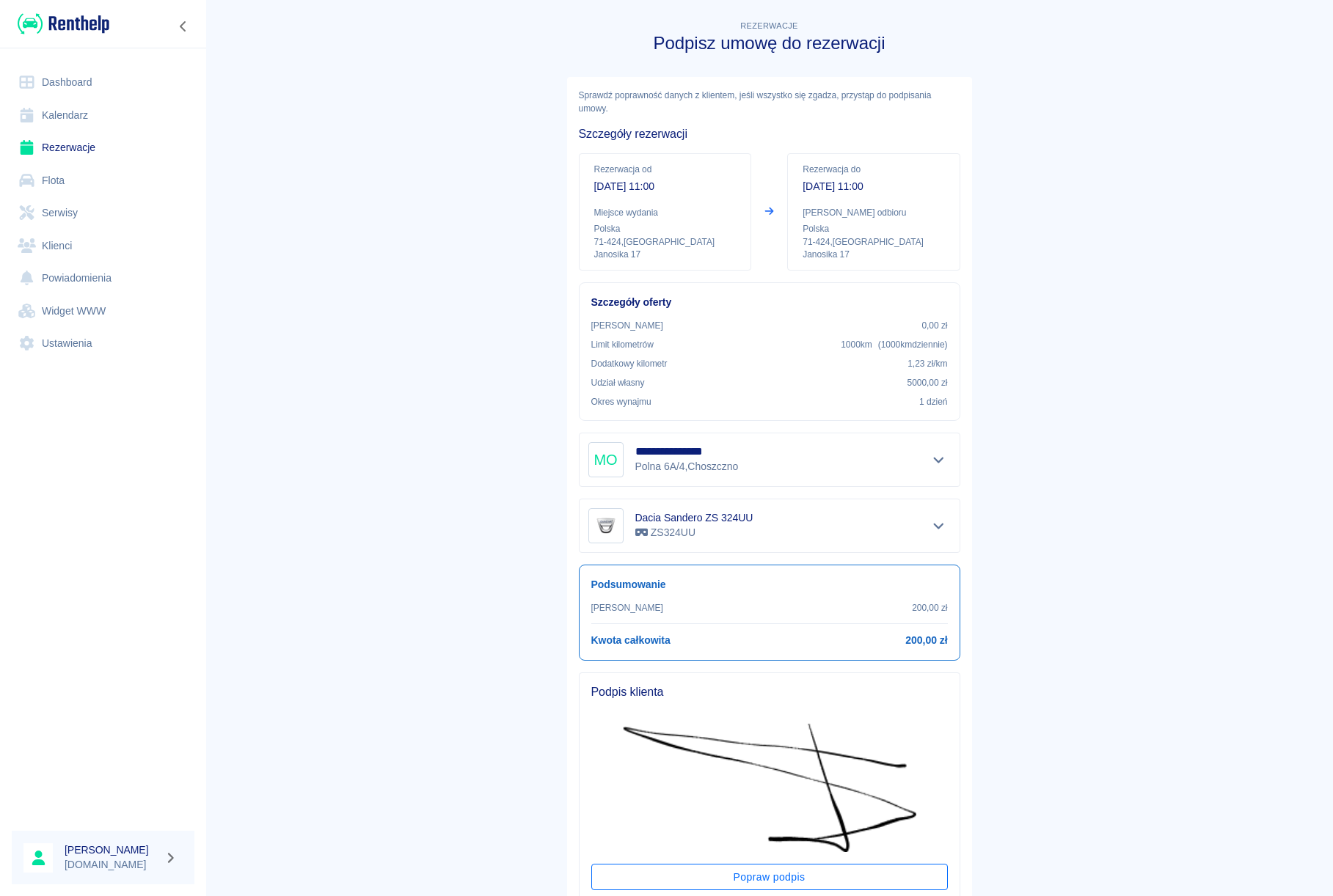
scroll to position [105, 0]
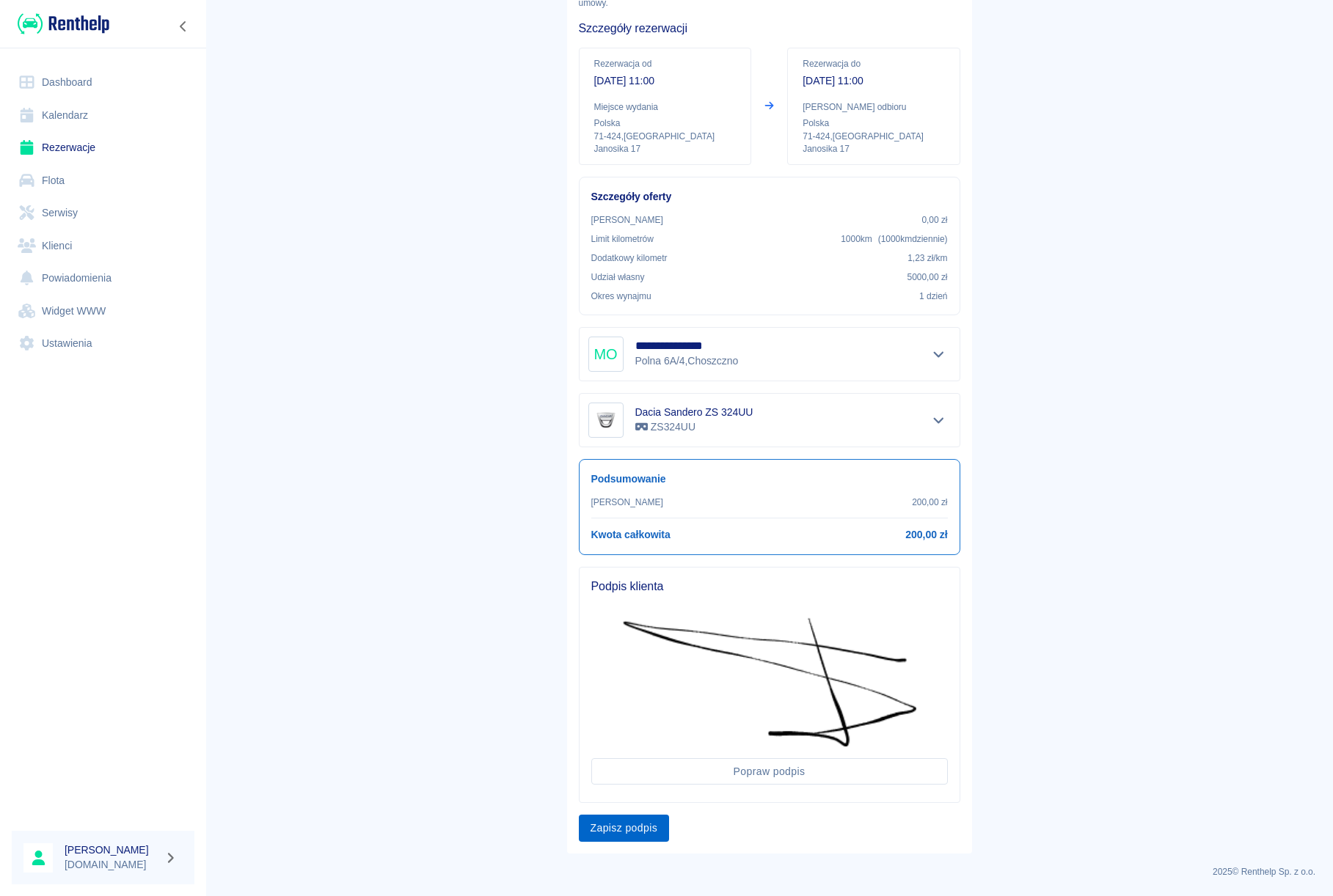
click at [641, 835] on button "Zapisz podpis" at bounding box center [624, 828] width 91 height 27
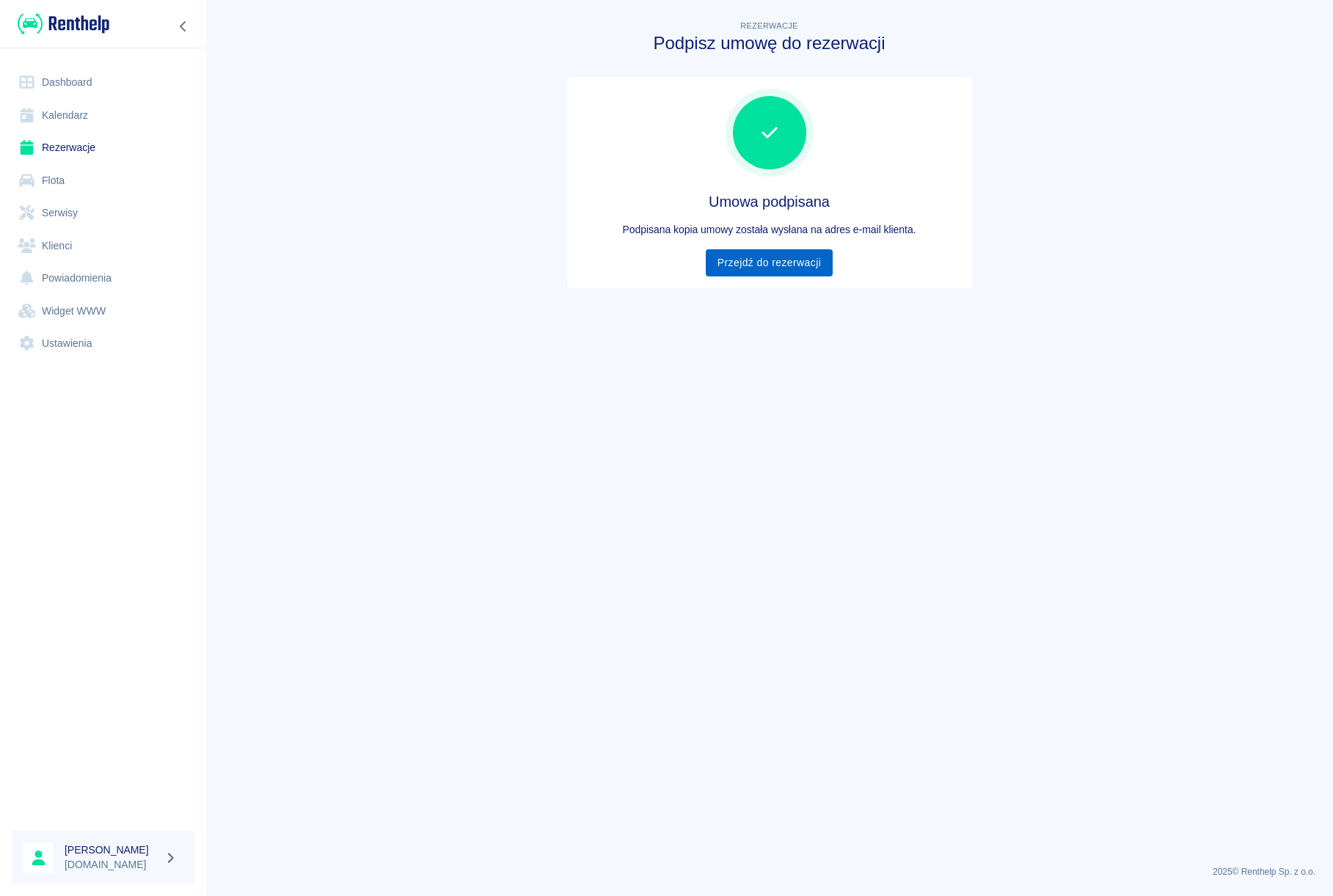
click at [773, 269] on link "Przejdź do rezerwacji" at bounding box center [769, 263] width 127 height 27
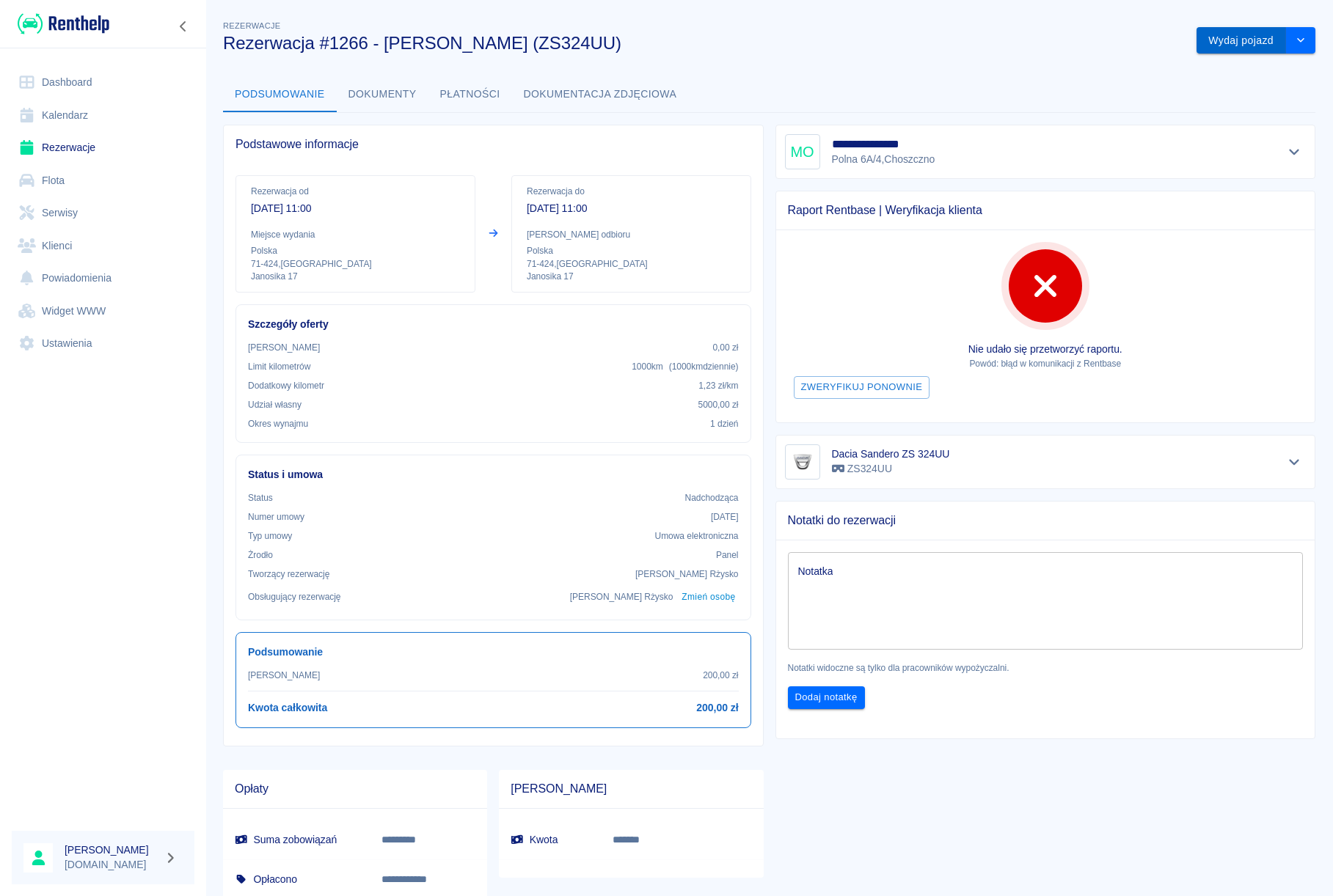
click at [1196, 49] on button "Wydaj pojazd" at bounding box center [1241, 40] width 90 height 27
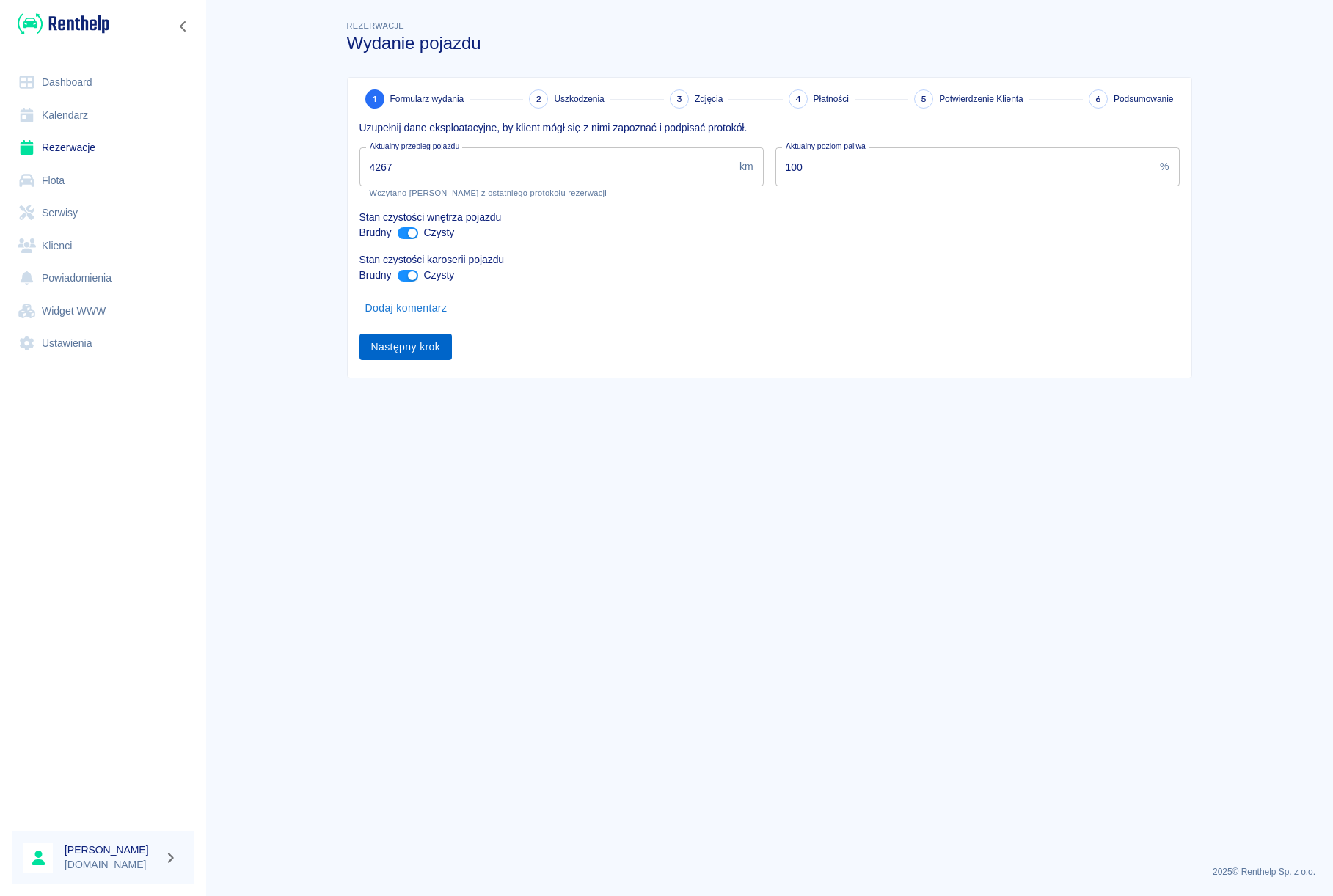
click at [393, 340] on button "Następny krok" at bounding box center [406, 347] width 93 height 27
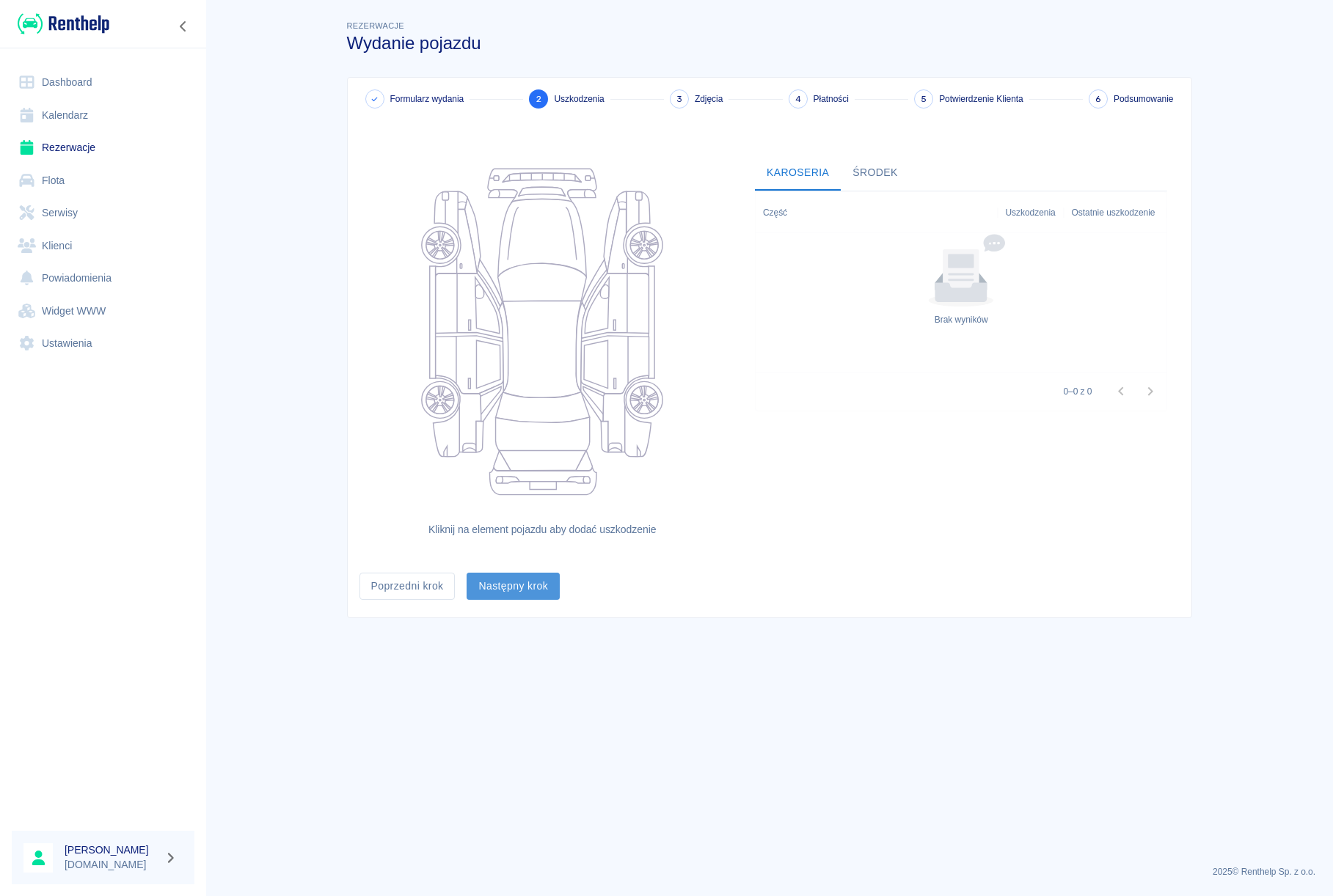
click at [519, 591] on button "Następny krok" at bounding box center [513, 586] width 93 height 27
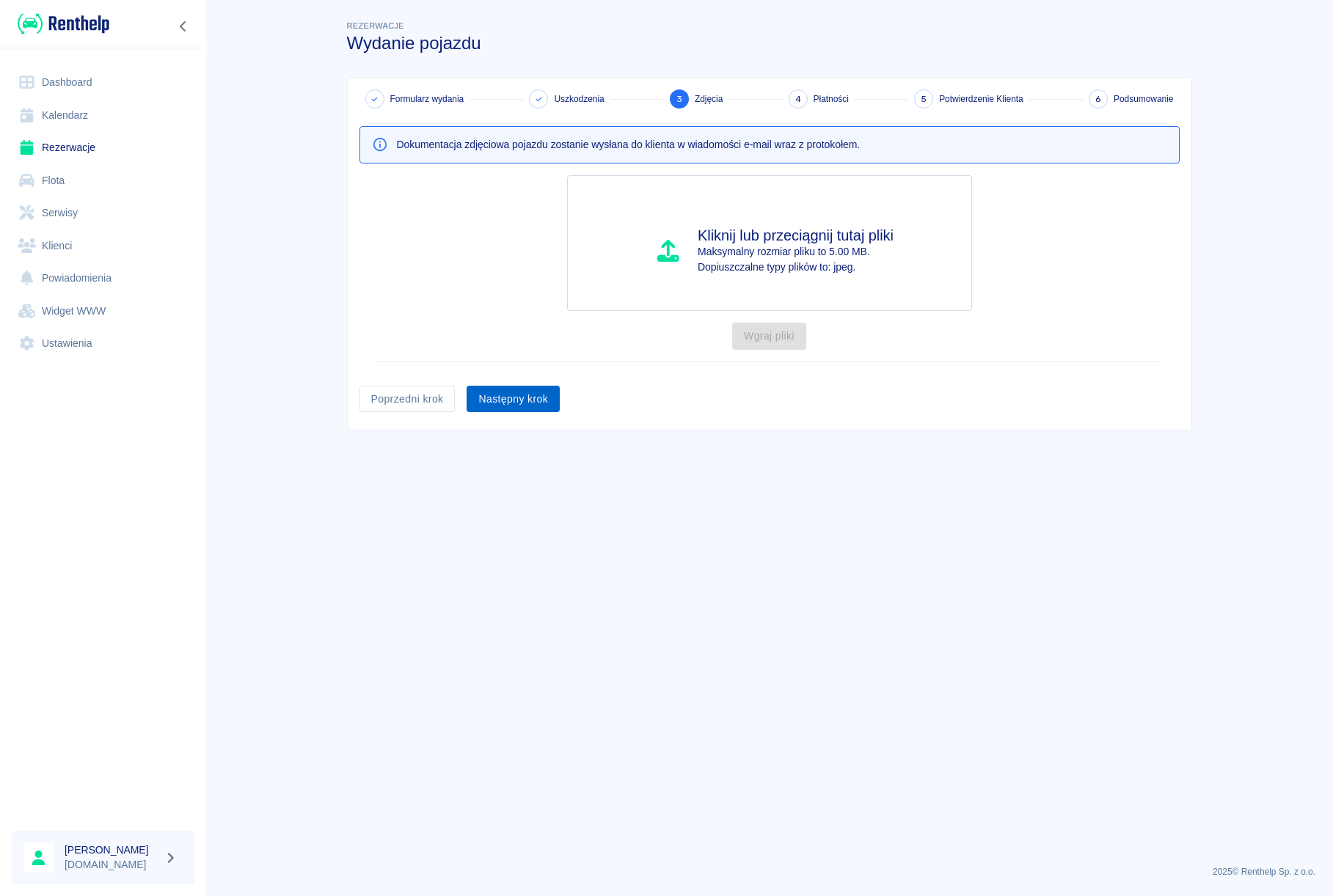
click at [549, 403] on button "Następny krok" at bounding box center [513, 399] width 93 height 27
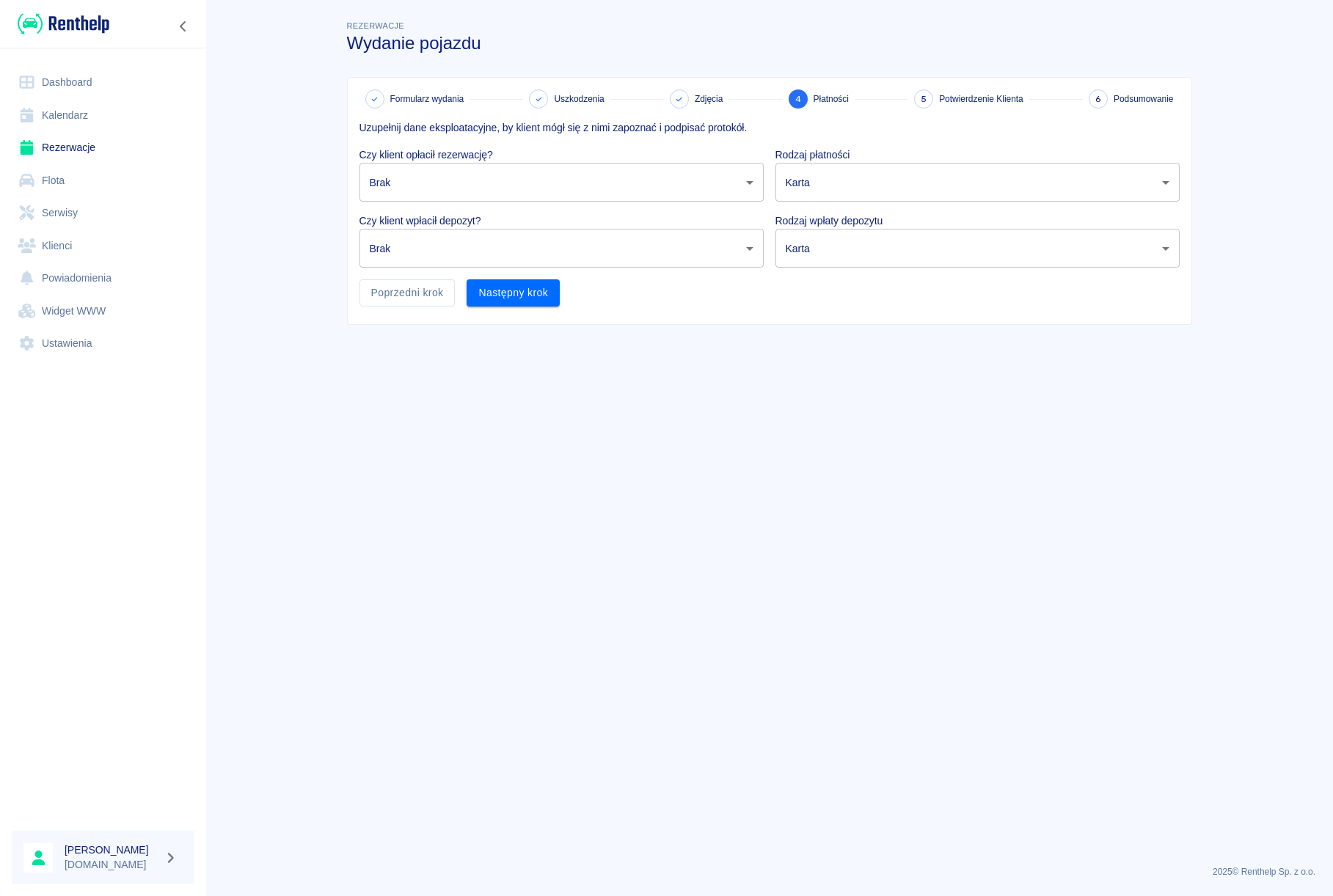
click at [498, 195] on body "Używamy plików Cookies, by zapewnić Ci najlepsze możliwe doświadczenie. Aby dow…" at bounding box center [666, 448] width 1333 height 896
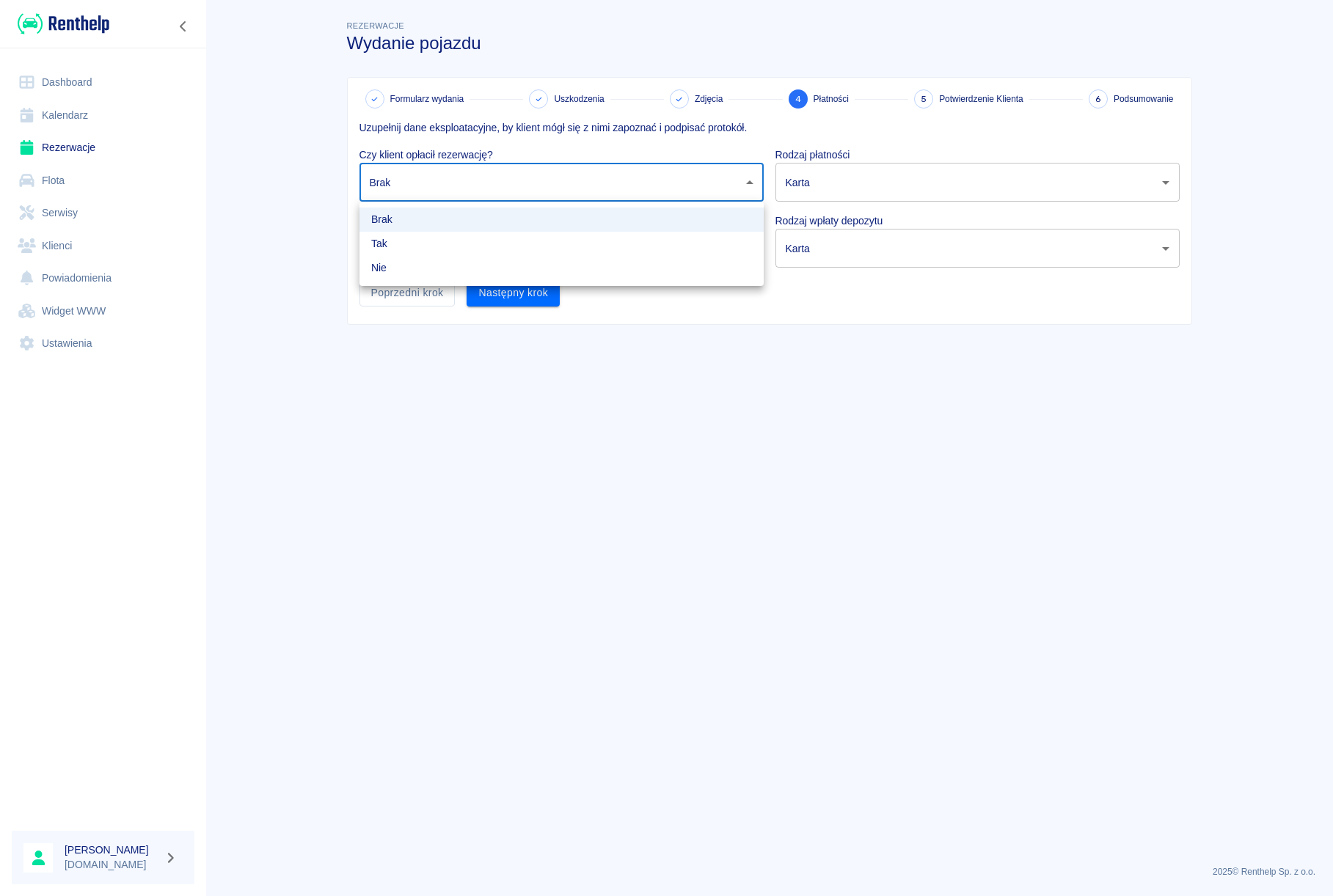
click at [406, 268] on li "Nie" at bounding box center [561, 268] width 404 height 24
type input "false"
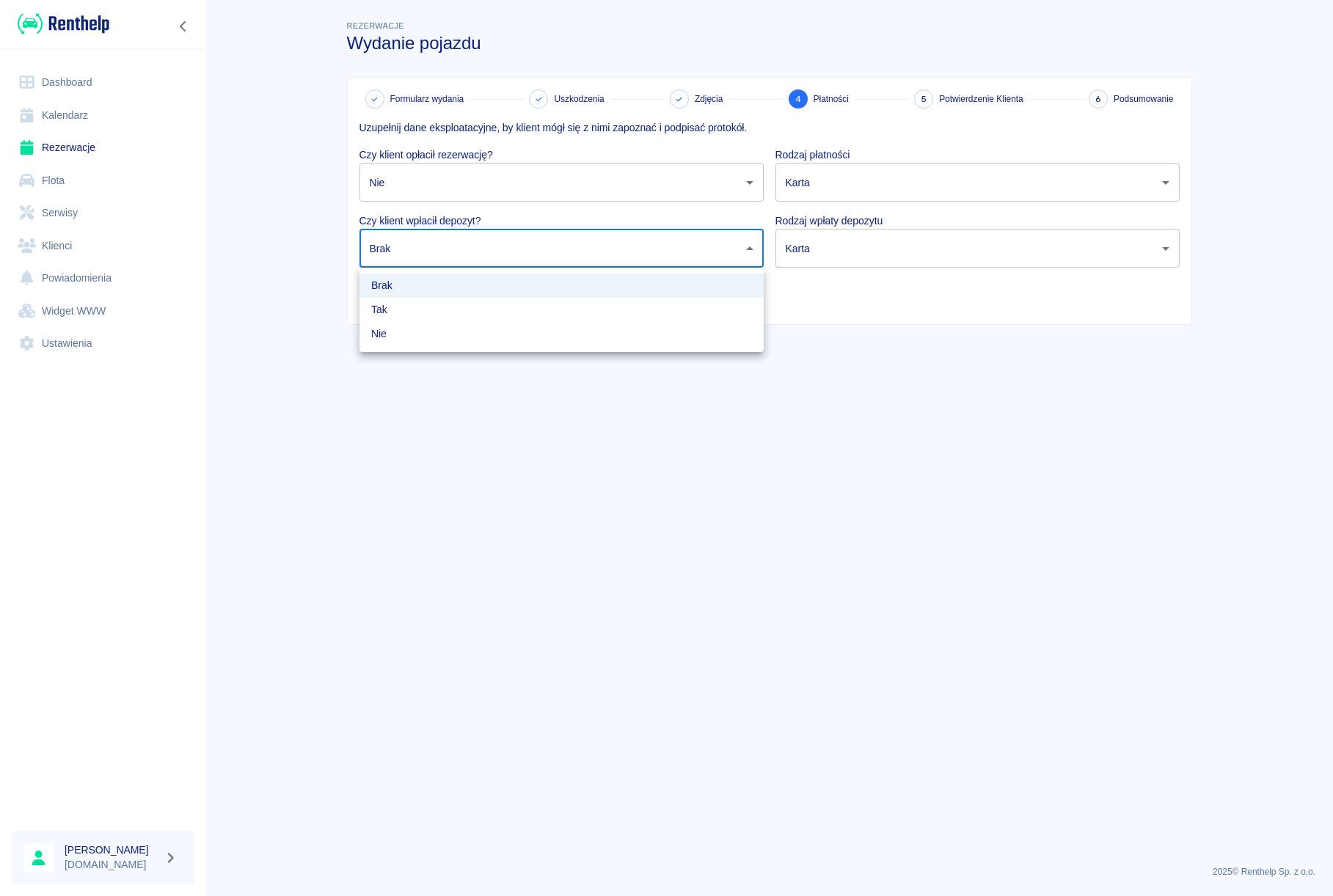
click at [407, 253] on body "Używamy plików Cookies, by zapewnić Ci najlepsze możliwe doświadczenie. Aby dow…" at bounding box center [666, 448] width 1333 height 896
click at [397, 325] on li "Nie" at bounding box center [561, 334] width 404 height 24
type input "false"
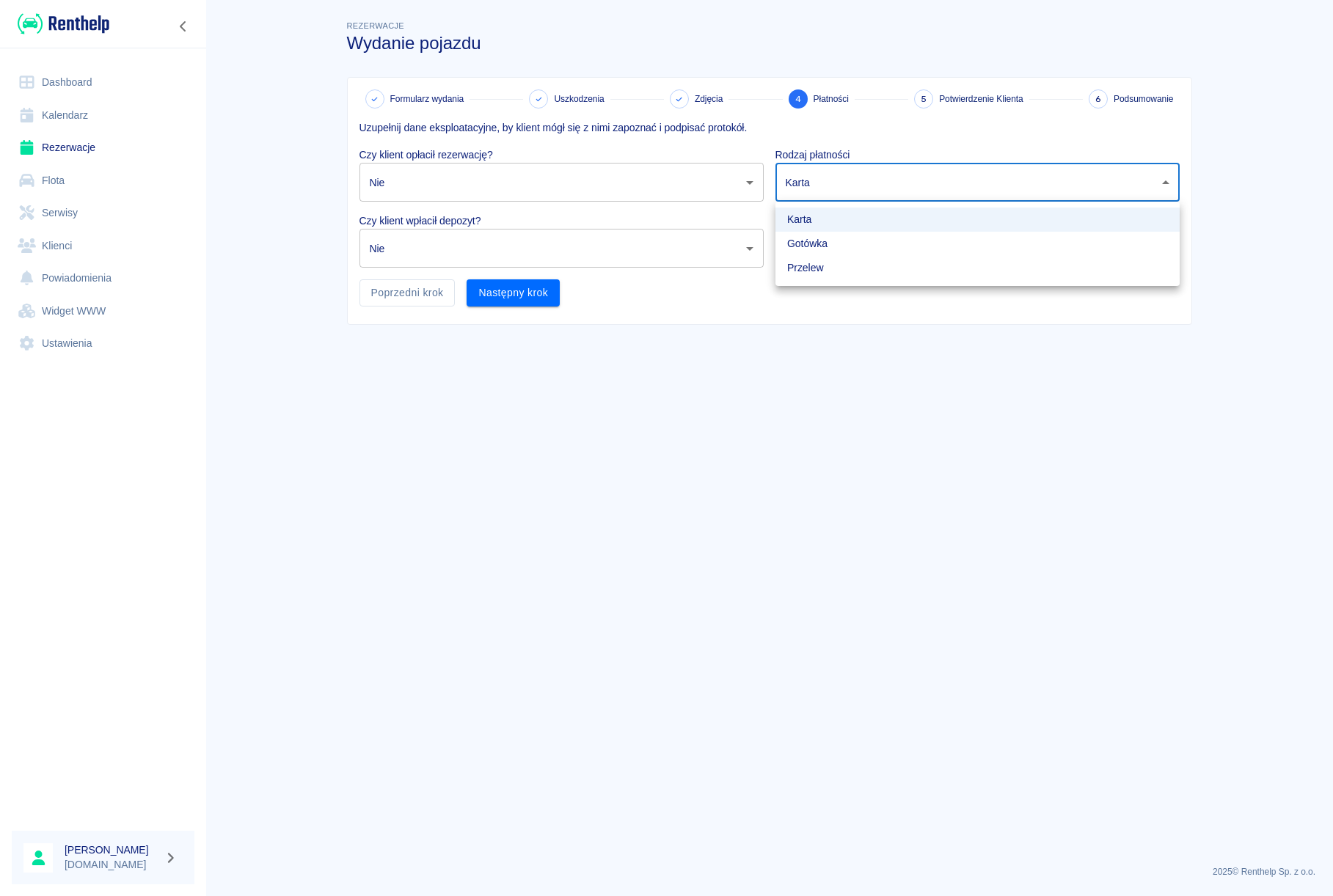
click at [822, 183] on body "Używamy plików Cookies, by zapewnić Ci najlepsze możliwe doświadczenie. Aby dow…" at bounding box center [666, 448] width 1333 height 896
click at [809, 241] on li "Gotówka" at bounding box center [977, 244] width 404 height 24
type input "cash"
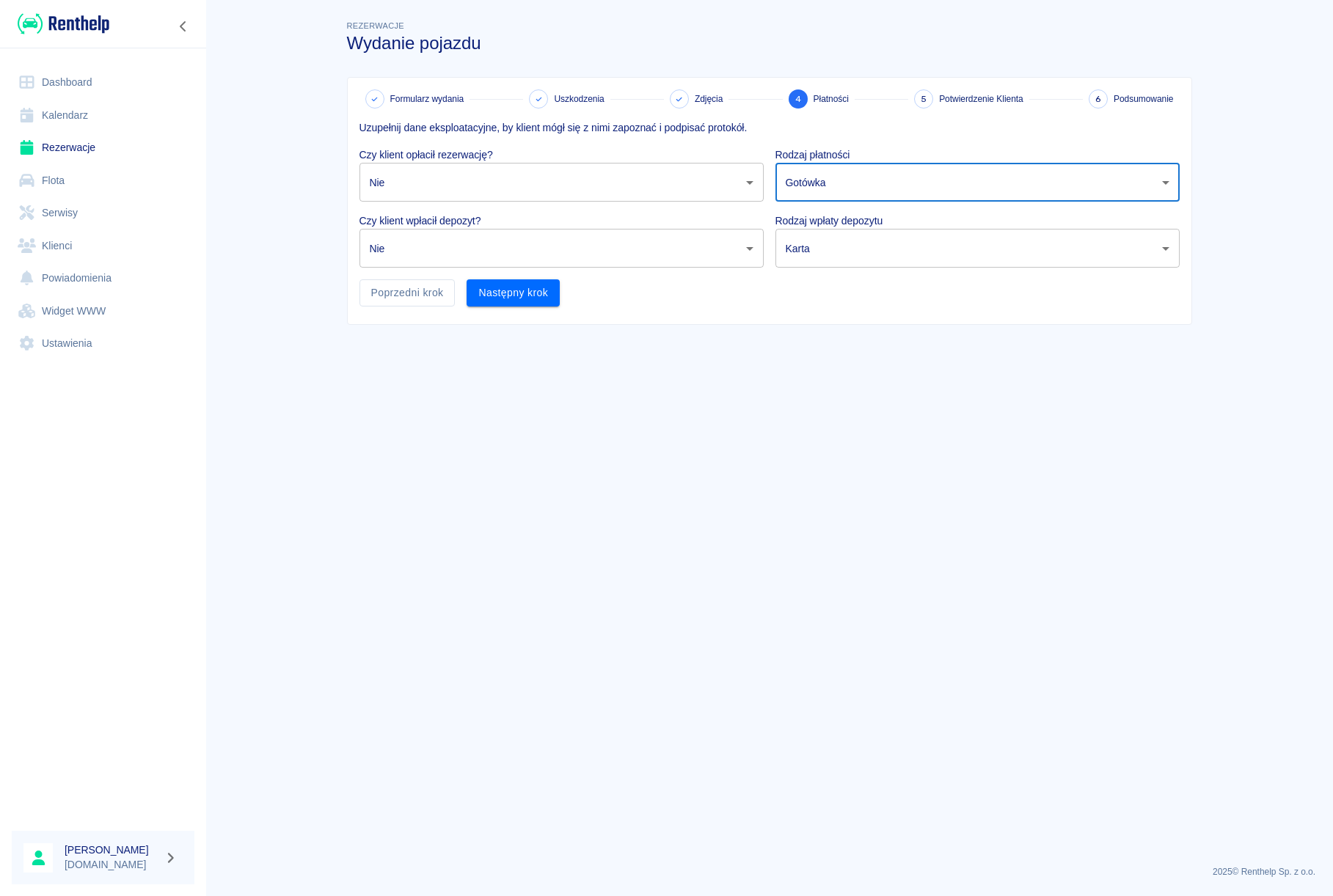
click at [815, 245] on body "Używamy plików Cookies, by zapewnić Ci najlepsze możliwe doświadczenie. Aby dow…" at bounding box center [666, 448] width 1333 height 896
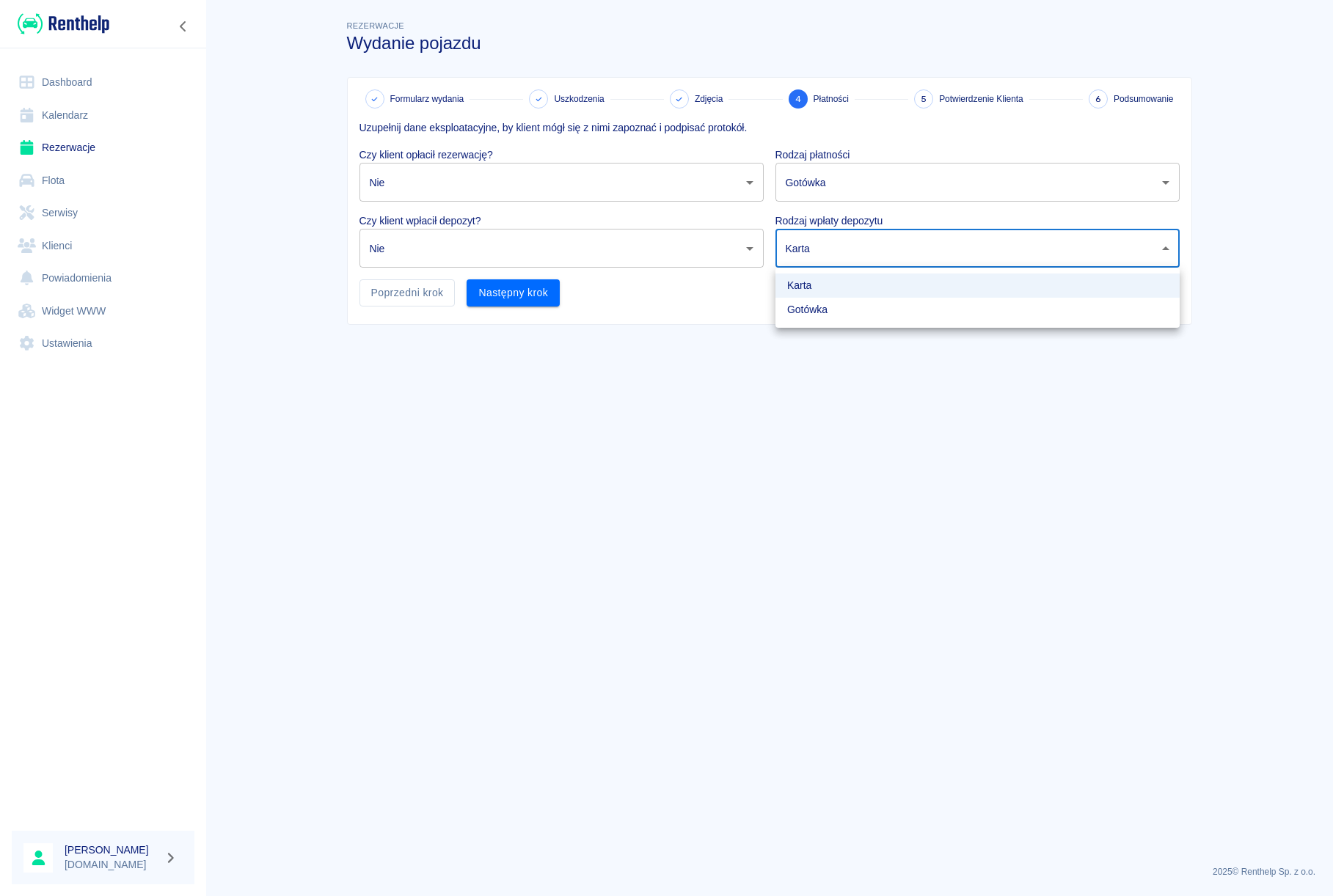
click at [806, 312] on li "Gotówka" at bounding box center [977, 309] width 404 height 24
type input "cash"
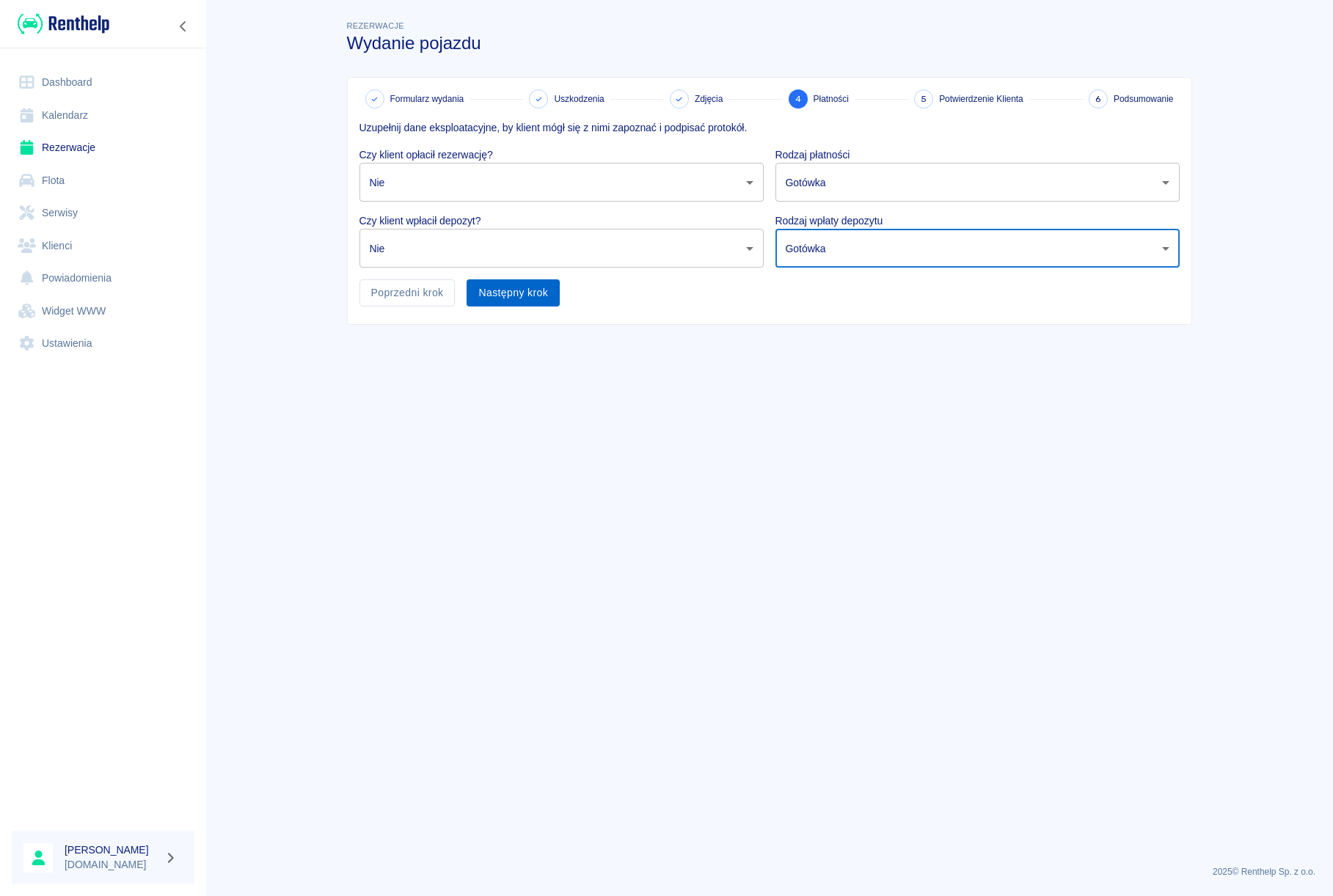
click at [532, 306] on button "Następny krok" at bounding box center [513, 292] width 93 height 27
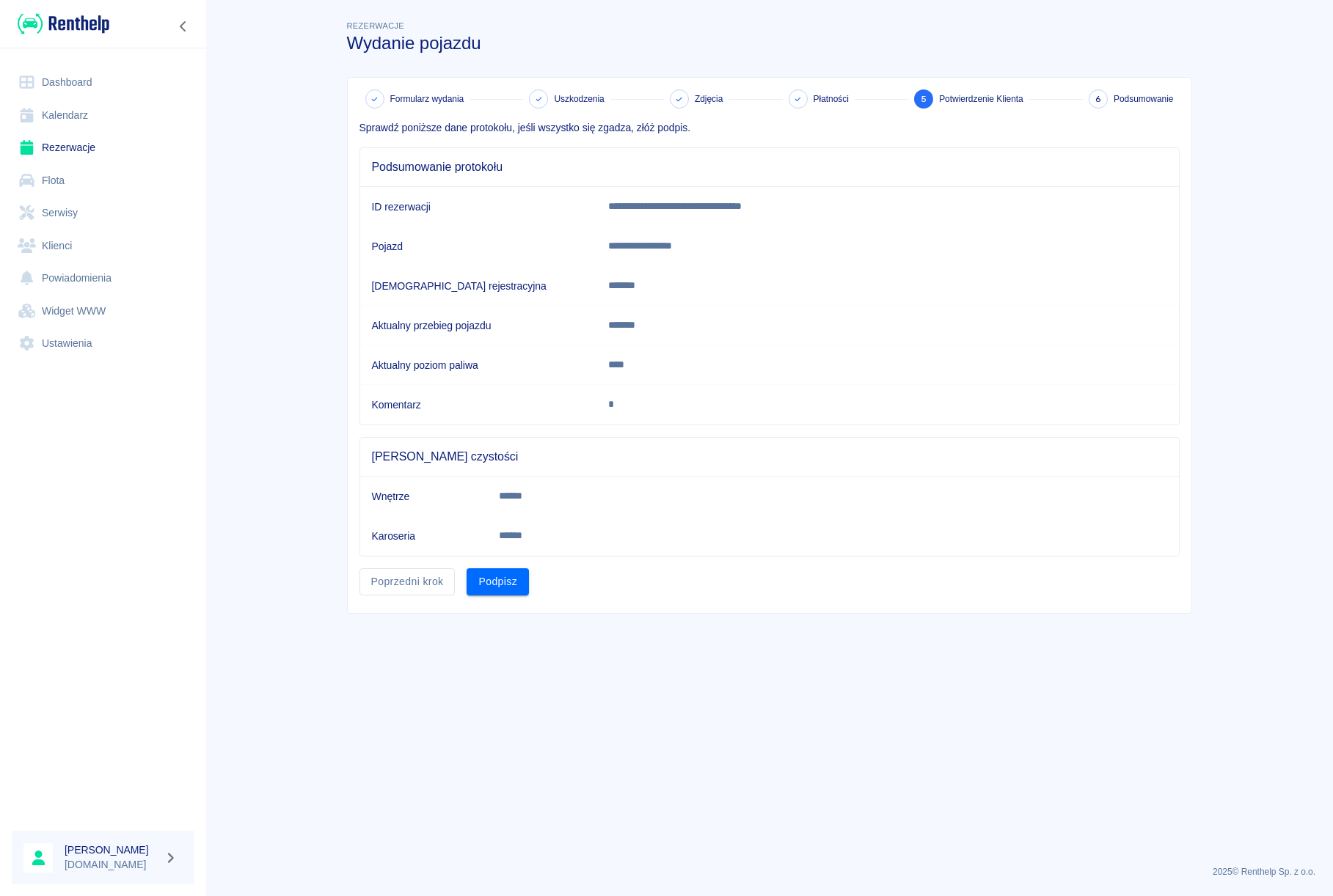
click at [498, 576] on button "Podpisz" at bounding box center [497, 582] width 63 height 27
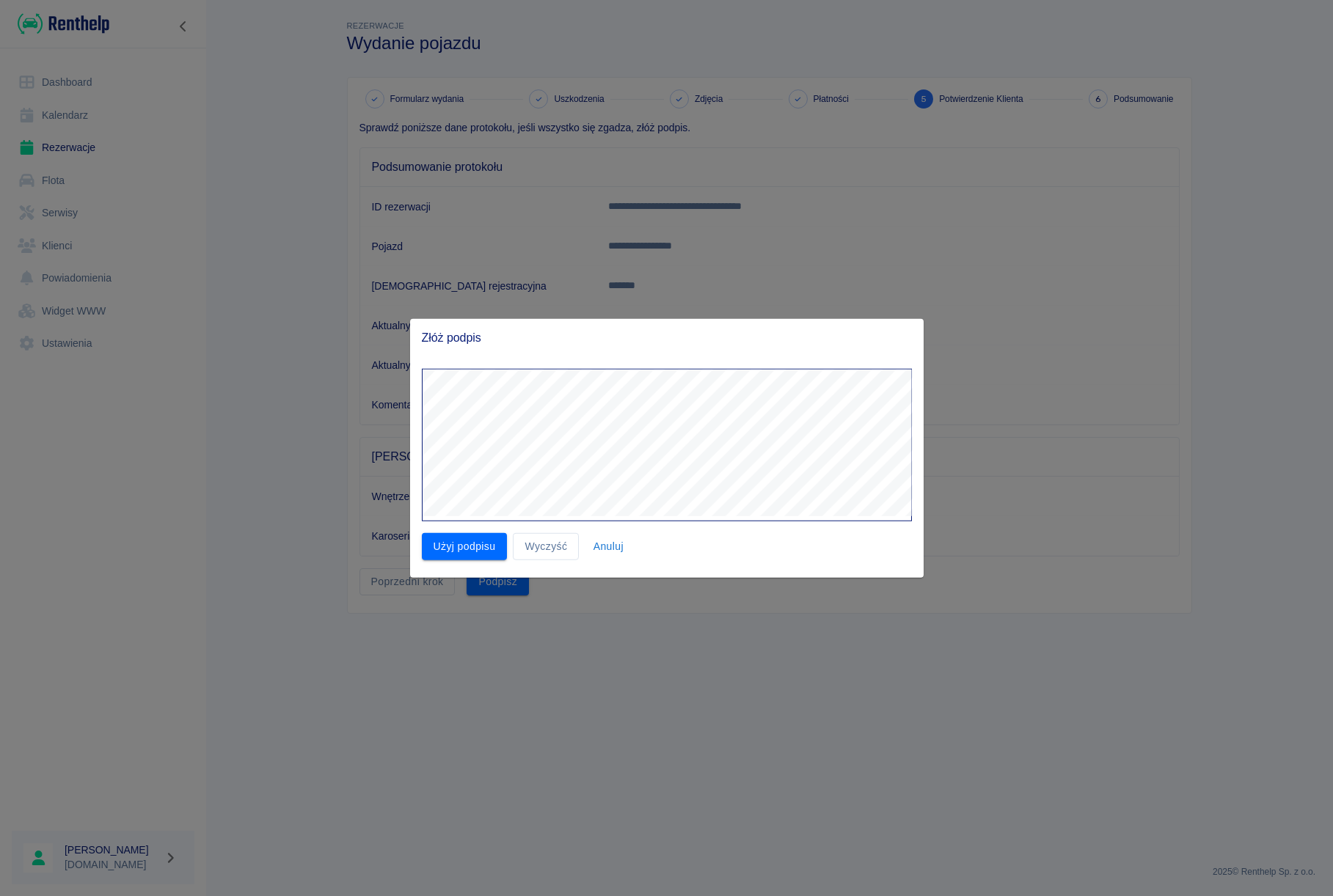
click at [596, 319] on div "Złóż podpis Użyj podpisu Wyczyść Anuluj" at bounding box center [666, 448] width 513 height 259
click at [546, 535] on button "Wyczyść" at bounding box center [546, 546] width 66 height 27
click at [541, 546] on button "Wyczyść" at bounding box center [546, 546] width 66 height 27
click at [543, 546] on button "Wyczyść" at bounding box center [546, 546] width 66 height 27
click at [473, 535] on button "Użyj podpisu" at bounding box center [465, 546] width 86 height 27
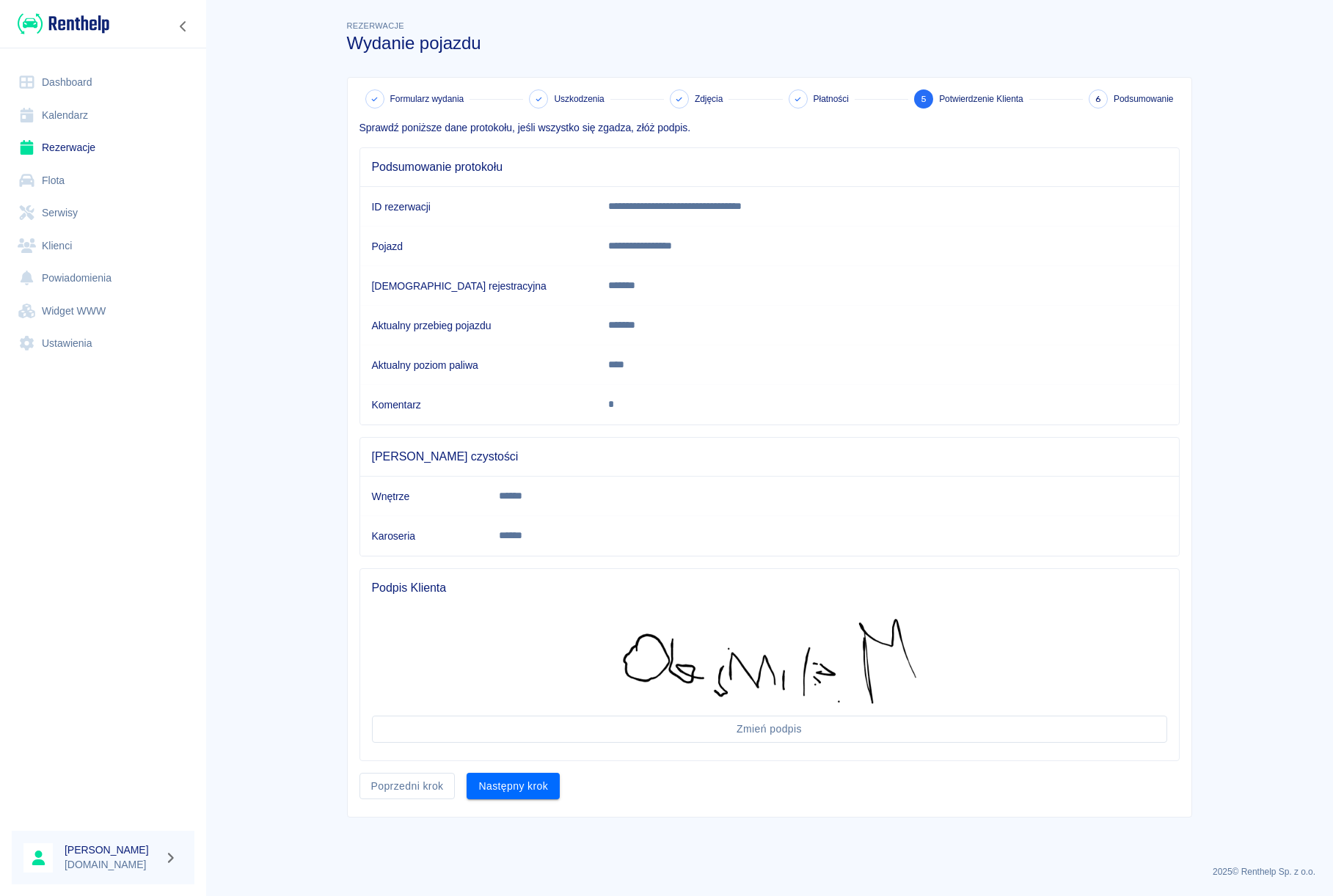
click at [507, 772] on div "Następny krok" at bounding box center [507, 780] width 105 height 39
click at [505, 776] on button "Następny krok" at bounding box center [513, 786] width 93 height 27
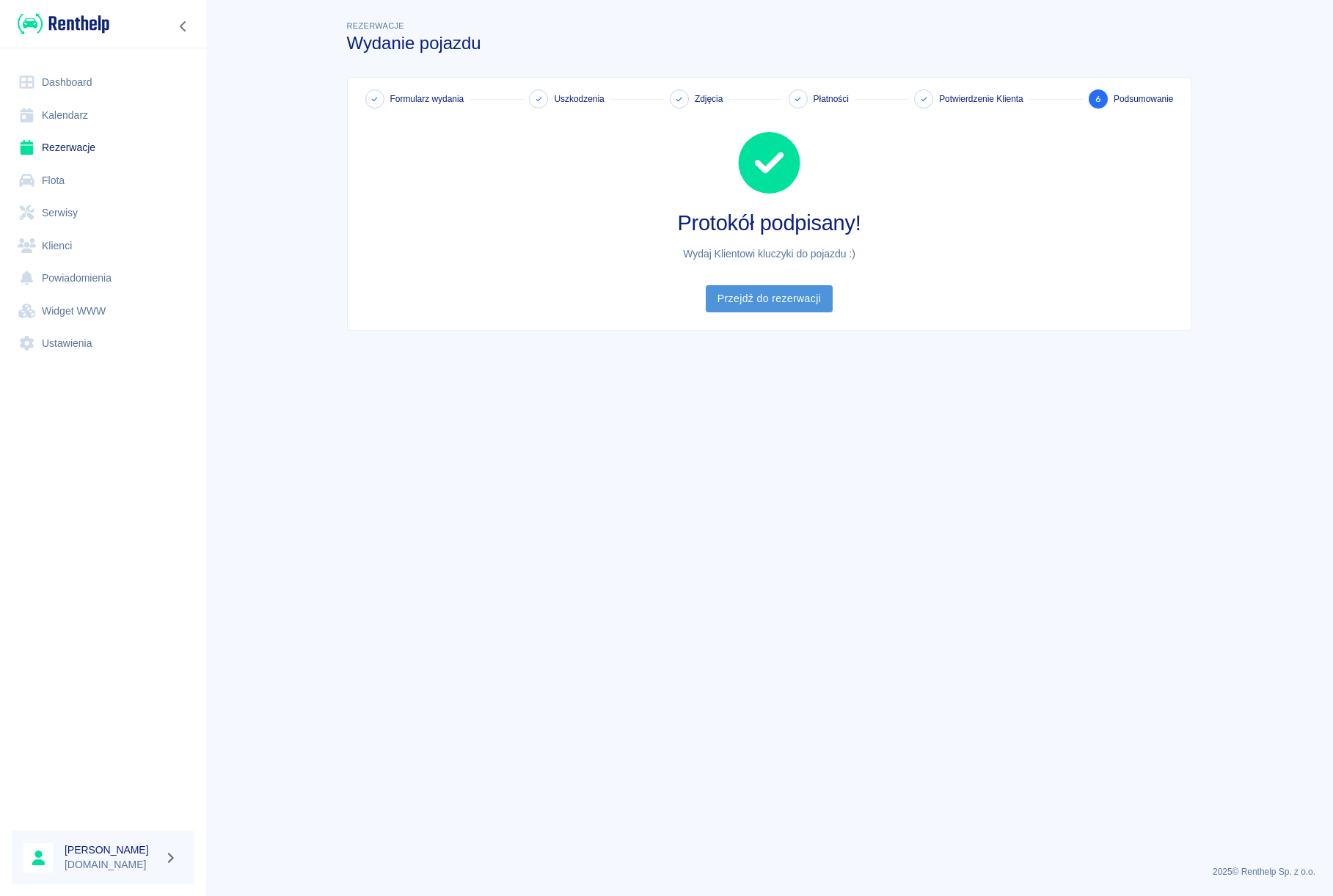
click at [775, 302] on link "Przejdź do rezerwacji" at bounding box center [769, 298] width 127 height 27
